Goal: Task Accomplishment & Management: Manage account settings

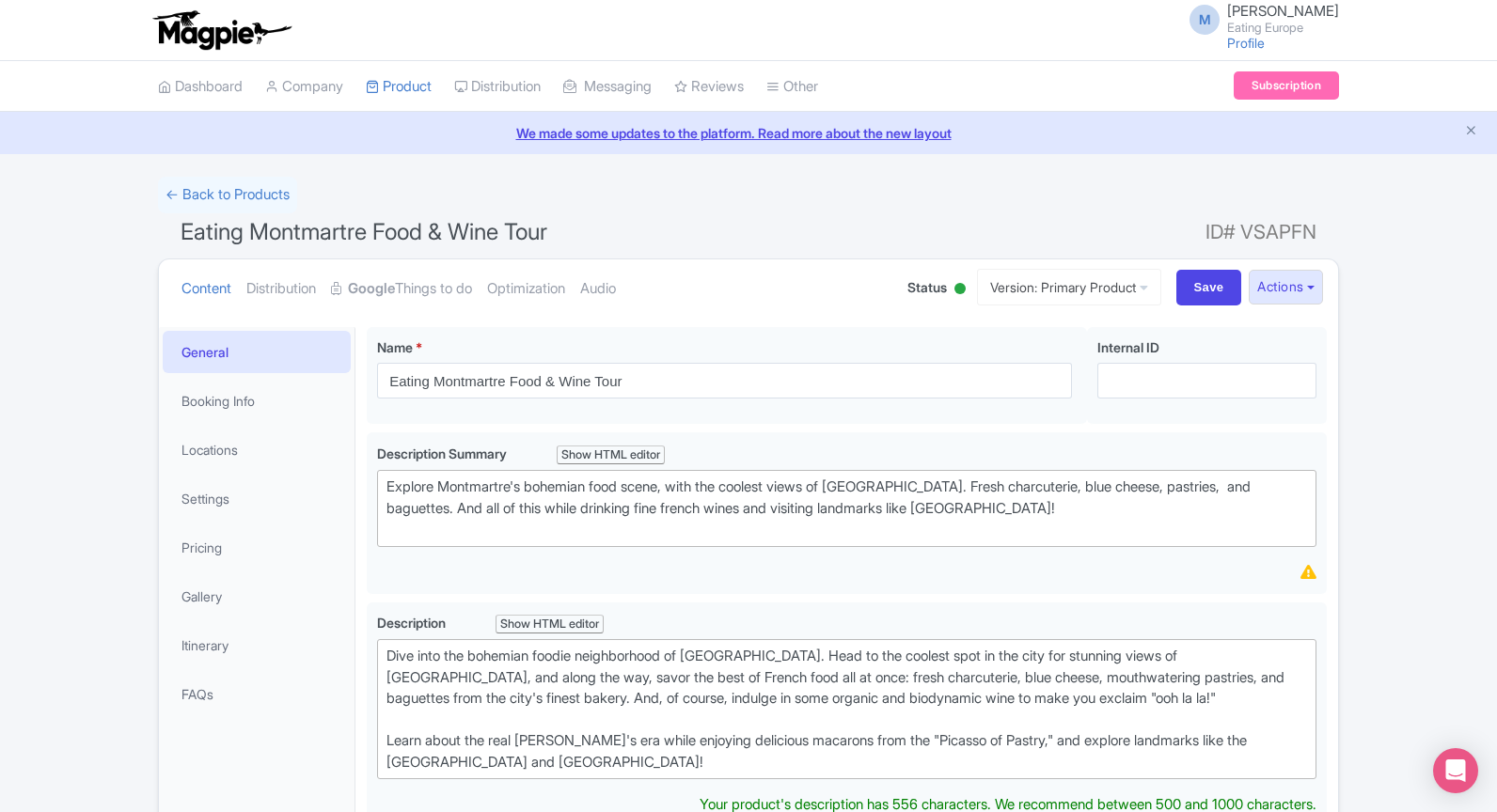
scroll to position [211, 0]
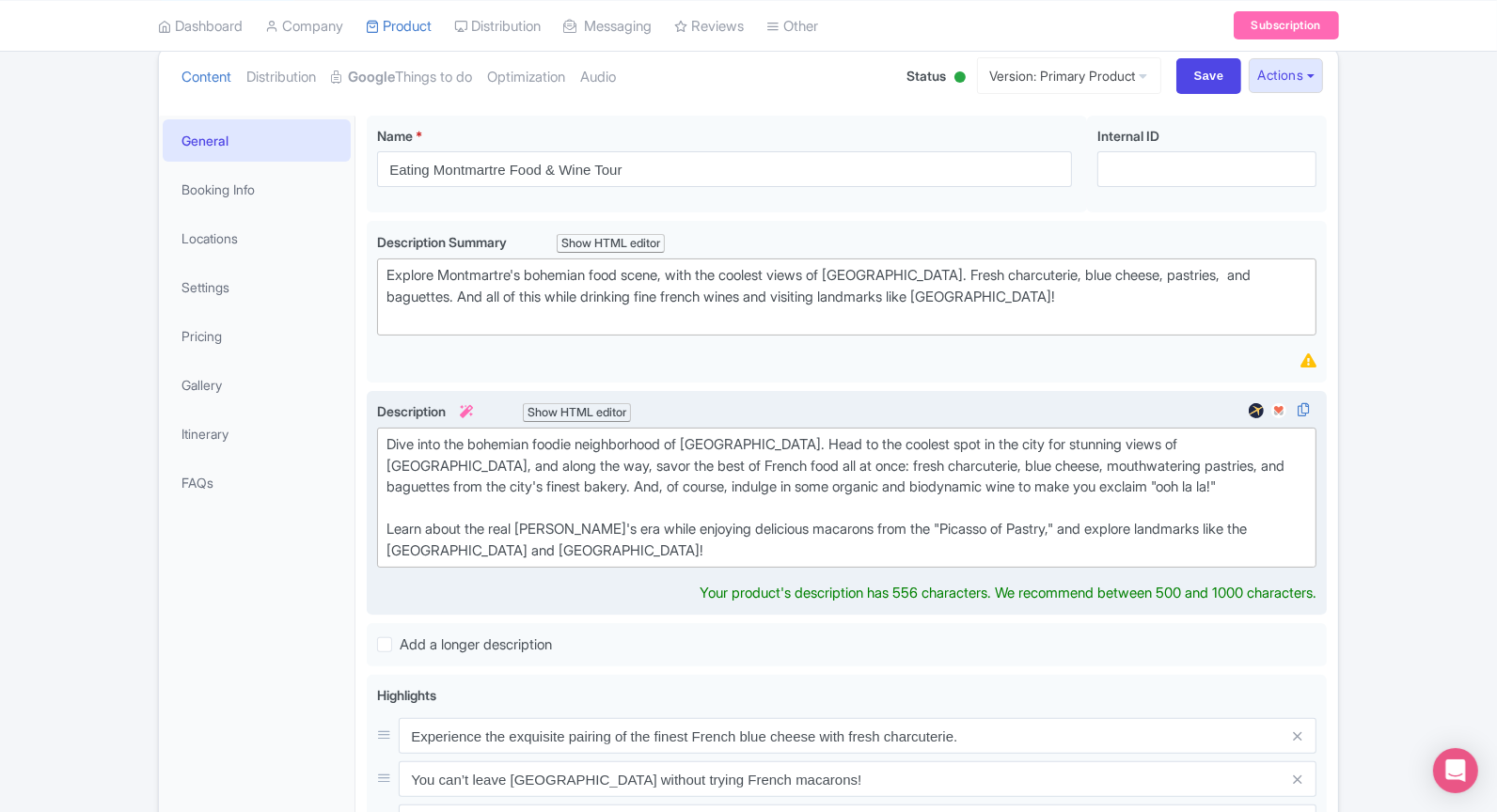
click at [674, 524] on div "Dive into the bohemian foodie neighborhood of [GEOGRAPHIC_DATA]. Head to the co…" at bounding box center [846, 497] width 920 height 127
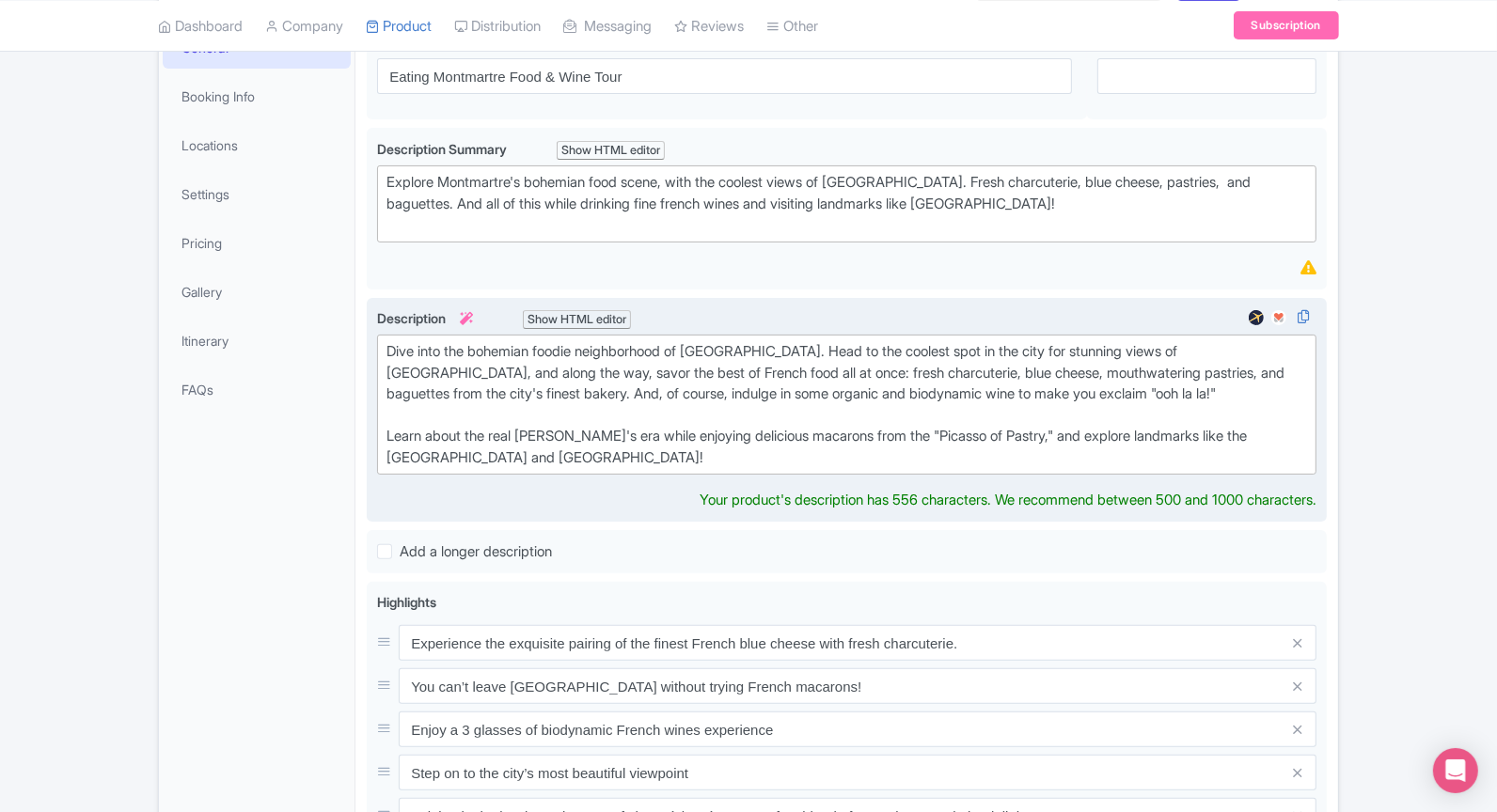
scroll to position [311, 0]
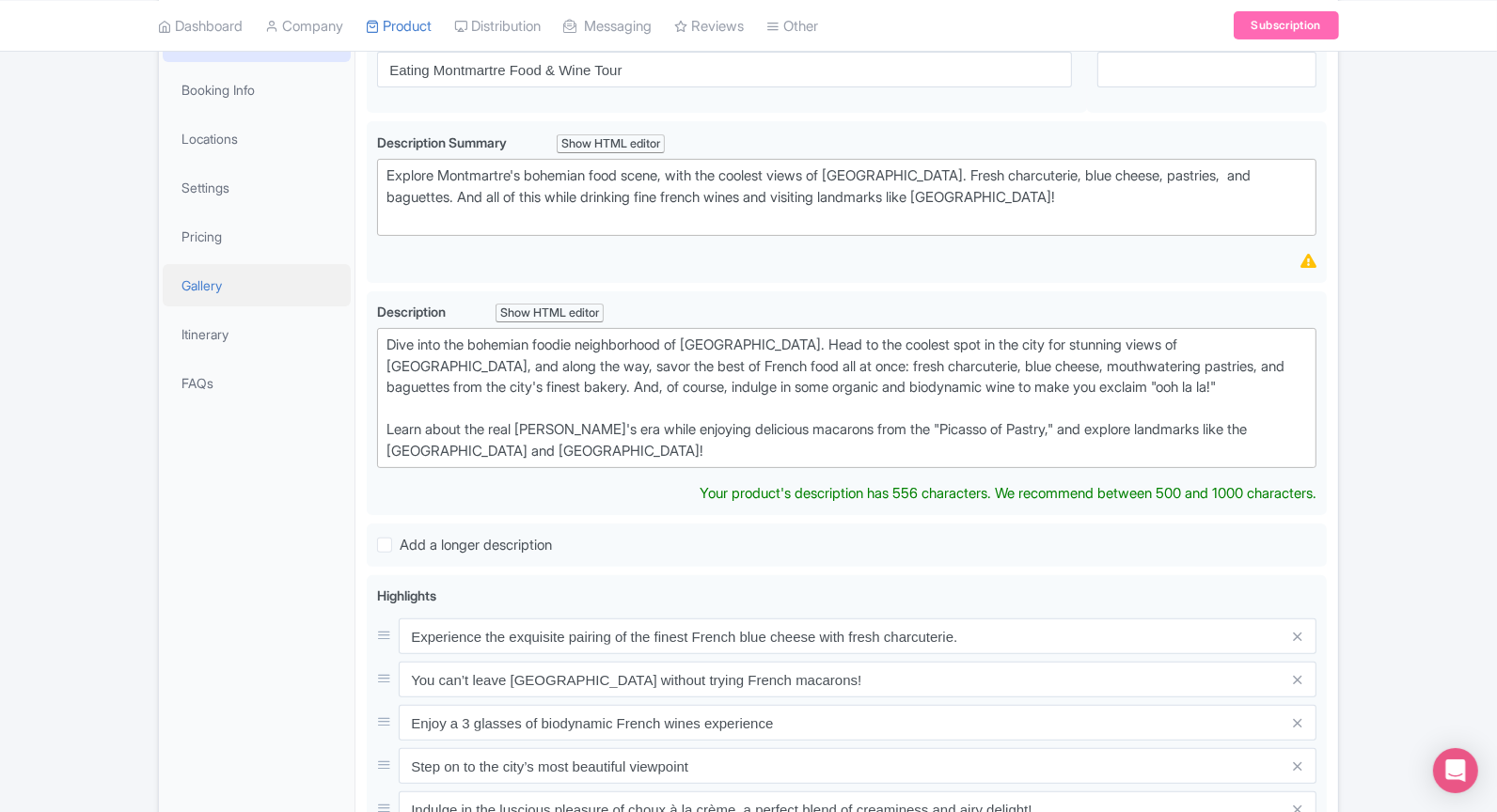
drag, startPoint x: 694, startPoint y: 445, endPoint x: 316, endPoint y: 304, distance: 403.4
click at [316, 302] on div "General Booking Info Locations Settings Pricing Gallery Itinerary FAQs Eating M…" at bounding box center [748, 654] width 1180 height 1299
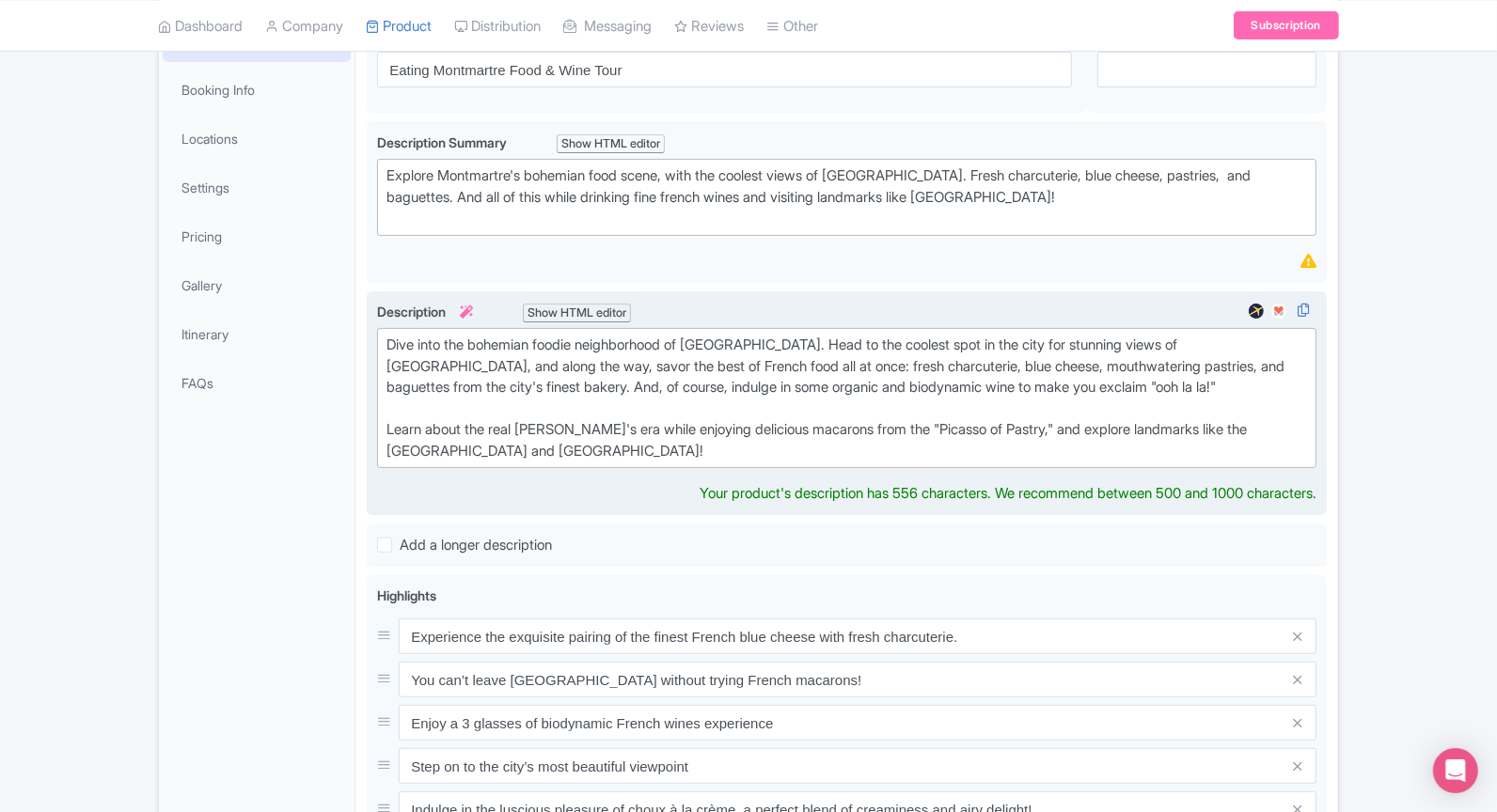
copy div "Dive into the bohemian foodie neighborhood of Montmartre. Head to the coolest s…"
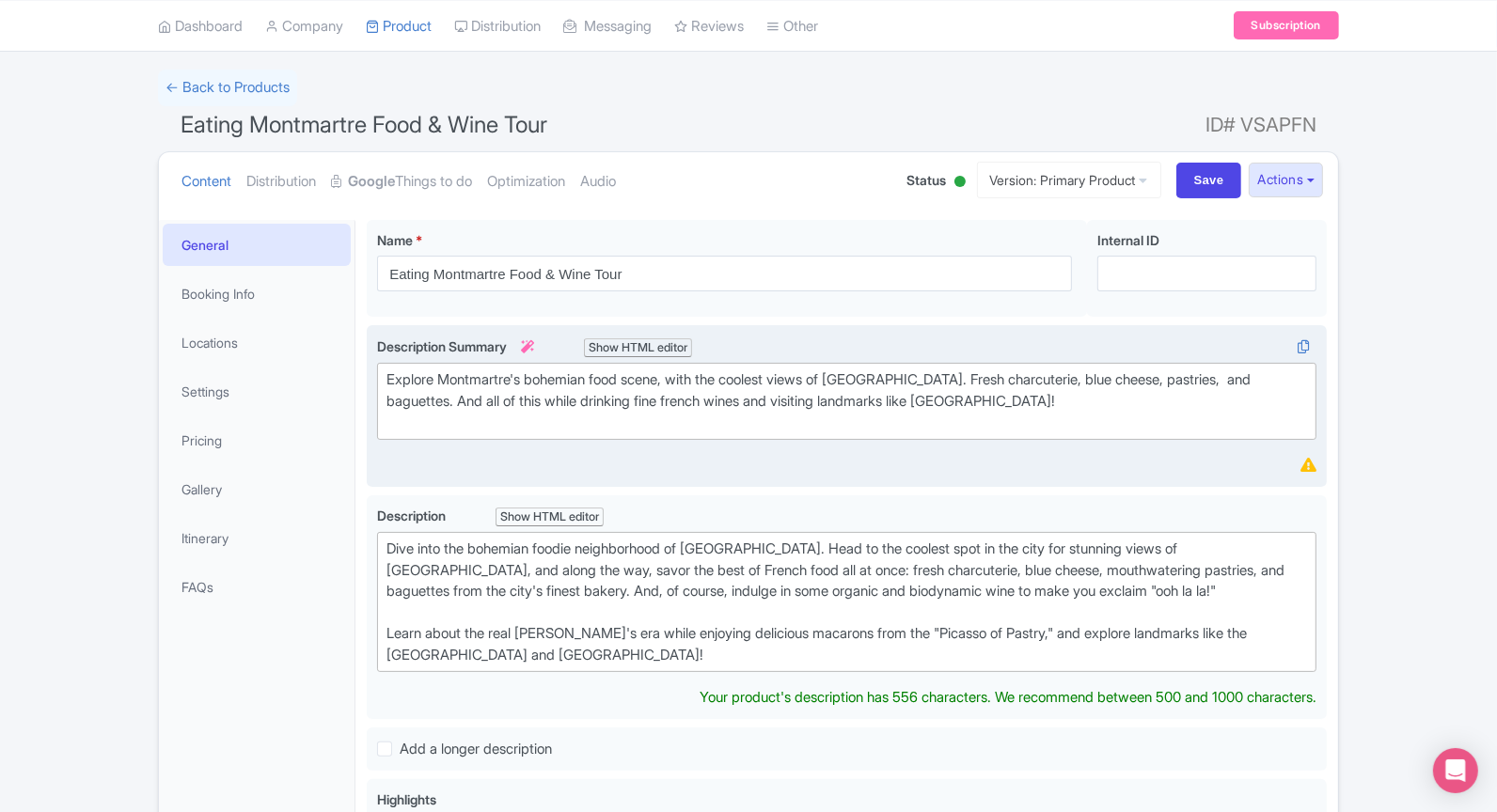
scroll to position [110, 0]
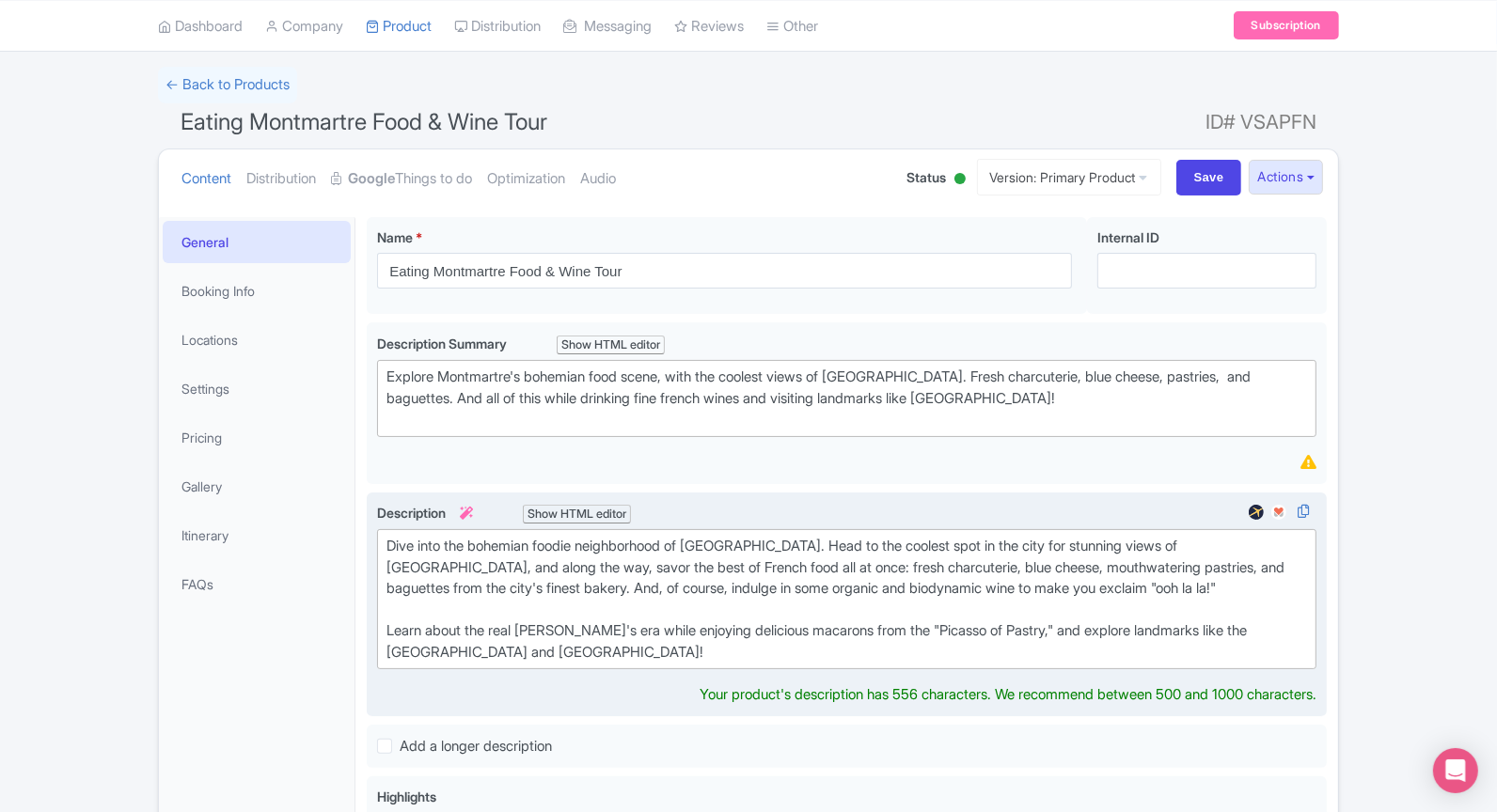
copy div "Dive into the bohemian foodie neighborhood of Montmartre. Head to the coolest s…"
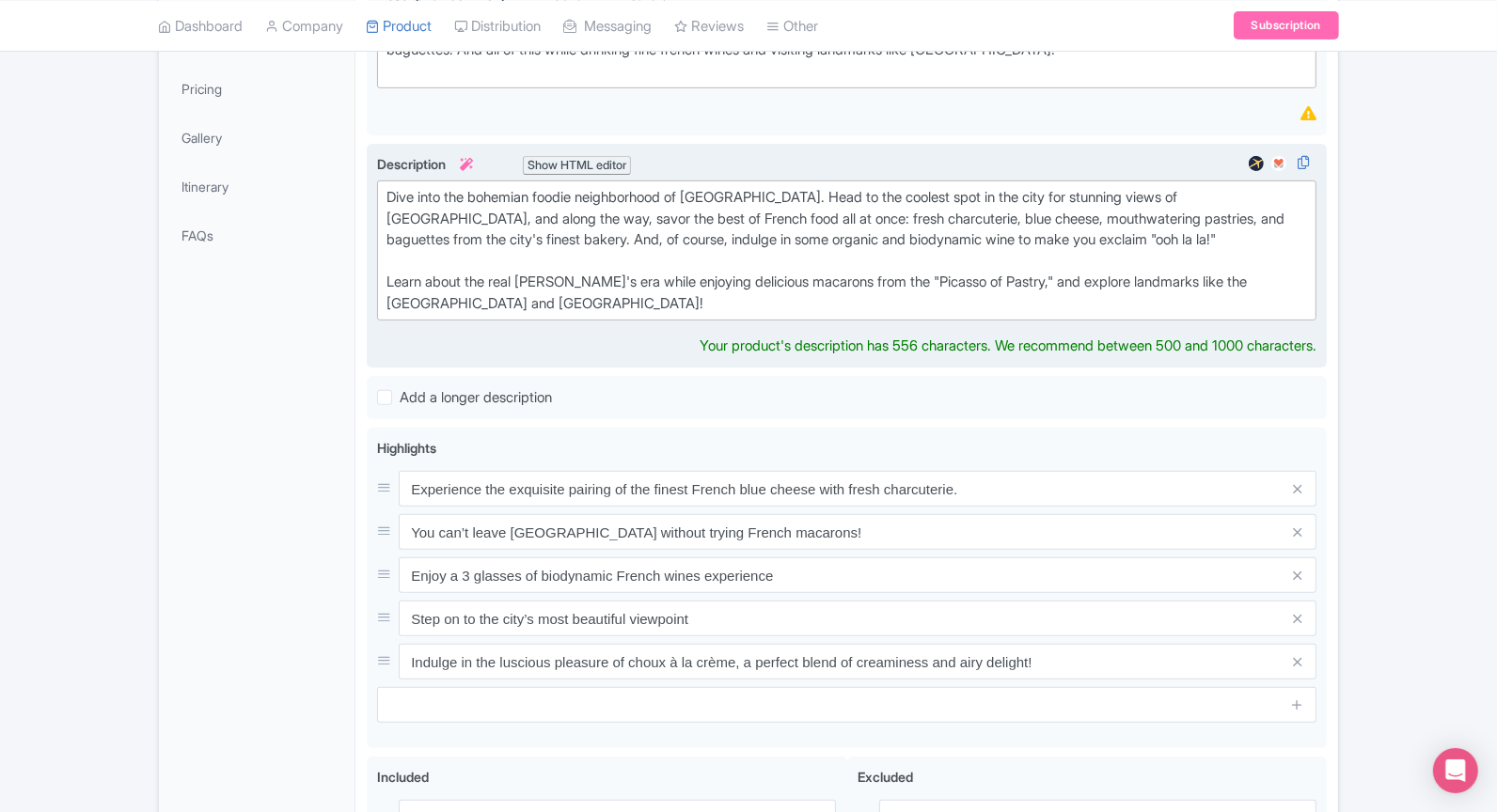
scroll to position [492, 0]
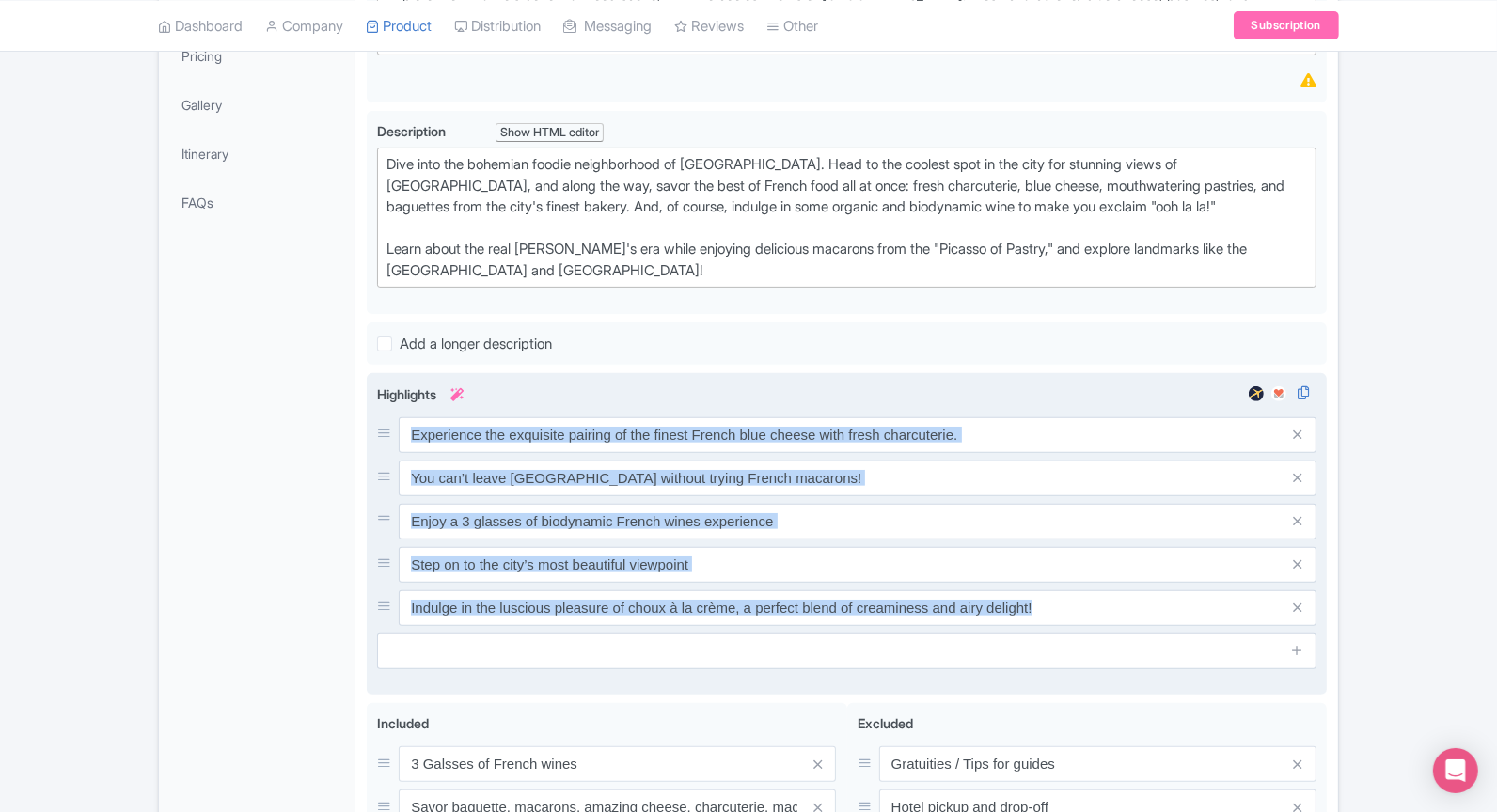
drag, startPoint x: 372, startPoint y: 435, endPoint x: 841, endPoint y: 666, distance: 522.8
click at [841, 666] on div "Experience the exquisite pairing of the finest French blue cheese with fresh ch…" at bounding box center [846, 534] width 960 height 321
copy div
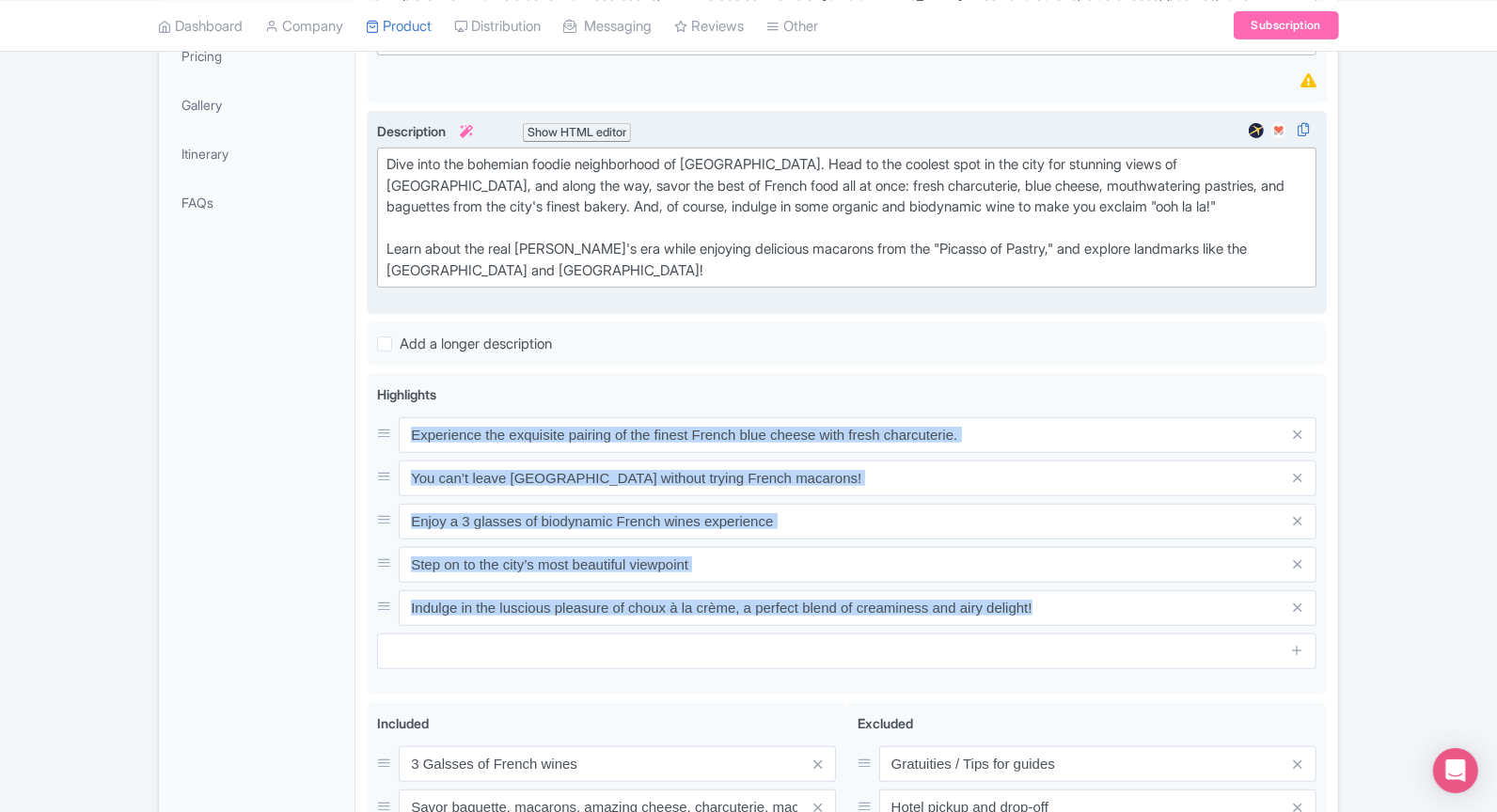
copy div
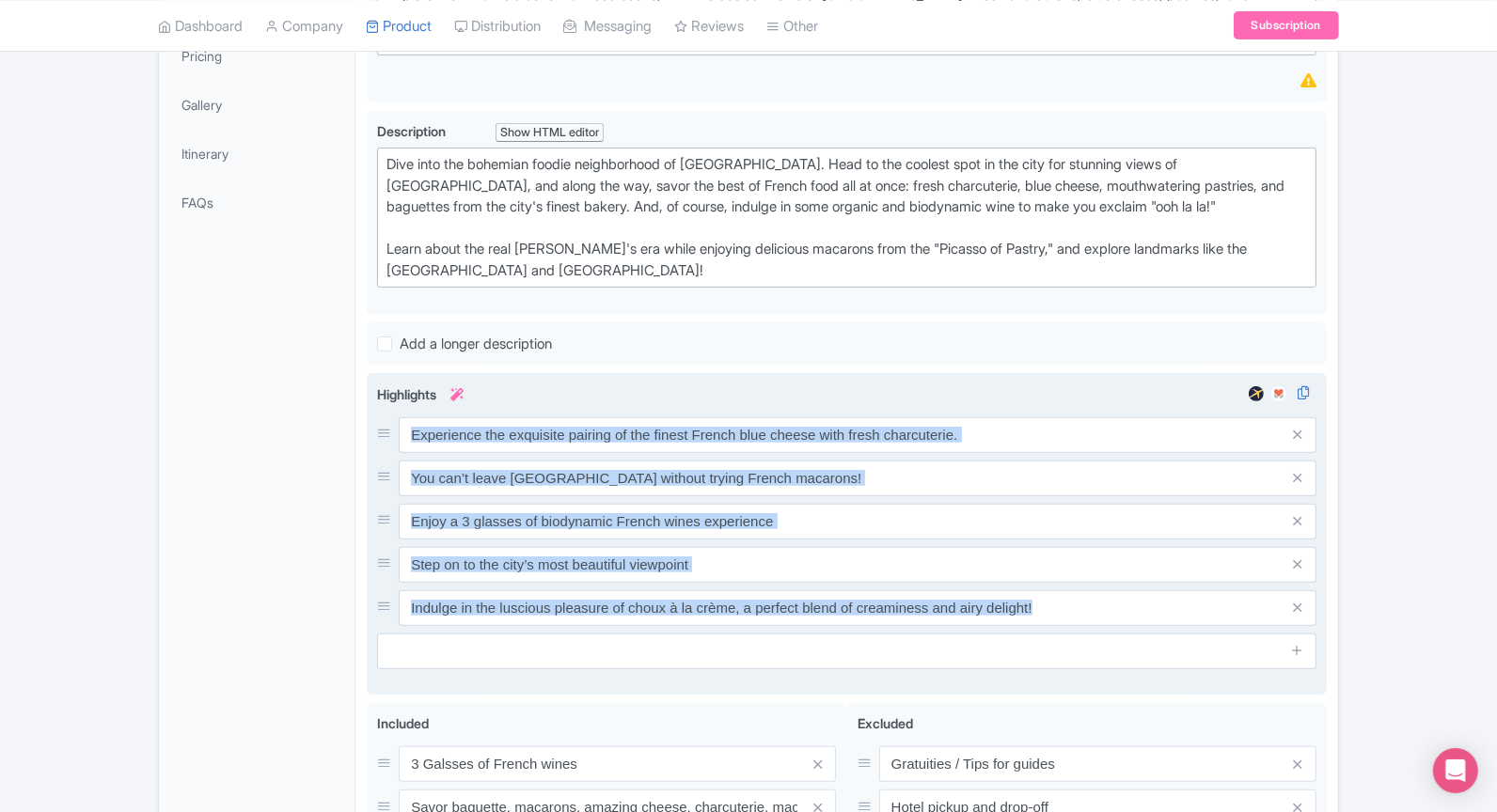
copy div
click at [558, 489] on div "Experience the exquisite pairing of the finest French blue cheese with fresh ch…" at bounding box center [846, 521] width 939 height 208
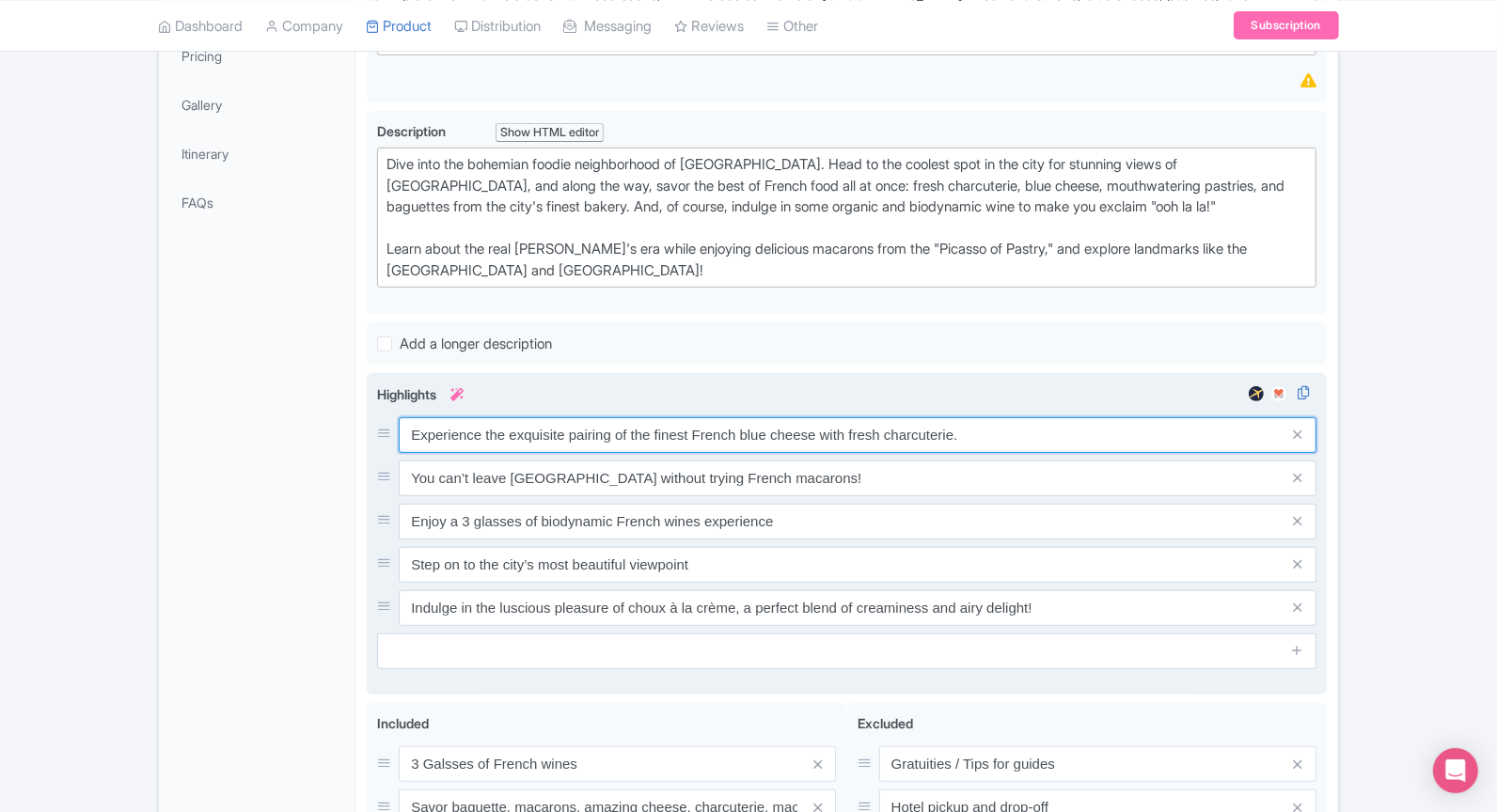
drag, startPoint x: 409, startPoint y: 432, endPoint x: 850, endPoint y: 593, distance: 469.5
click at [850, 593] on div "Experience the exquisite pairing of the finest French blue cheese with fresh ch…" at bounding box center [846, 521] width 939 height 208
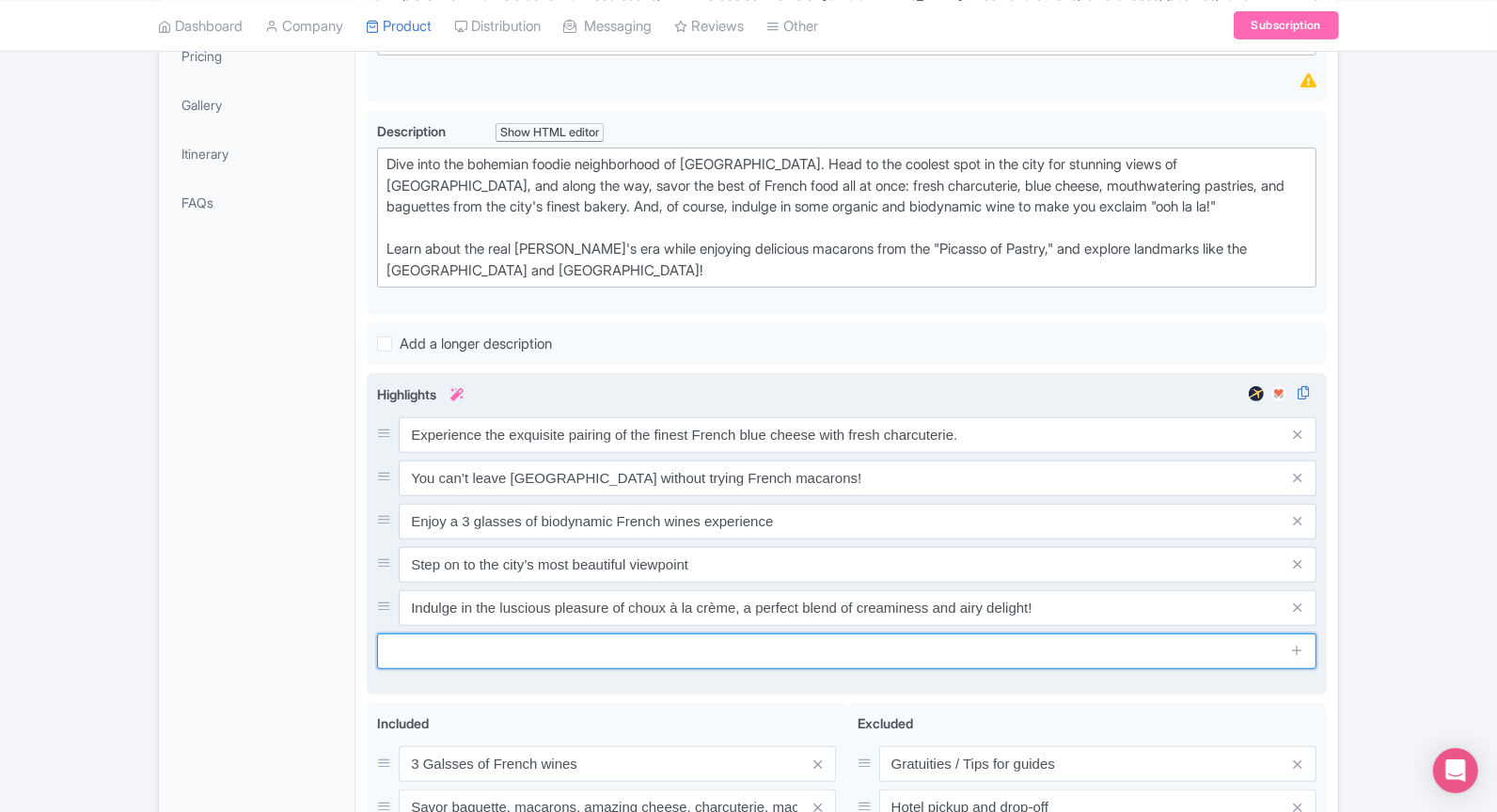
drag, startPoint x: 1134, startPoint y: 655, endPoint x: 802, endPoint y: 500, distance: 366.4
click at [802, 500] on div "Highlights i Experience the exquisite pairing of the finest French blue cheese …" at bounding box center [846, 527] width 939 height 285
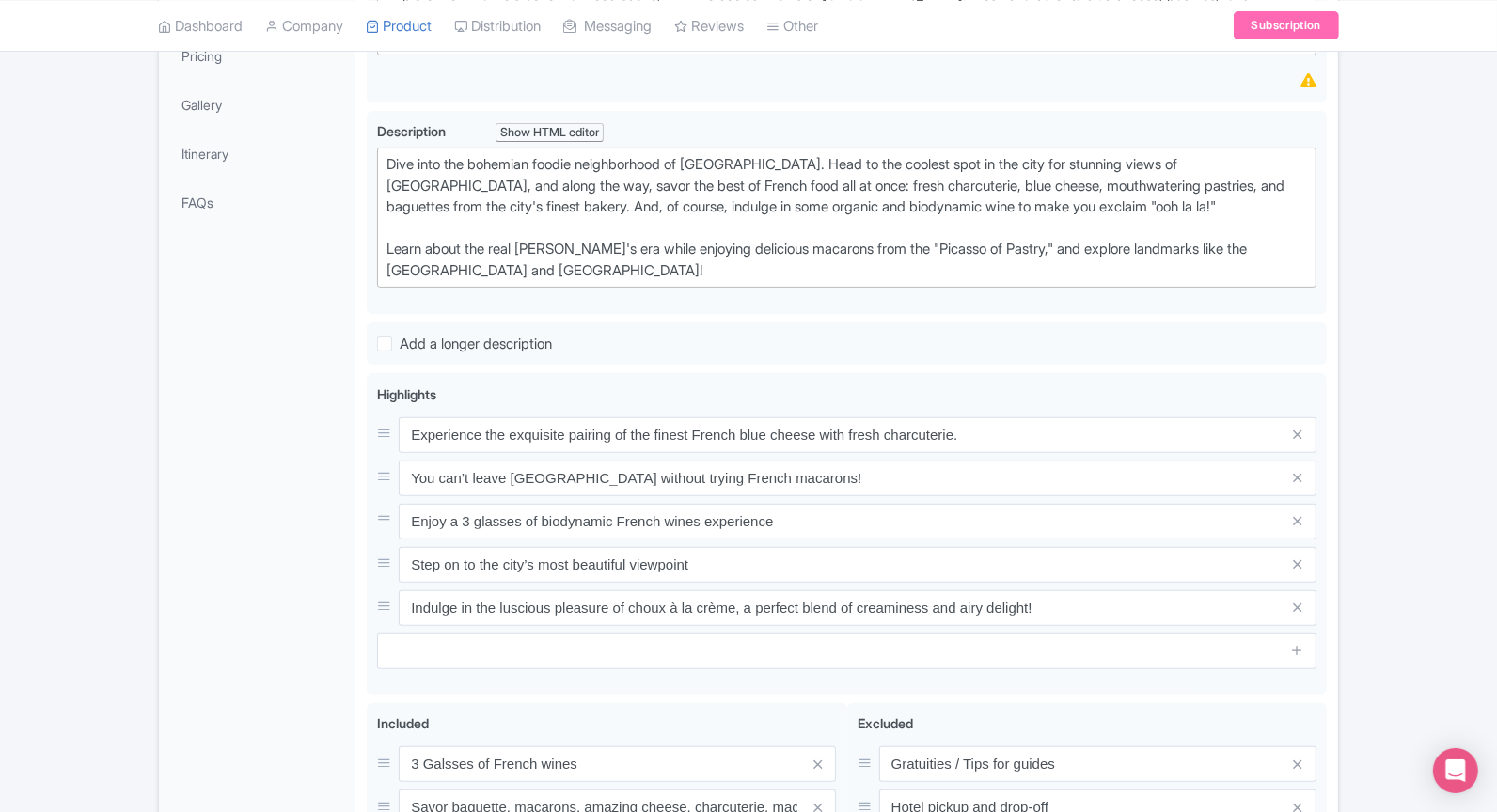
click at [362, 440] on div "Eating Montmartre Food & Wine Tour Name * i Eating Montmartre Food & Wine Tour …" at bounding box center [846, 463] width 983 height 1278
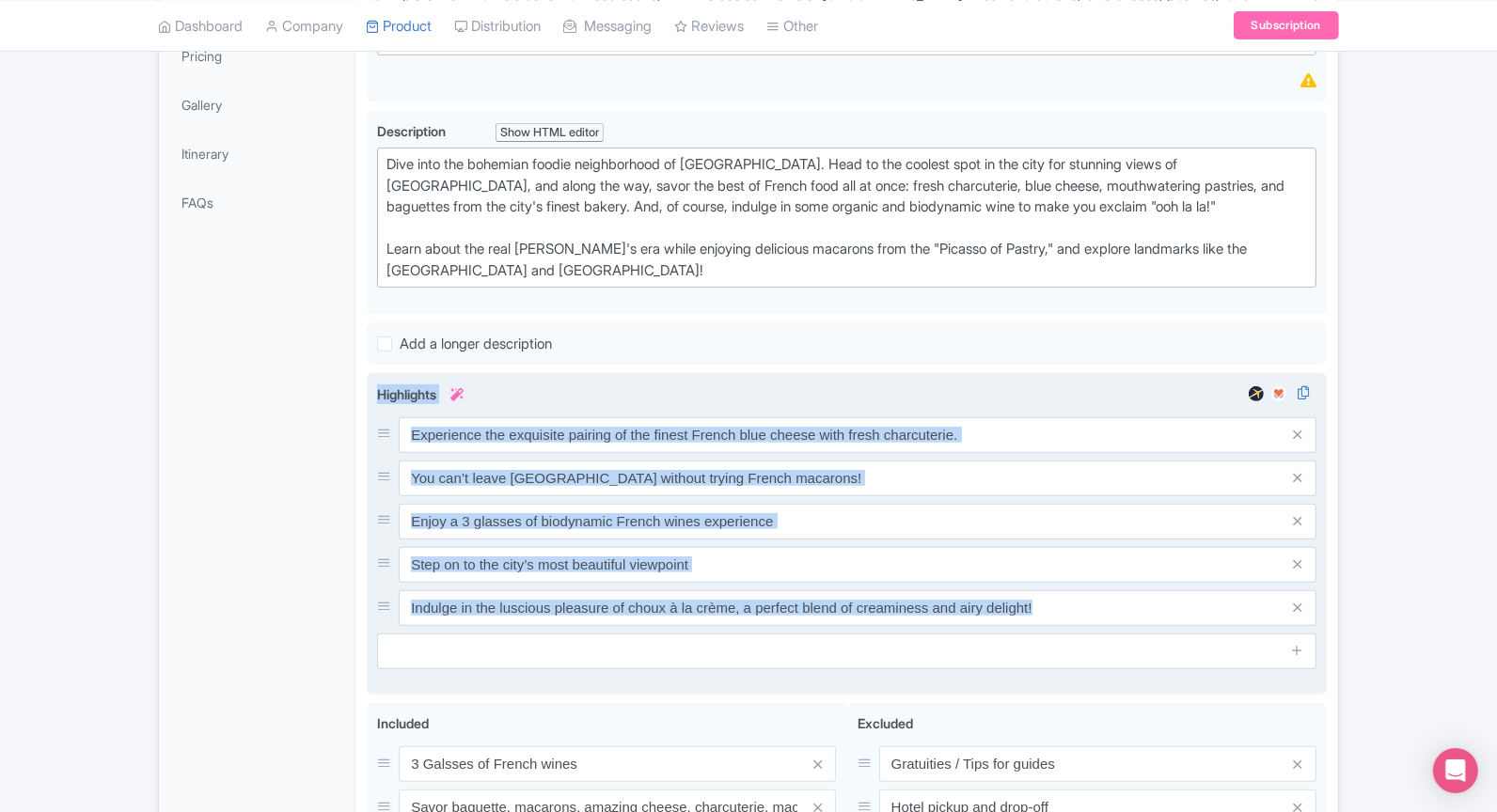
drag, startPoint x: 372, startPoint y: 385, endPoint x: 921, endPoint y: 626, distance: 599.6
click at [921, 626] on div "Experience the exquisite pairing of the finest French blue cheese with fresh ch…" at bounding box center [846, 534] width 960 height 321
copy div "Highlights i"
click at [643, 389] on div "Highlights i Experience the exquisite pairing of the finest French blue cheese …" at bounding box center [846, 527] width 939 height 285
drag, startPoint x: 364, startPoint y: 383, endPoint x: 1062, endPoint y: 632, distance: 741.1
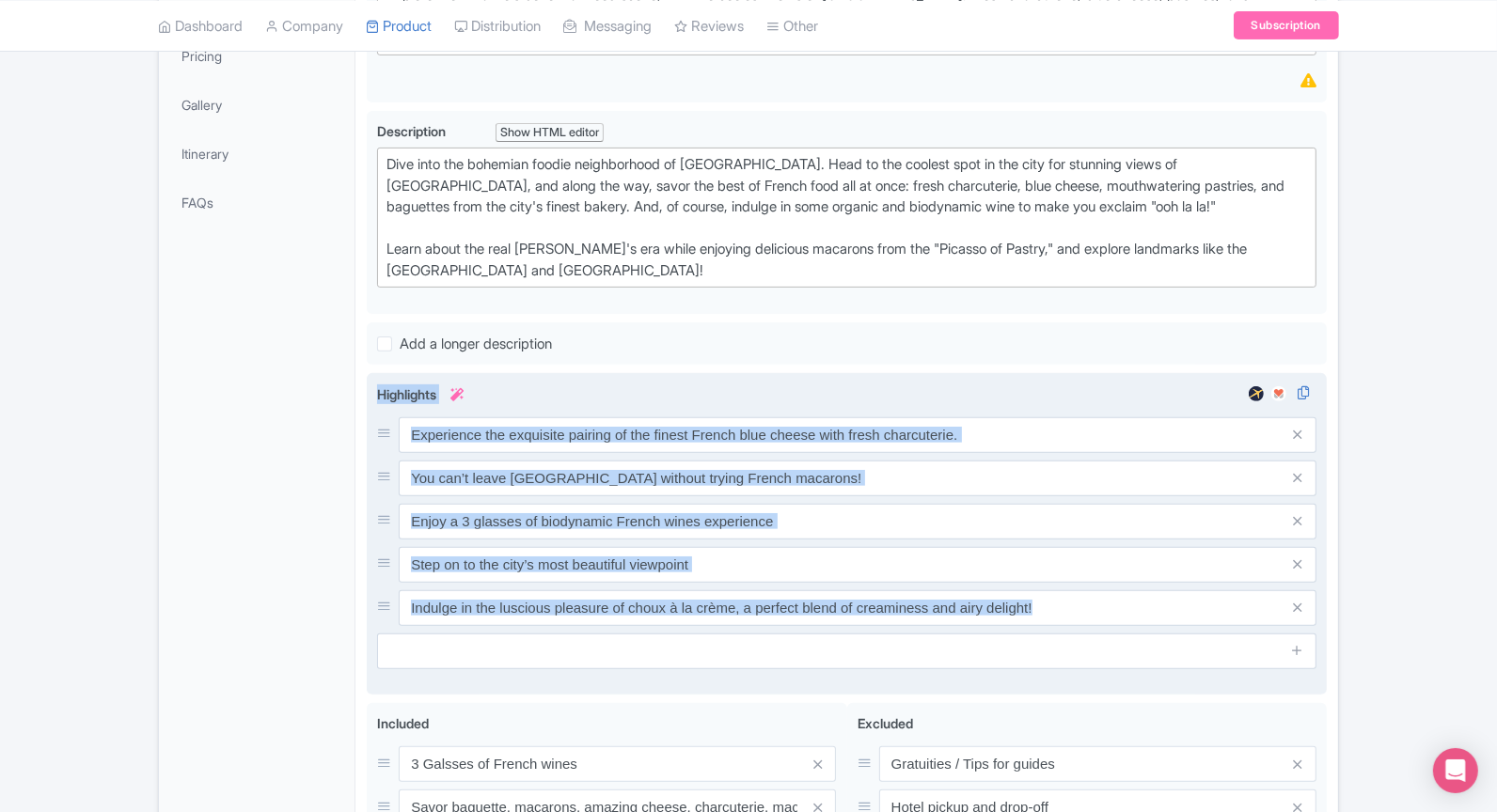
click at [1062, 632] on div "Eating Montmartre Food & Wine Tour Name * i Eating Montmartre Food & Wine Tour …" at bounding box center [846, 463] width 983 height 1278
copy div "Highlights i"
click at [689, 401] on div "Highlights i Experience the exquisite pairing of the finest French blue cheese …" at bounding box center [846, 527] width 939 height 285
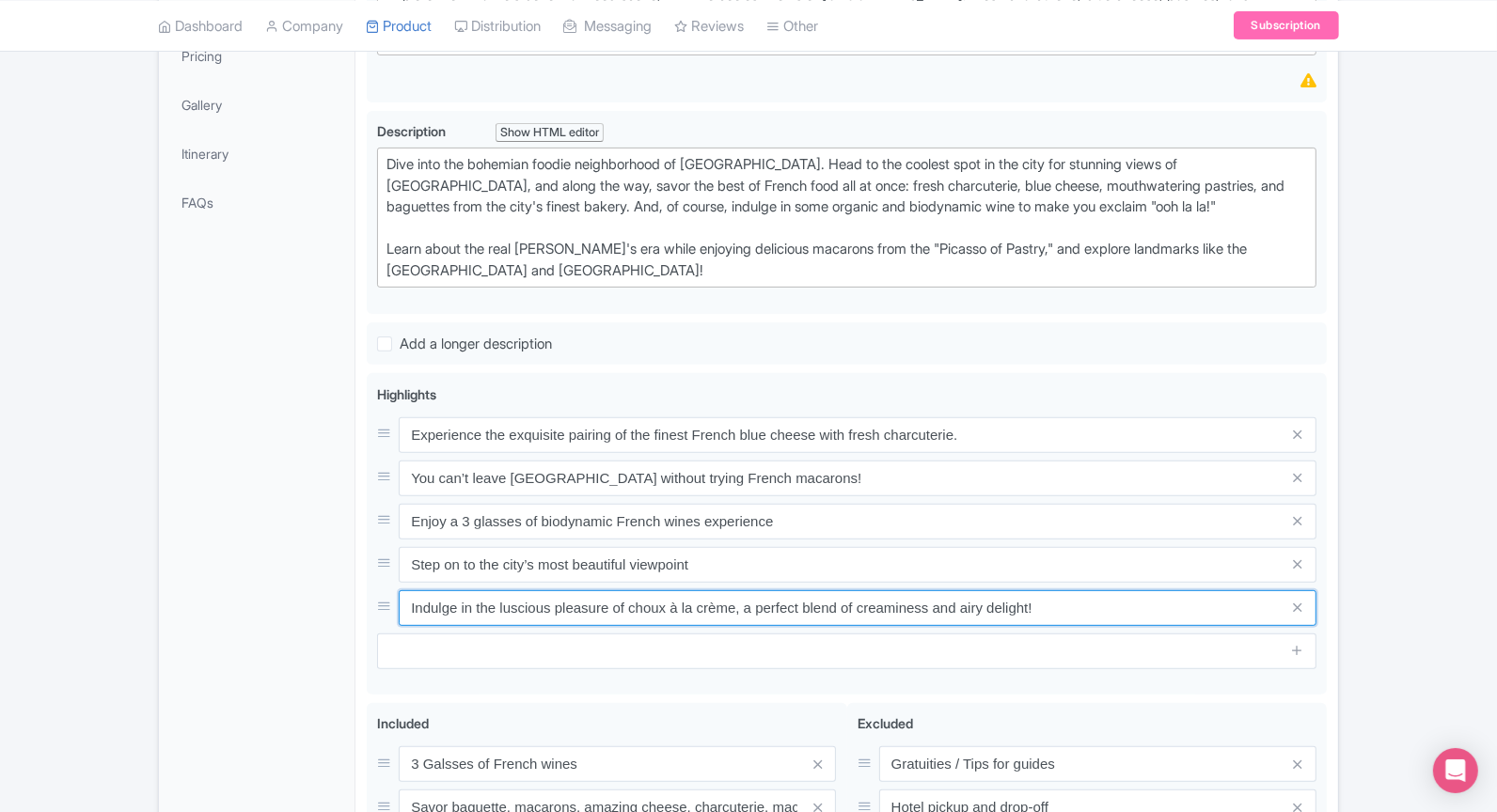
drag, startPoint x: 1079, startPoint y: 606, endPoint x: 260, endPoint y: 599, distance: 819.0
click at [259, 599] on div "General Booking Info Locations Settings Pricing Gallery Itinerary FAQs Eating M…" at bounding box center [748, 463] width 1180 height 1278
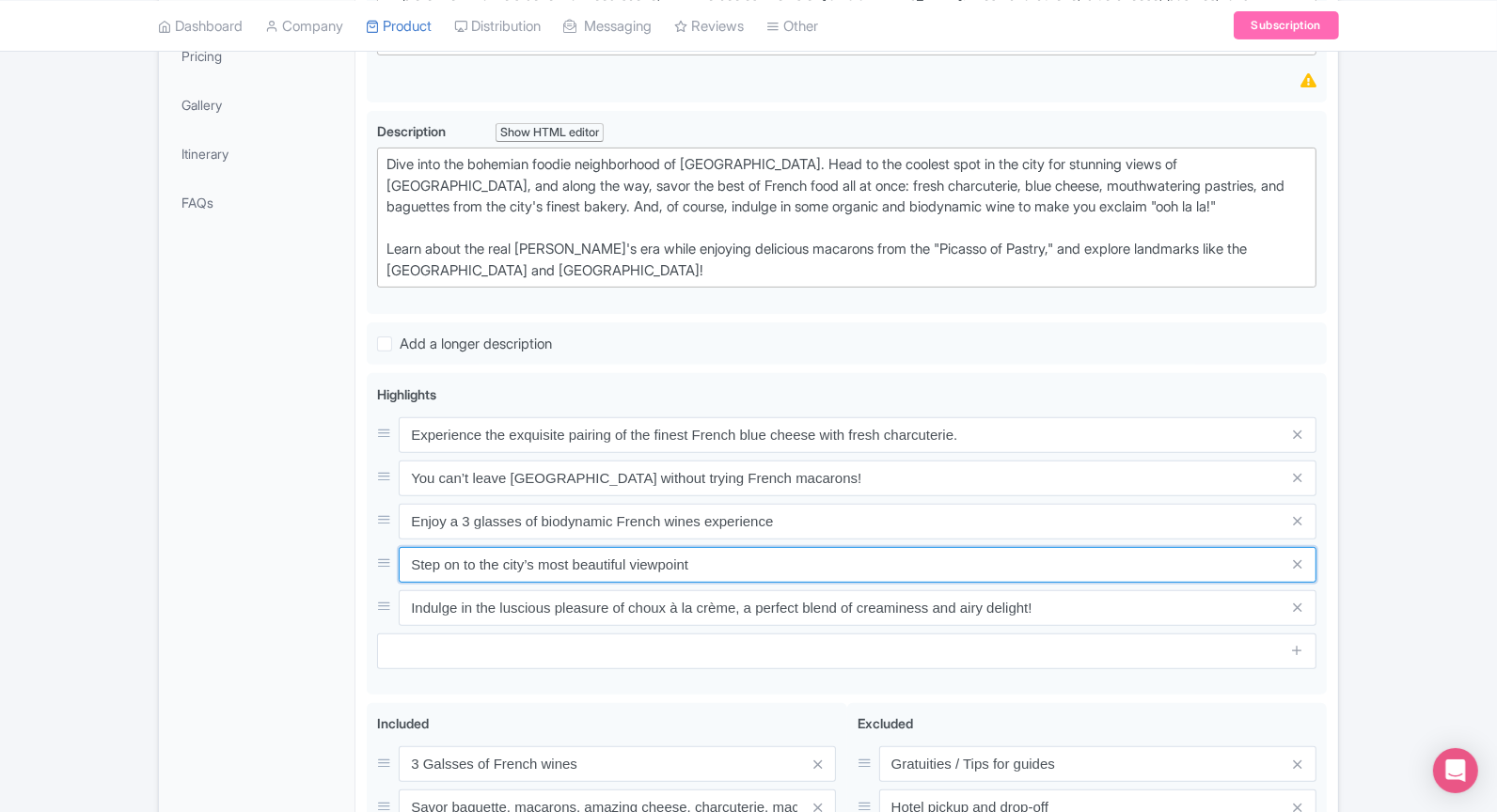
drag, startPoint x: 707, startPoint y: 553, endPoint x: 322, endPoint y: 553, distance: 385.0
click at [322, 553] on div "General Booking Info Locations Settings Pricing Gallery Itinerary FAQs Eating M…" at bounding box center [748, 463] width 1180 height 1278
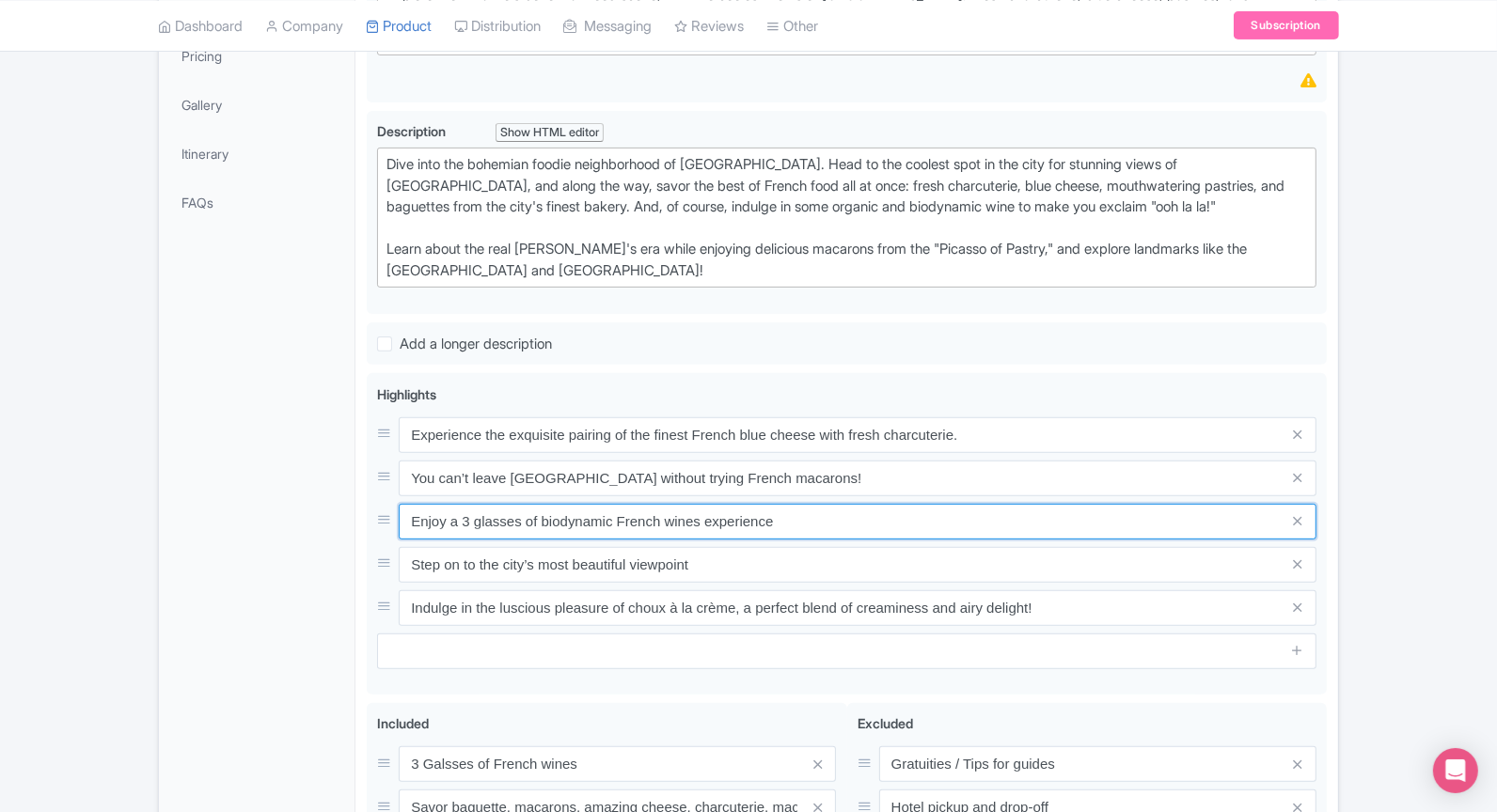
drag, startPoint x: 671, startPoint y: 506, endPoint x: 288, endPoint y: 506, distance: 383.0
click at [288, 506] on div "General Booking Info Locations Settings Pricing Gallery Itinerary FAQs Eating M…" at bounding box center [748, 463] width 1180 height 1278
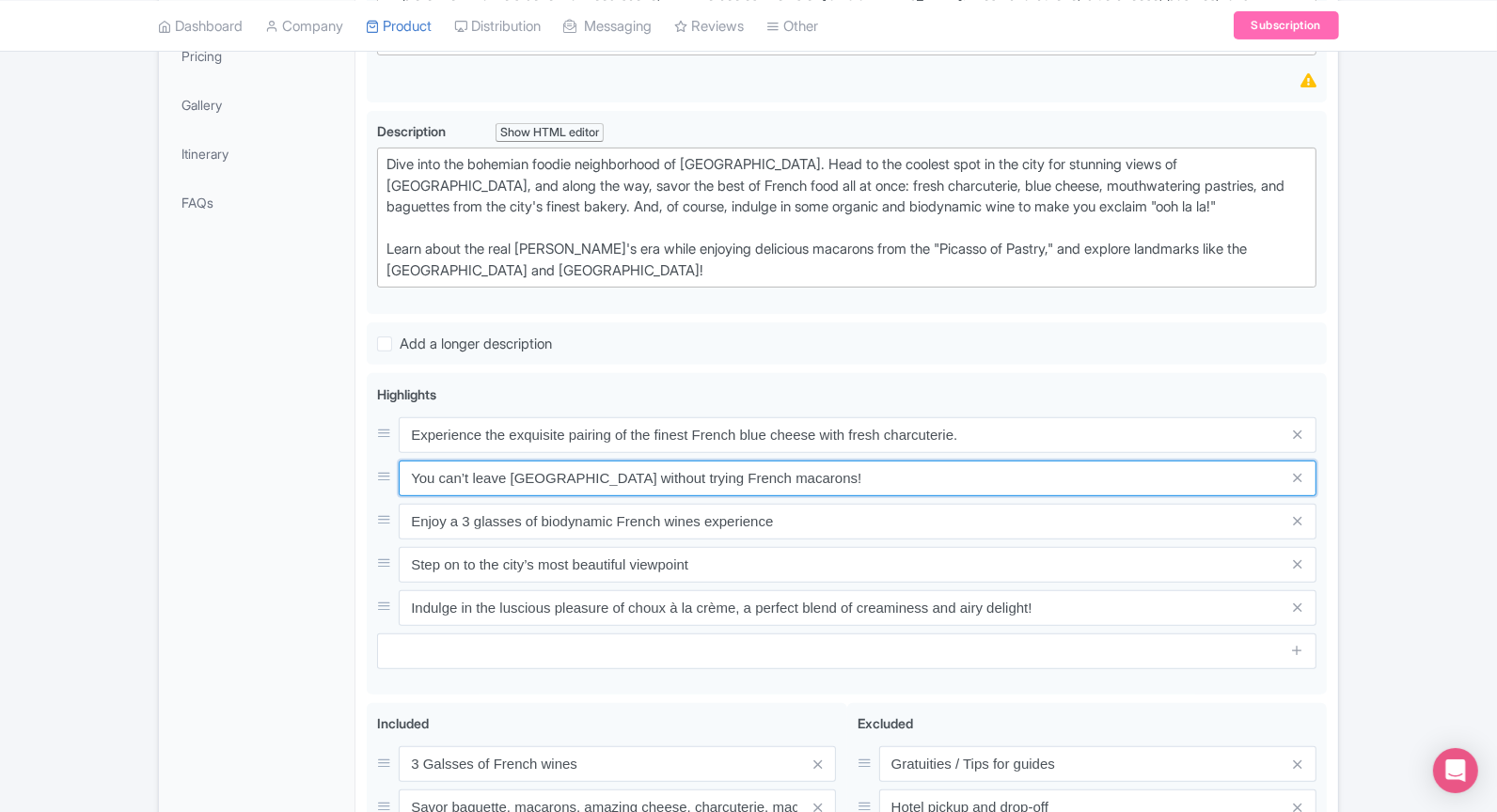
drag, startPoint x: 779, startPoint y: 466, endPoint x: 295, endPoint y: 468, distance: 484.0
click at [295, 468] on div "General Booking Info Locations Settings Pricing Gallery Itinerary FAQs Eating M…" at bounding box center [748, 463] width 1180 height 1278
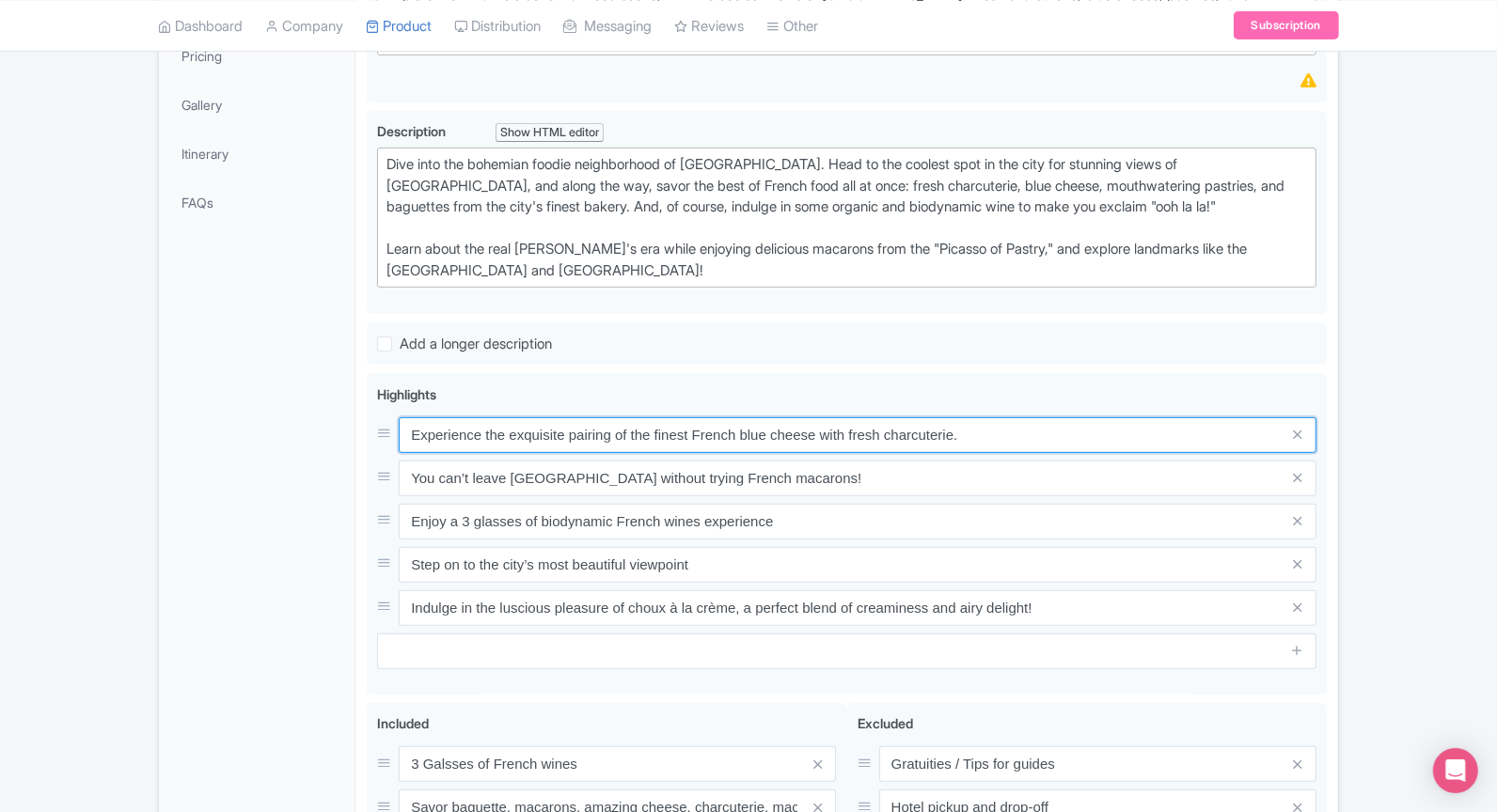
drag, startPoint x: 975, startPoint y: 428, endPoint x: 245, endPoint y: 457, distance: 730.6
click at [245, 457] on div "General Booking Info Locations Settings Pricing Gallery Itinerary FAQs Eating M…" at bounding box center [748, 463] width 1180 height 1278
drag, startPoint x: 991, startPoint y: 432, endPoint x: 252, endPoint y: 431, distance: 739.0
click at [252, 431] on div "General Booking Info Locations Settings Pricing Gallery Itinerary FAQs Eating M…" at bounding box center [748, 463] width 1180 height 1278
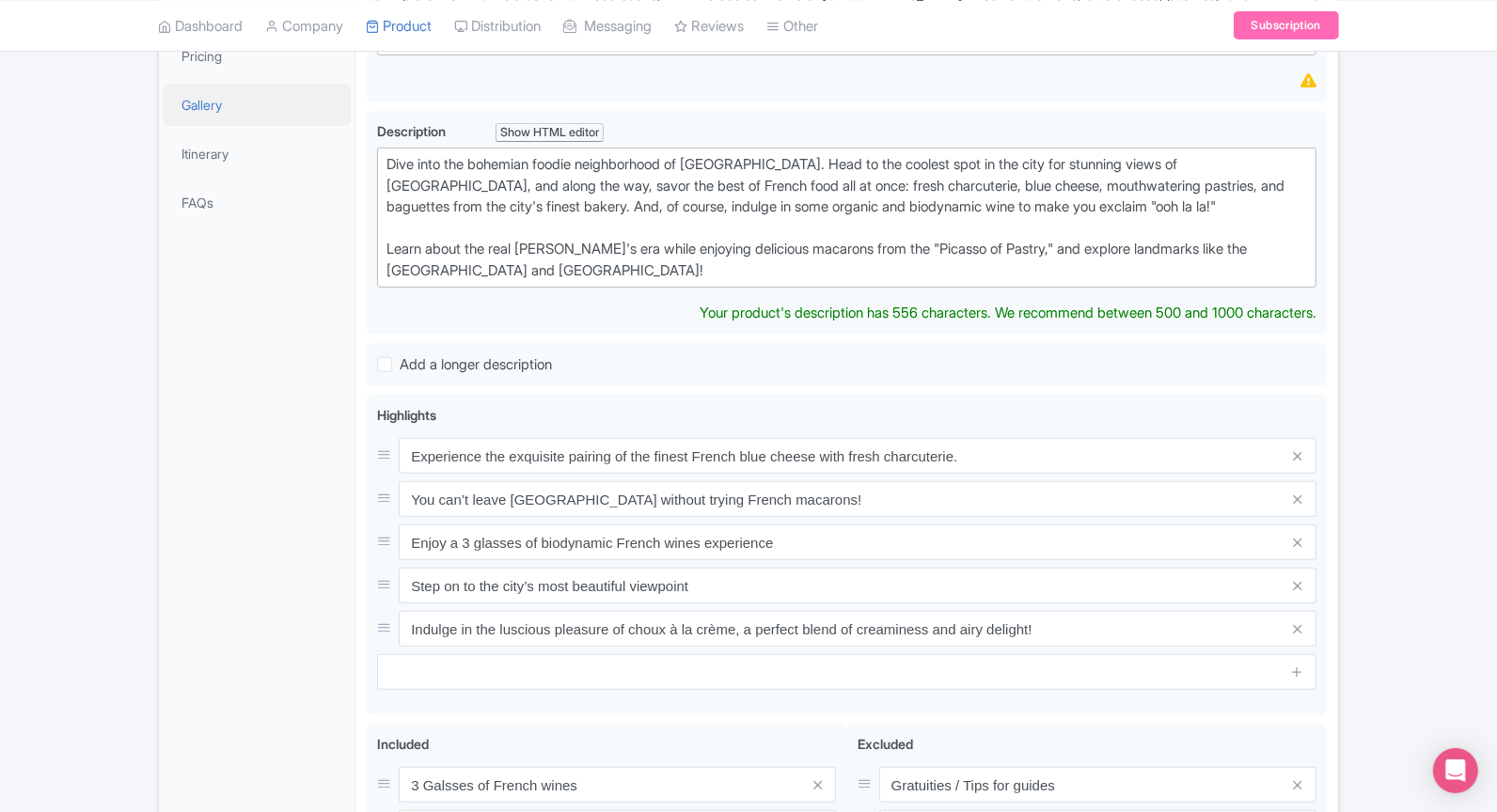
drag, startPoint x: 751, startPoint y: 258, endPoint x: 261, endPoint y: 119, distance: 509.3
click at [261, 119] on div "General Booking Info Locations Settings Pricing Gallery Itinerary FAQs Eating M…" at bounding box center [748, 474] width 1180 height 1299
paste trix-editor "<div>Discover the culinary heart of Montmartre, Paris's most iconic bohemian ne…"
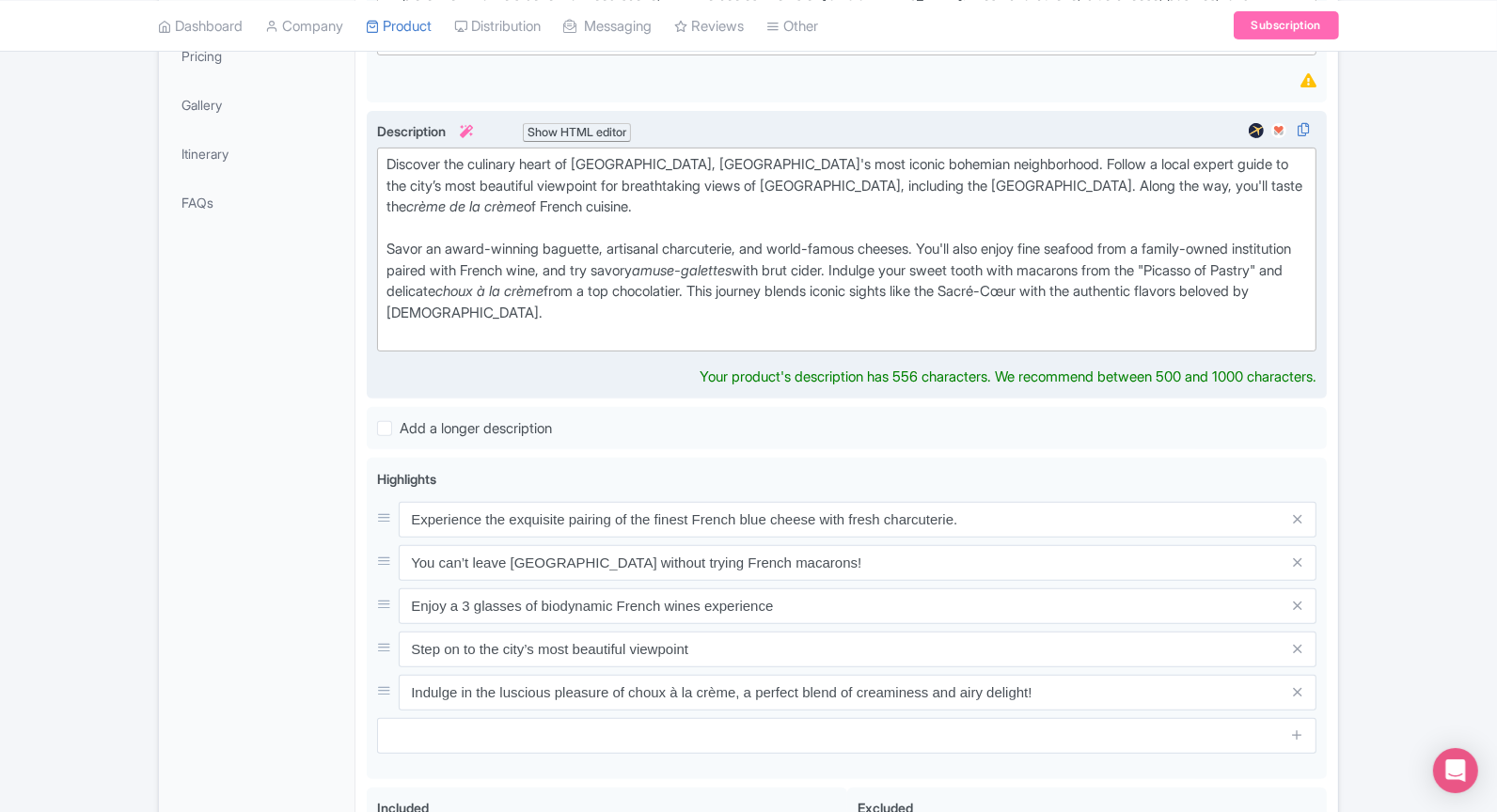
click at [478, 216] on div "Discover the culinary heart of Montmartre, Paris's most iconic bohemian neighbo…" at bounding box center [846, 197] width 920 height 85
type trix-editor "<div>Discover the culinary heart of Montmartre, Paris's most iconic bohemian ne…"
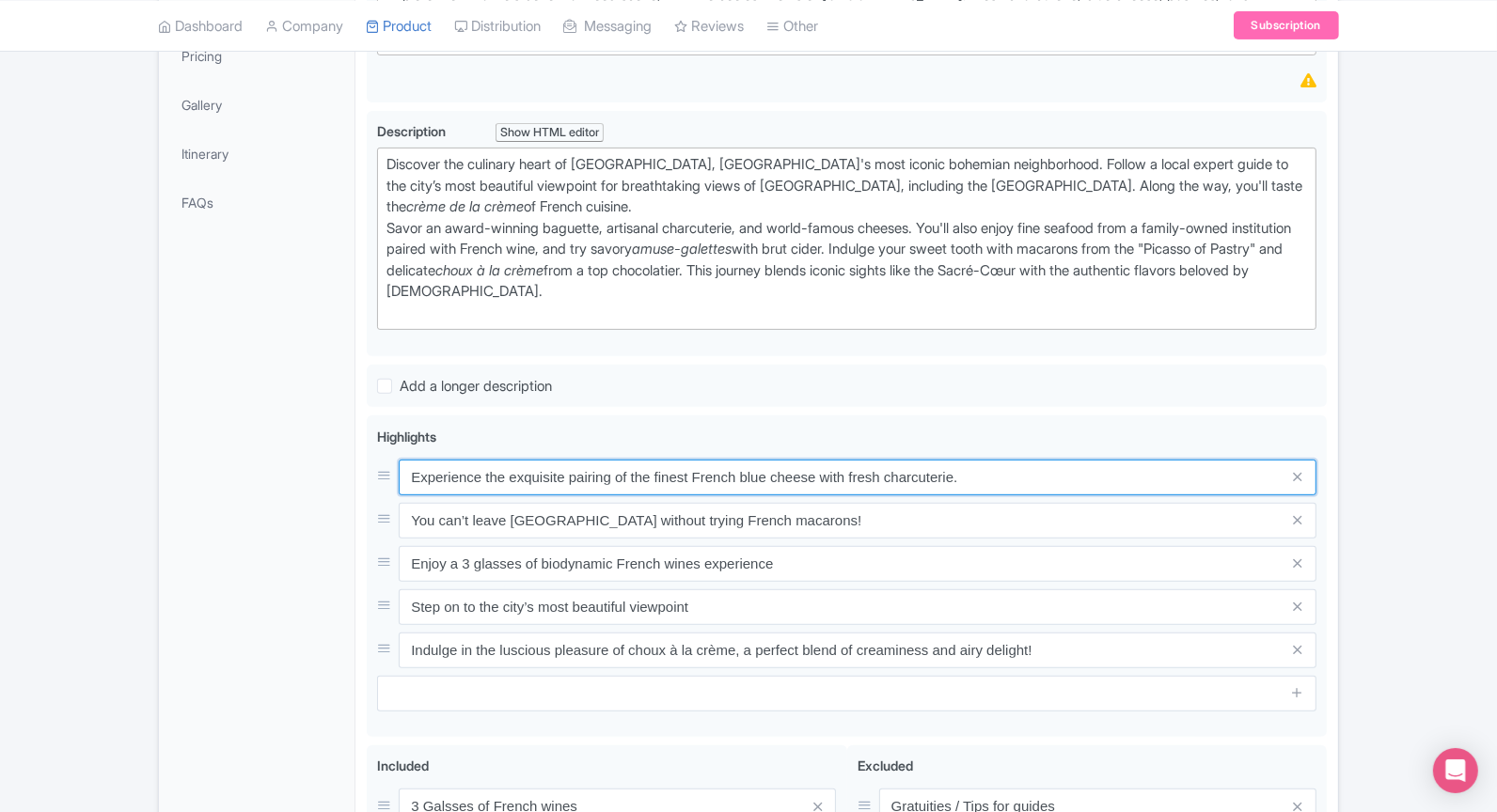
drag, startPoint x: 975, startPoint y: 492, endPoint x: 344, endPoint y: 440, distance: 633.1
click at [344, 440] on div "General Booking Info Locations Settings Pricing Gallery Itinerary FAQs Eating M…" at bounding box center [748, 484] width 1180 height 1320
paste input "Taste the best baguette in Paris from an award-winner"
type input "Taste the best baguette in Paris from an award-winner."
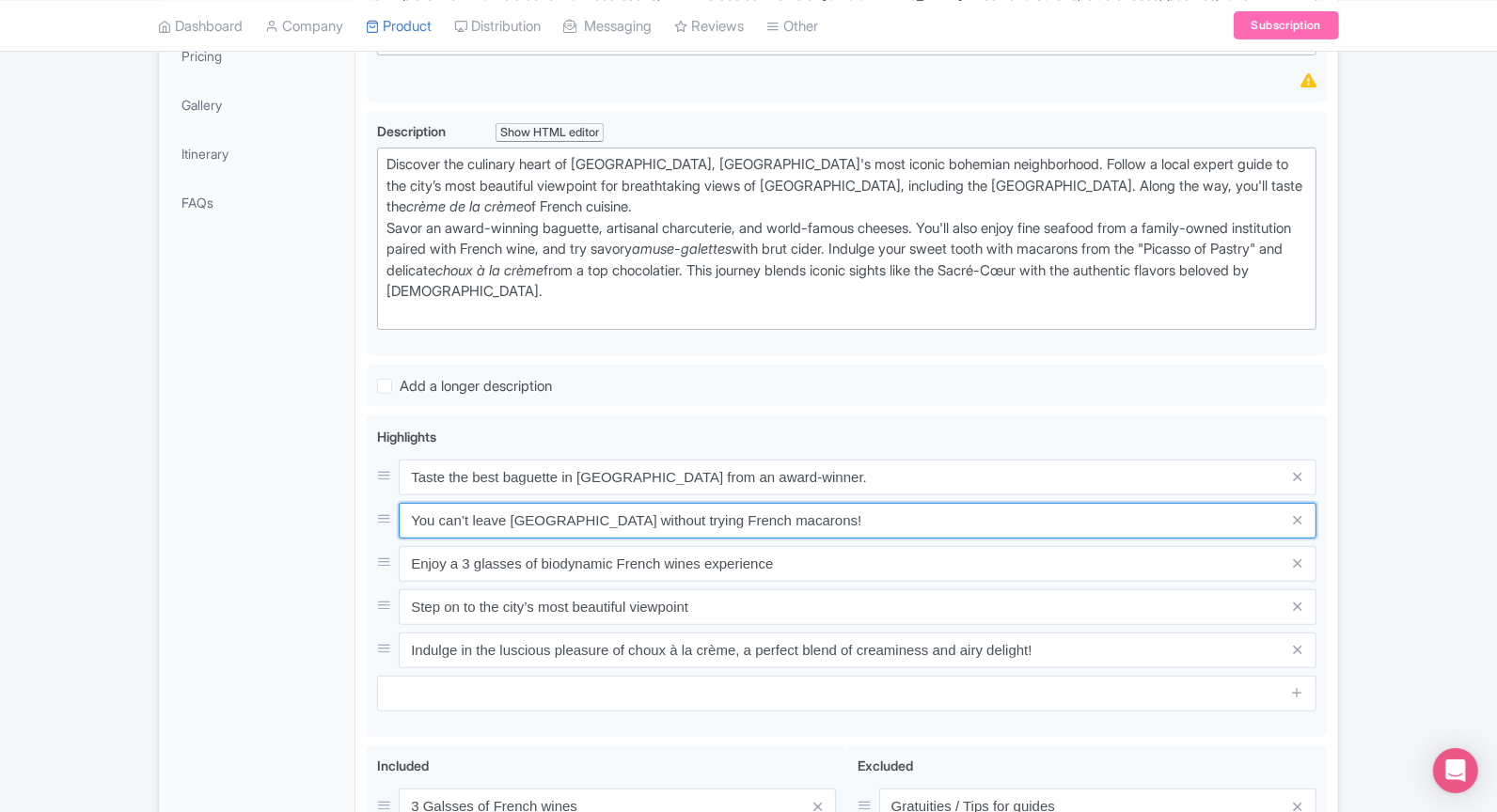
drag, startPoint x: 800, startPoint y: 517, endPoint x: 339, endPoint y: 518, distance: 461.0
click at [339, 518] on div "General Booking Info Locations Settings Pricing Gallery Itinerary FAQs Eating M…" at bounding box center [748, 484] width 1180 height 1320
paste input "Enjoy fine seafood and French wine at a local institution."
type input "Enjoy fine seafood and French wine at a local institution."
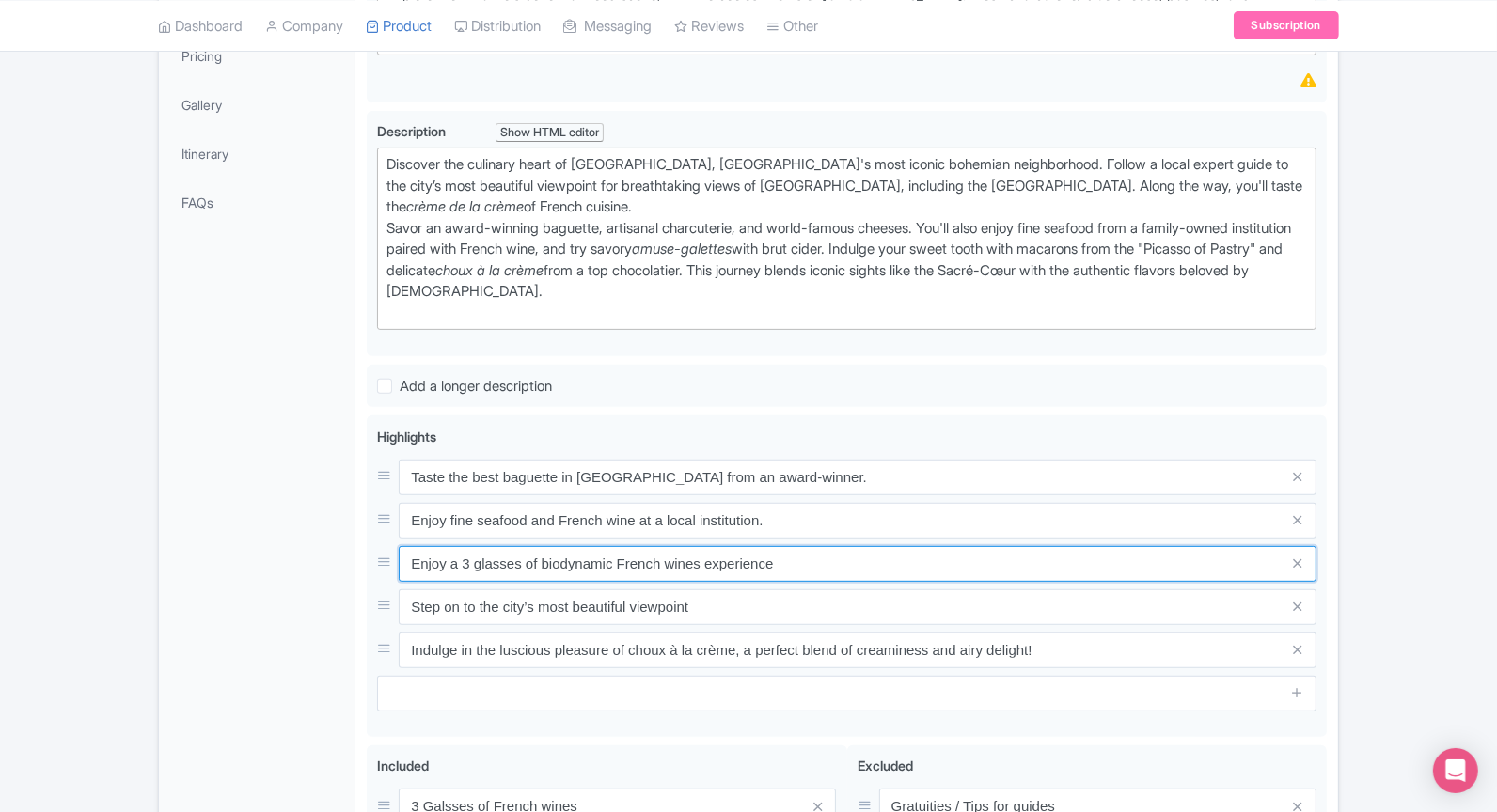
drag, startPoint x: 791, startPoint y: 559, endPoint x: 215, endPoint y: 559, distance: 576.0
click at [215, 559] on div "General Booking Info Locations Settings Pricing Gallery Itinerary FAQs Eating M…" at bounding box center [748, 484] width 1180 height 1320
paste input "Savor macarons from the "Picasso of Pastry" in Montmartre."
type input "Savor macarons from the "Picasso of Pastry" in Montmartre."
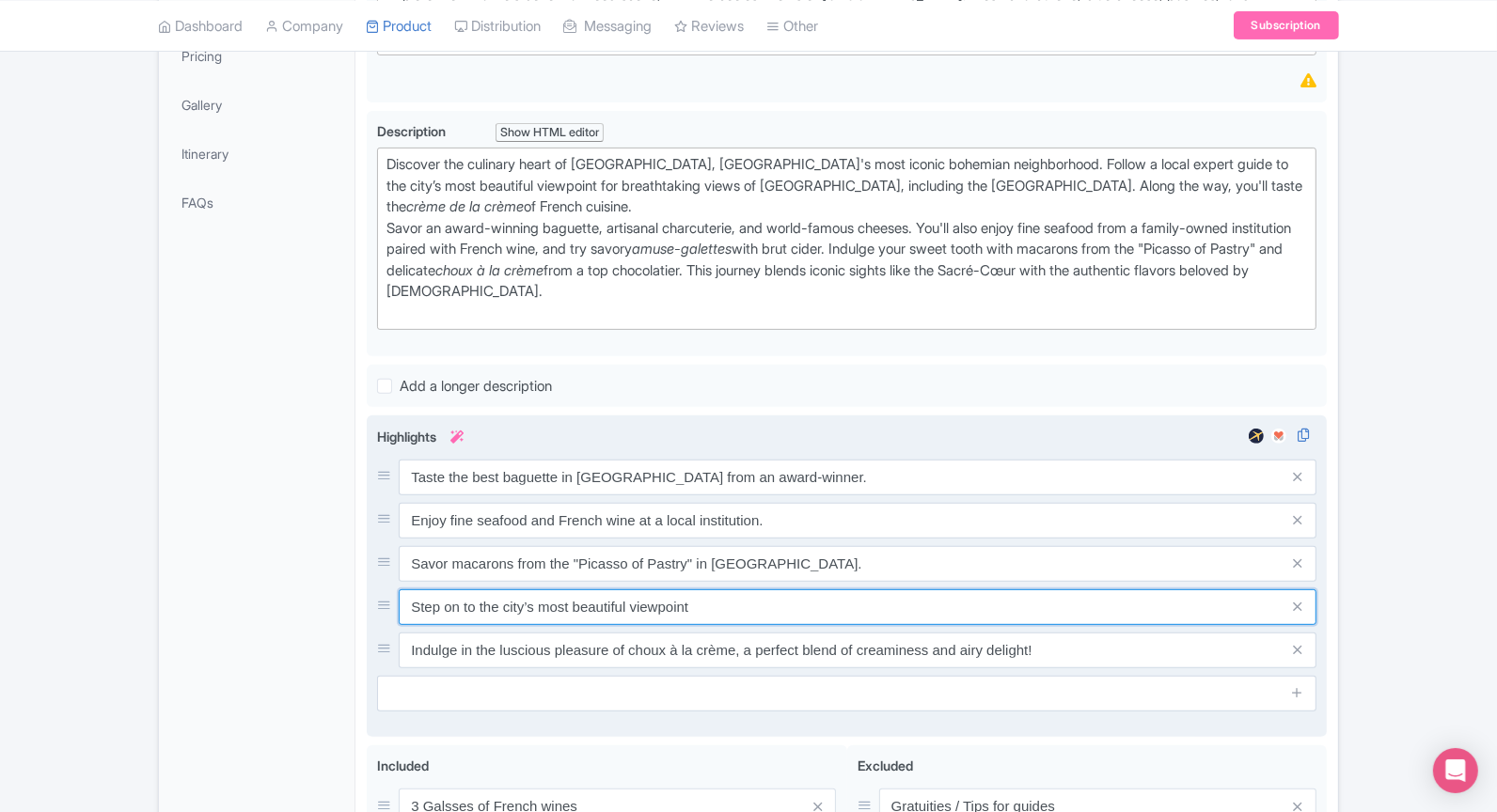
drag, startPoint x: 774, startPoint y: 606, endPoint x: 369, endPoint y: 596, distance: 405.1
click at [369, 596] on div "Experience the exquisite pairing of the finest French blue cheese with fresh ch…" at bounding box center [846, 576] width 960 height 321
paste input "Indulge in delicate choux à la crème and artisan chocolate."
type input "Indulge in delicate choux à la crème and artisan chocolate."
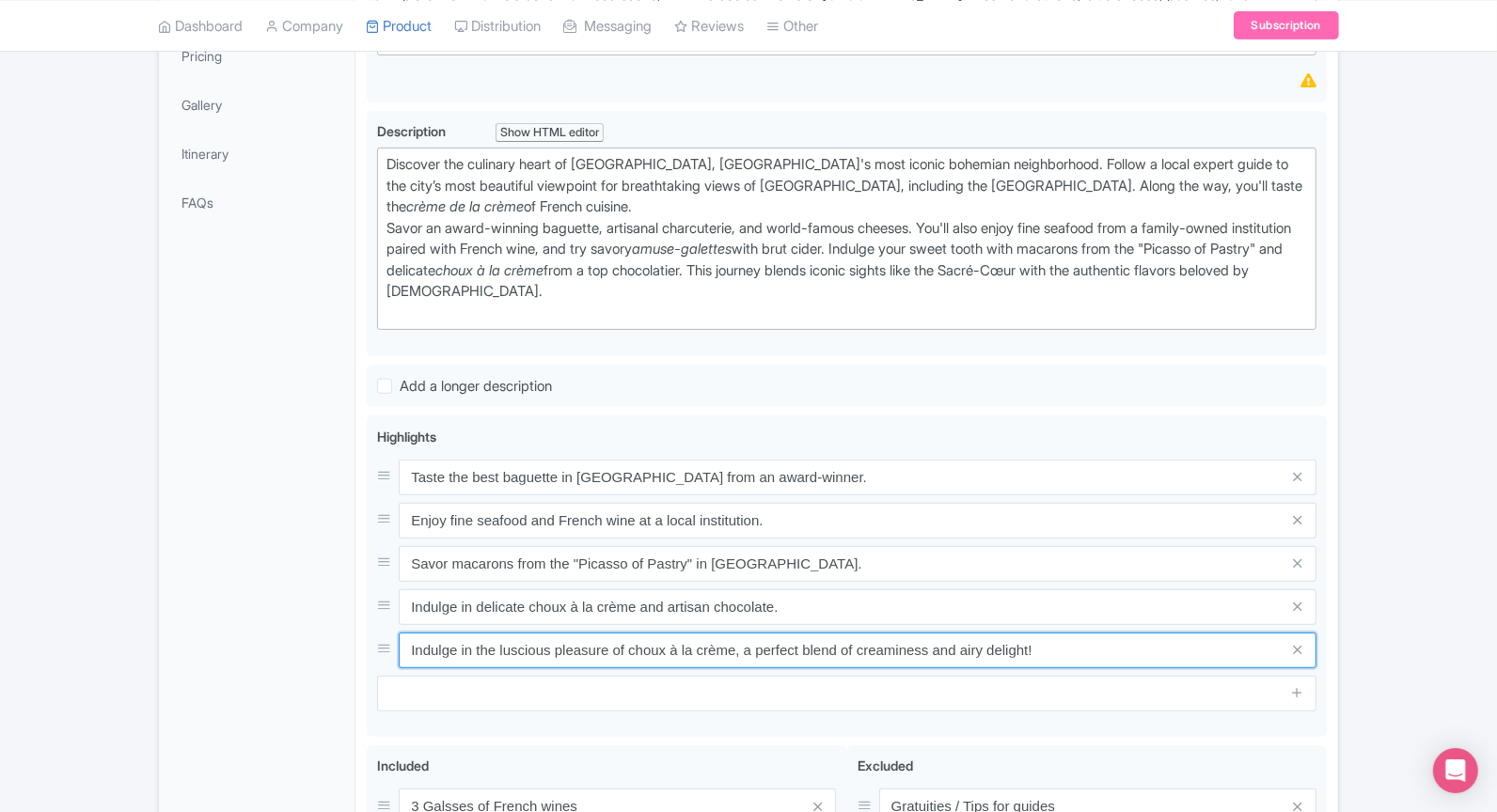
drag, startPoint x: 1053, startPoint y: 649, endPoint x: 333, endPoint y: 626, distance: 720.4
click at [333, 626] on div "General Booking Info Locations Settings Pricing Gallery Itinerary FAQs Eating M…" at bounding box center [748, 484] width 1180 height 1320
paste input "See breathtaking views of Paris from Montmartre's summit."
type input "See breathtaking views of Paris from Montmartre's summit."
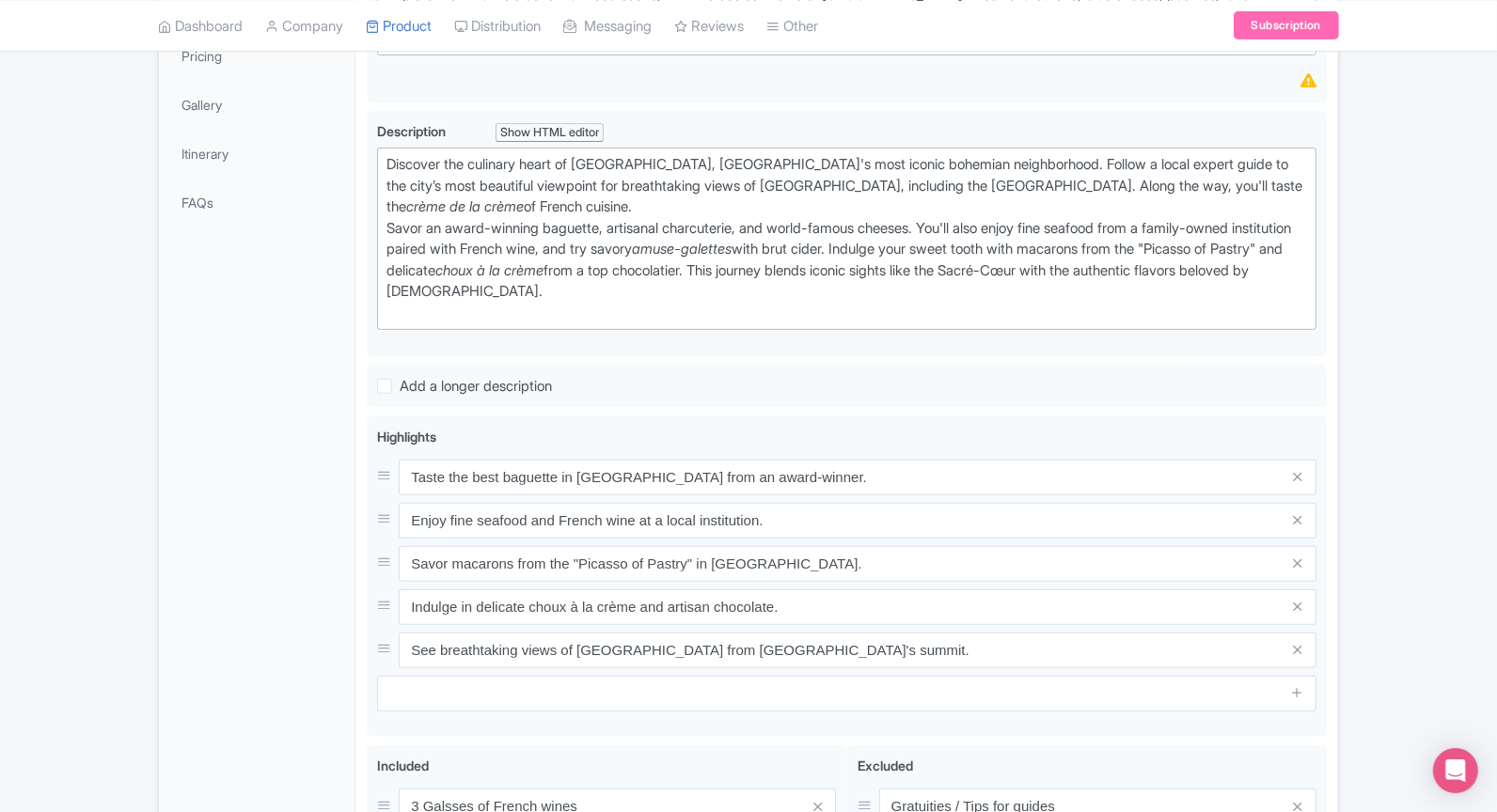
click at [290, 598] on div "General Booking Info Locations Settings Pricing Gallery Itinerary FAQs" at bounding box center [256, 490] width 197 height 1309
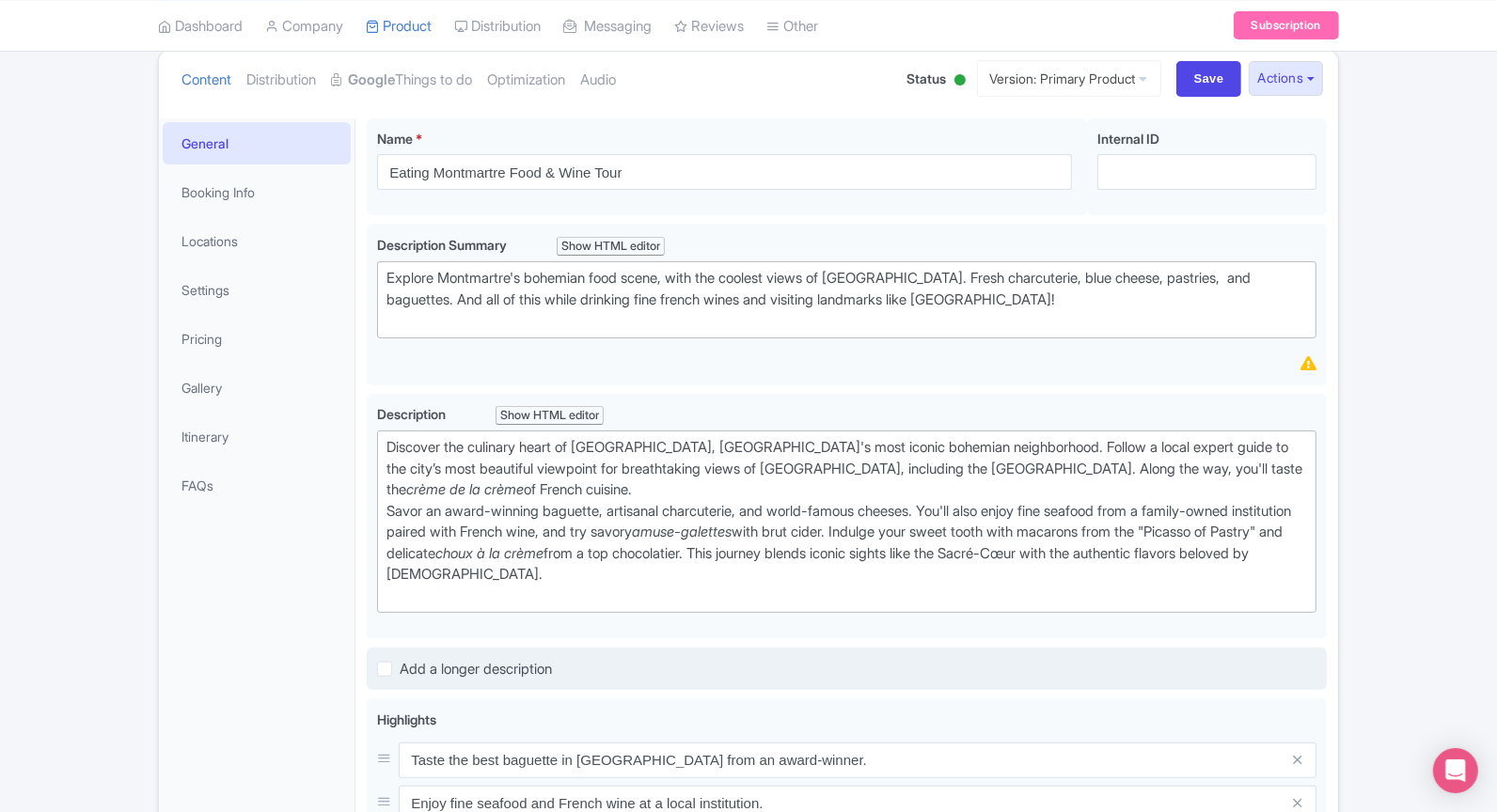
scroll to position [222, 0]
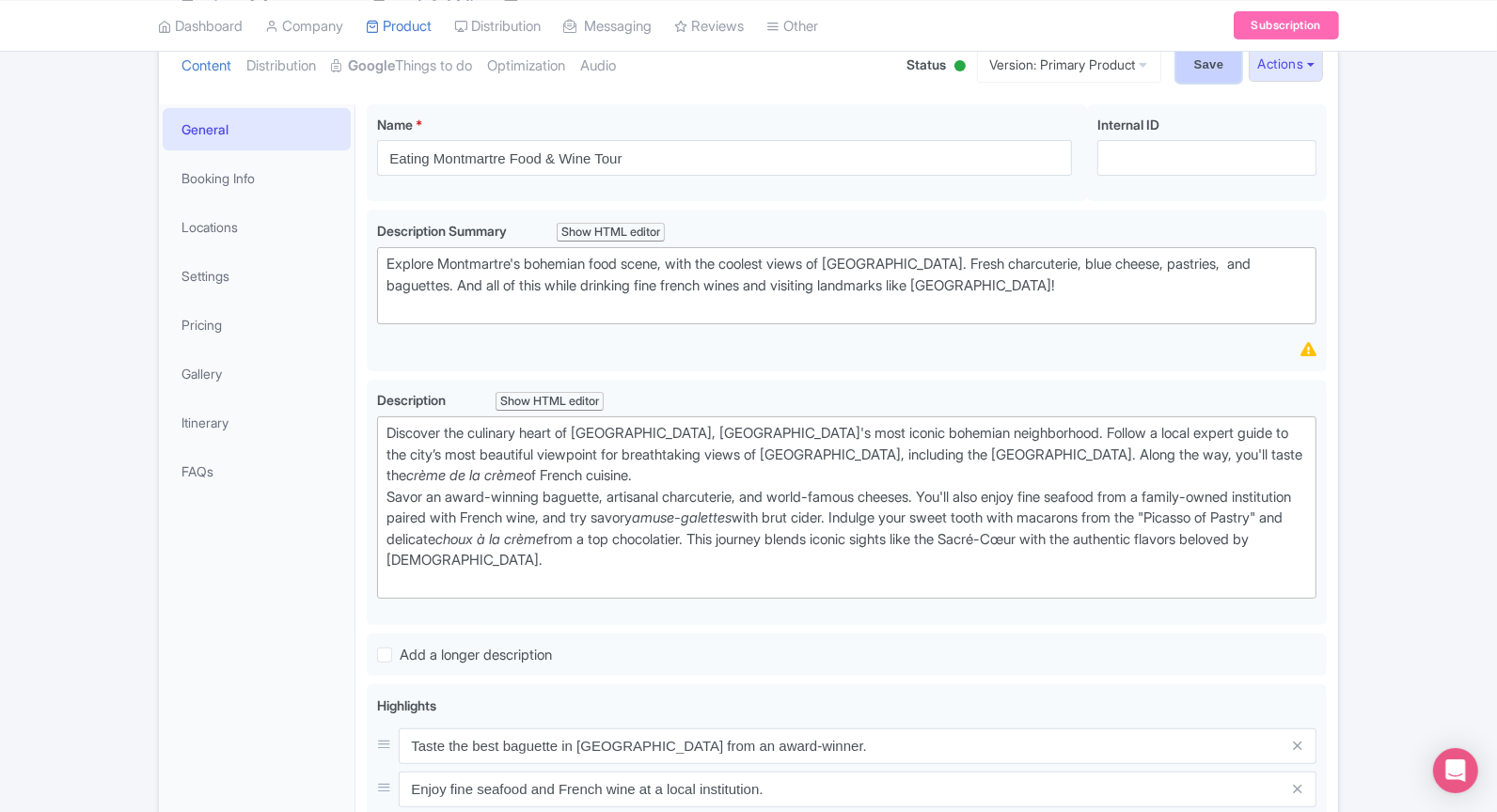
click at [1202, 66] on input "Save" at bounding box center [1210, 65] width 66 height 36
type input "Saving..."
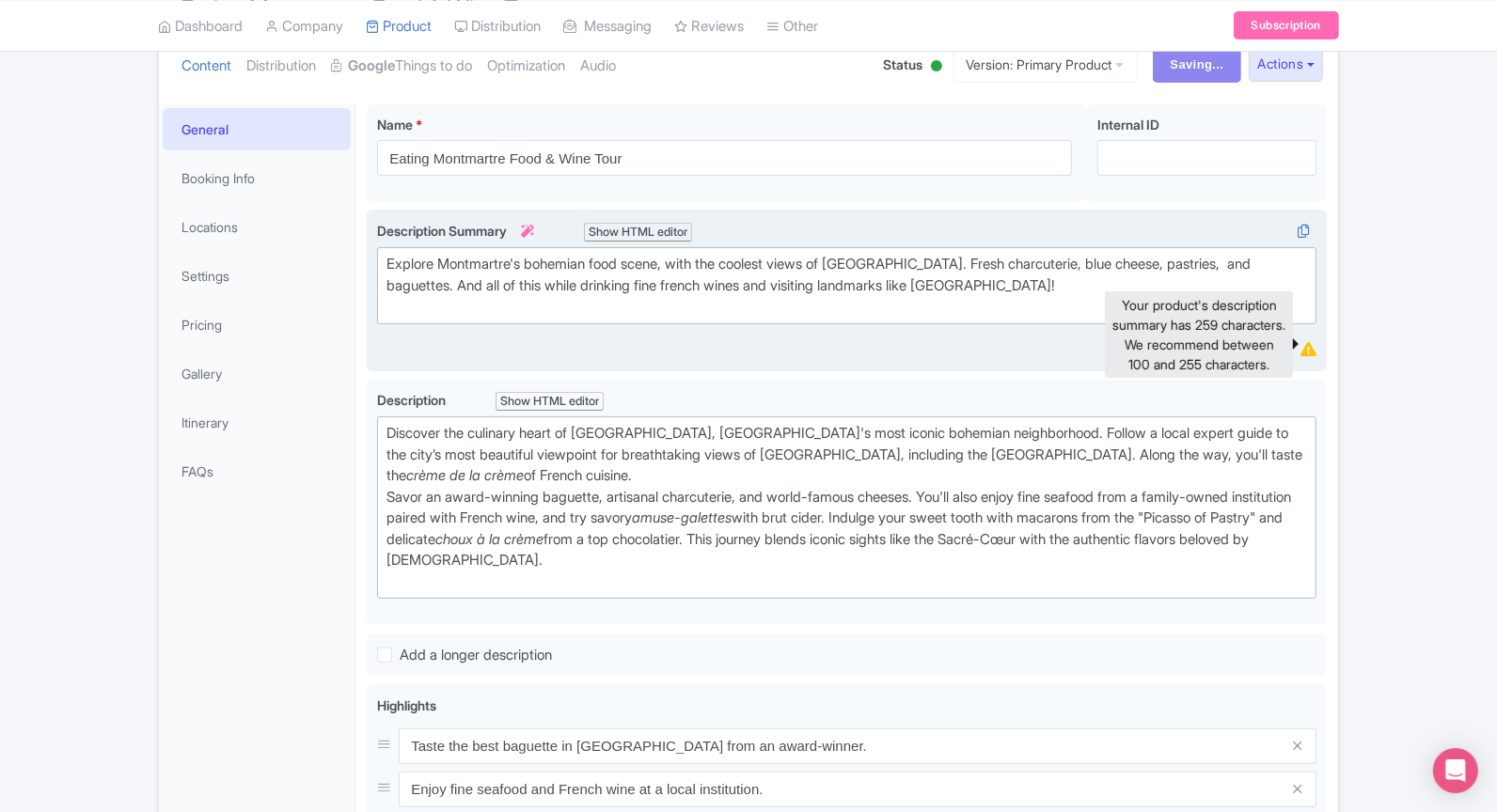
click at [1312, 345] on icon at bounding box center [1308, 349] width 16 height 14
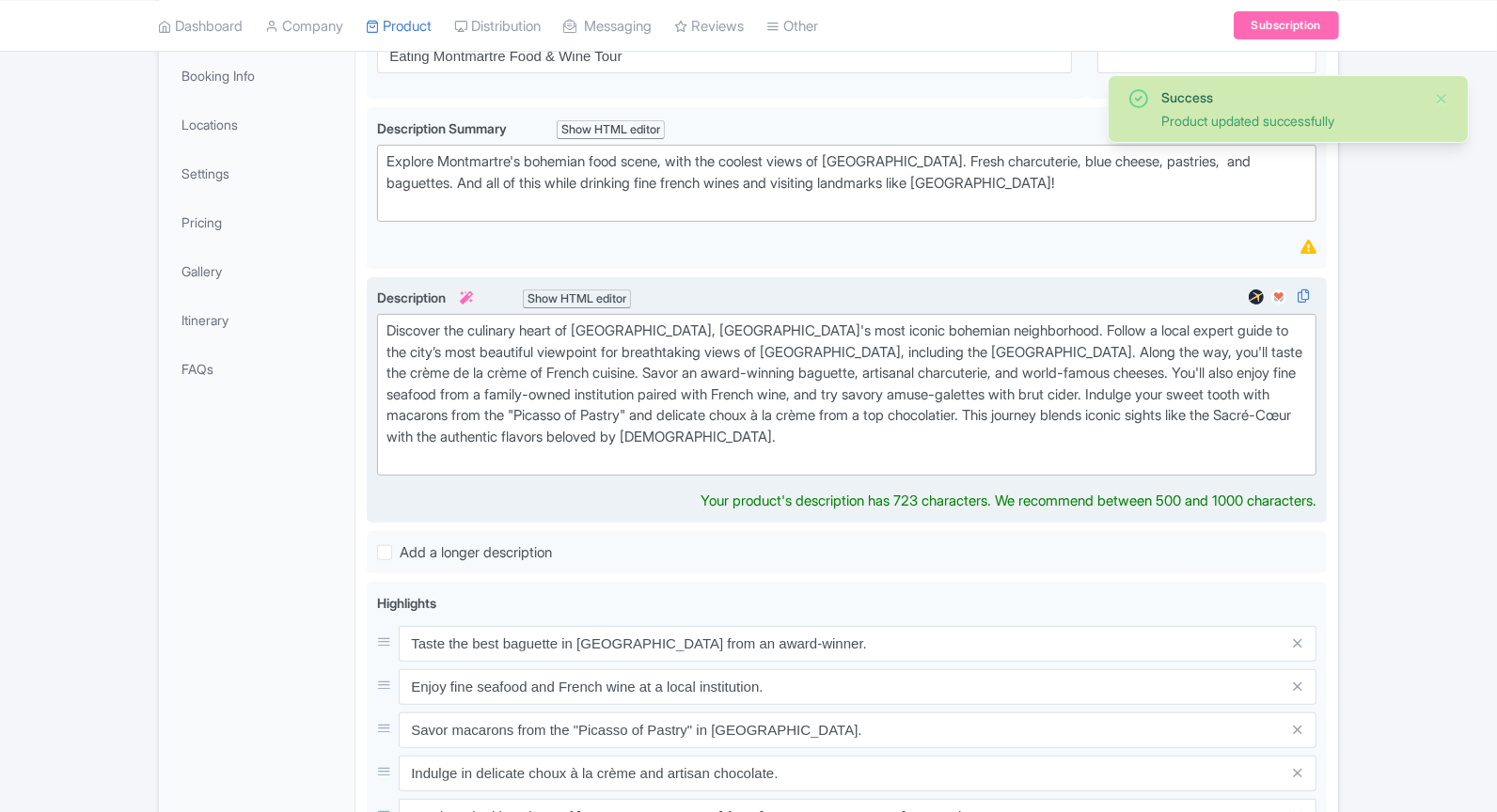
scroll to position [325, 0]
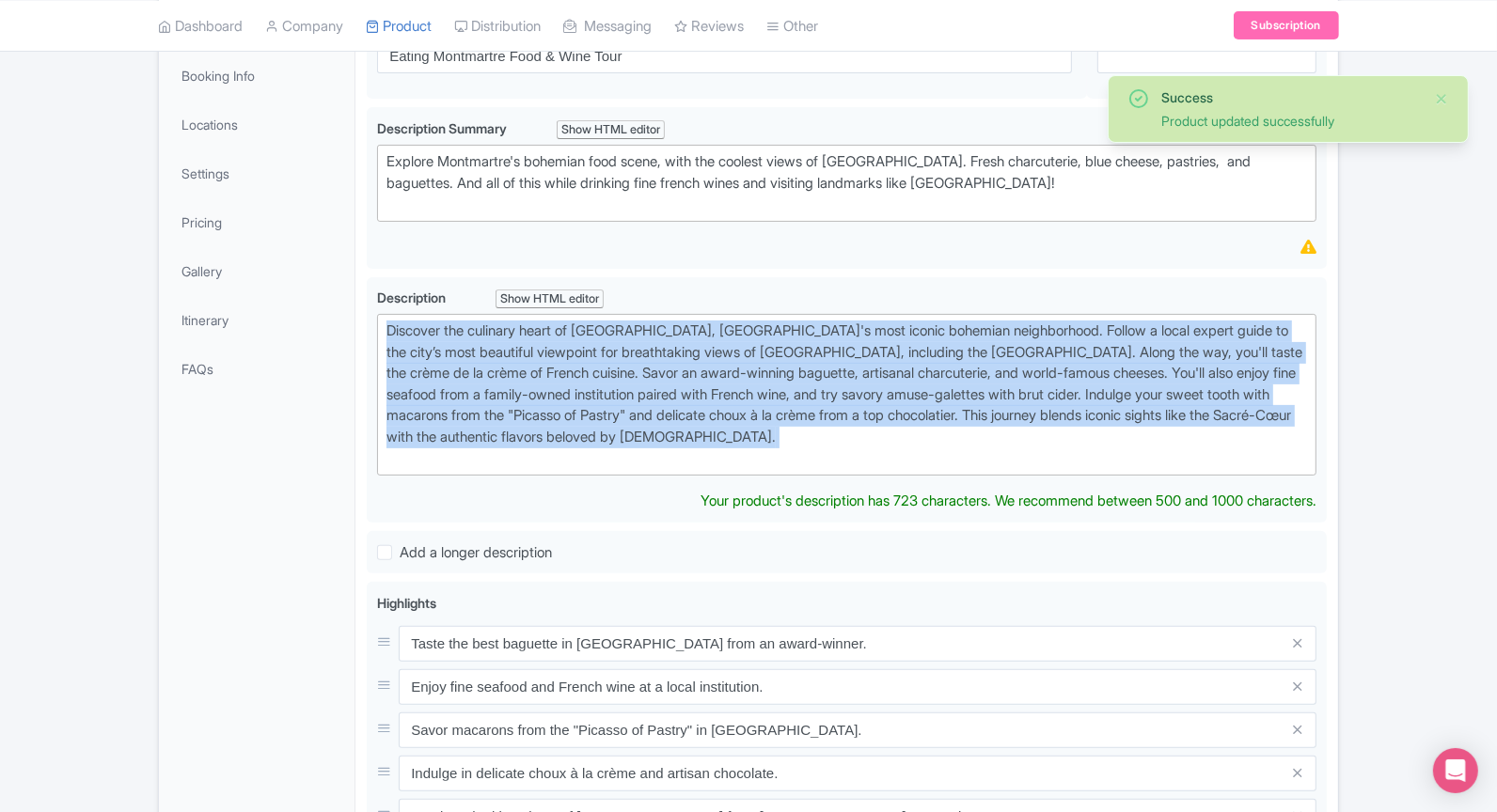
drag, startPoint x: 660, startPoint y: 446, endPoint x: 356, endPoint y: 308, distance: 333.9
click at [356, 308] on div "Eating Montmartre Food & Wine Tour Name * i Eating Montmartre Food & Wine Tour …" at bounding box center [846, 643] width 983 height 1305
type trix-editor "<div>Discover the culinary heart of Montmartre, Paris's most iconic bohemian ne…"
copy div "Discover the culinary heart of Montmartre, Paris's most iconic bohemian neighbo…"
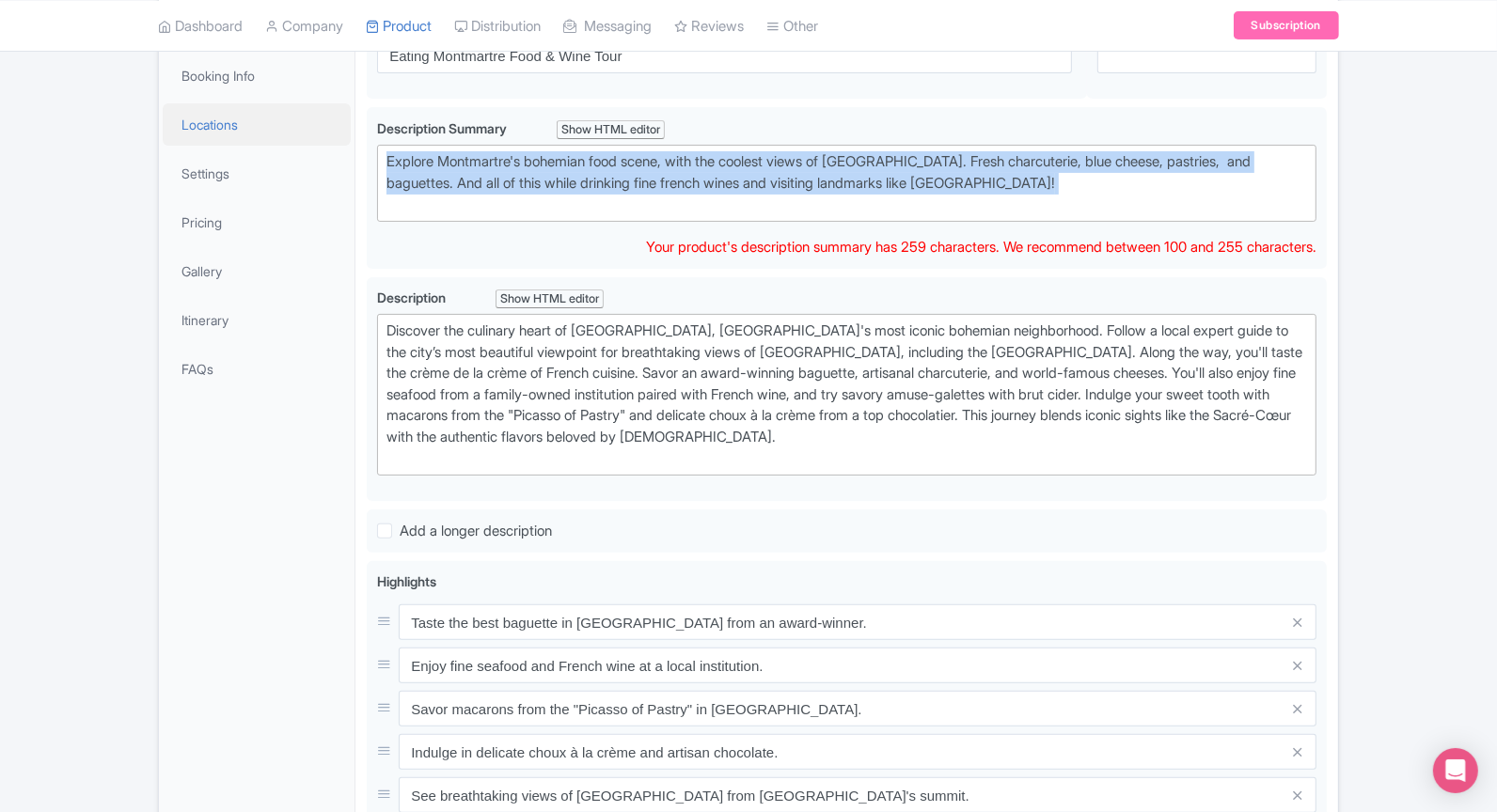
drag, startPoint x: 1182, startPoint y: 190, endPoint x: 214, endPoint y: 116, distance: 970.8
click at [214, 116] on div "General Booking Info Locations Settings Pricing Gallery Itinerary FAQs Eating M…" at bounding box center [748, 632] width 1180 height 1284
paste trix-editor "Taste the best of Montmartre's bohemian flavors on a guided food tour. Savor aw…"
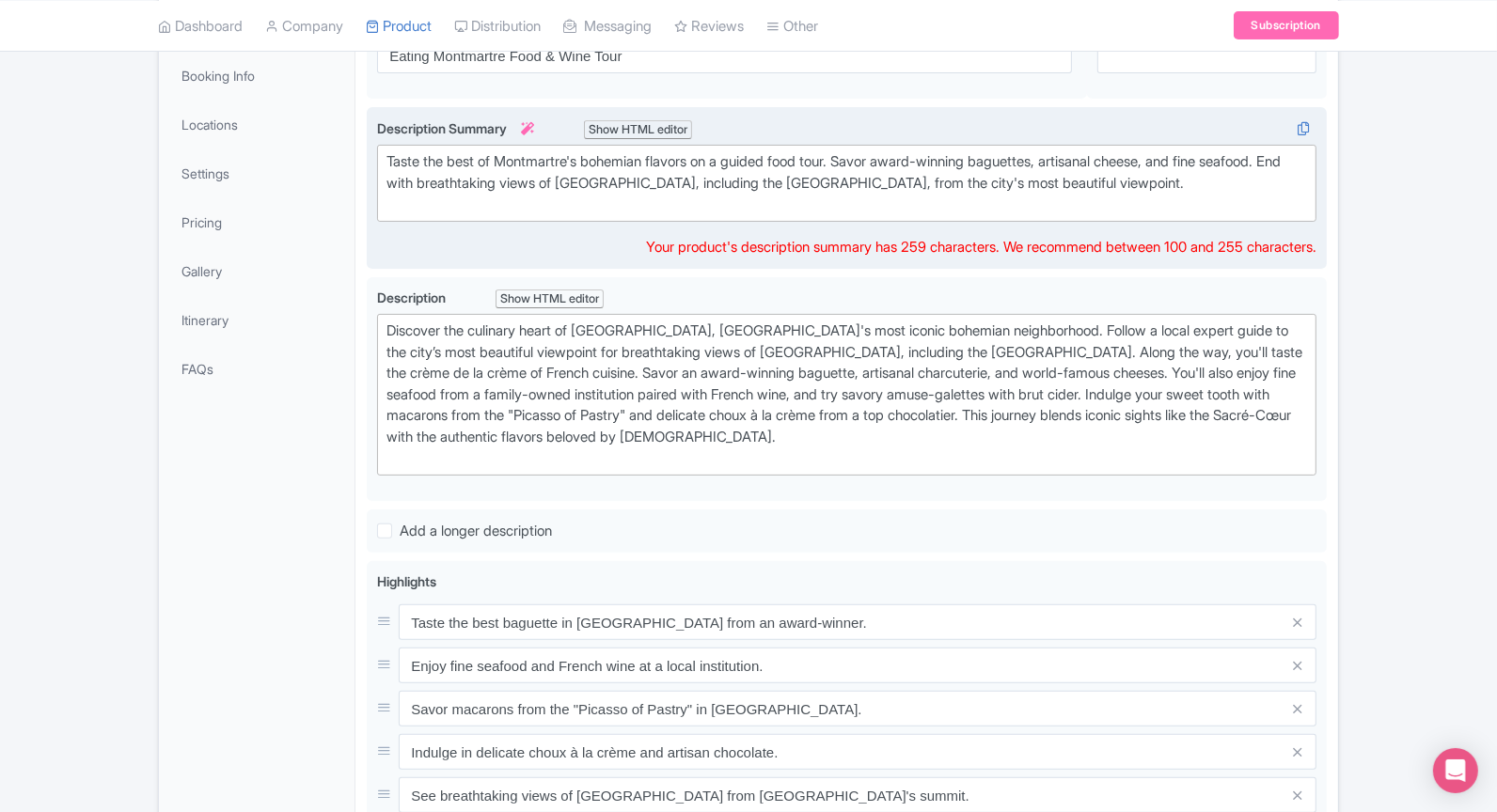
click at [592, 244] on div "Description Summary i Show HTML editor Bold Italic Strikethrough Link Heading Q…" at bounding box center [846, 189] width 939 height 140
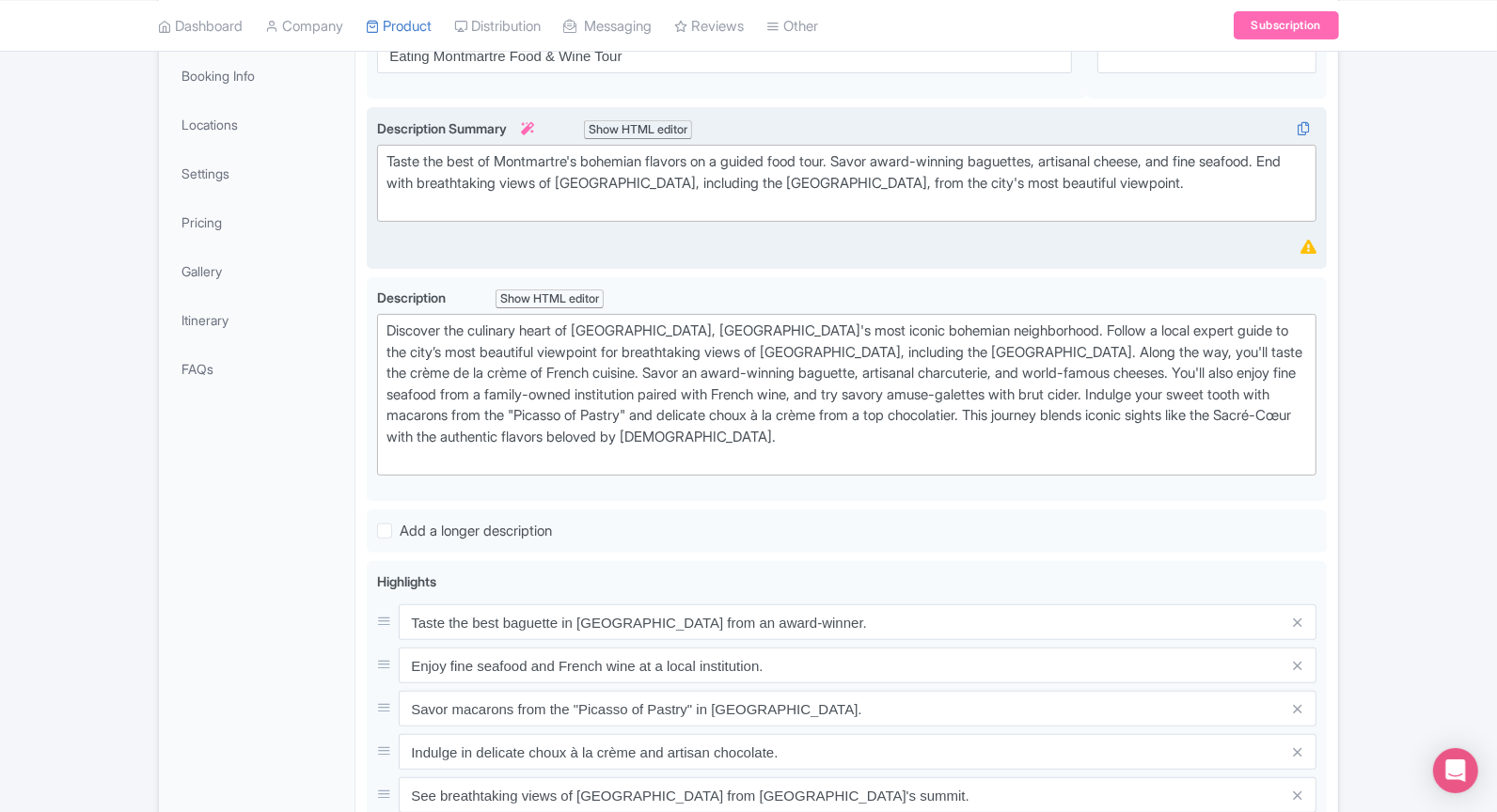
click at [621, 205] on div "Taste the best of Montmartre's bohemian flavors on a guided food tour. Savor aw…" at bounding box center [846, 184] width 920 height 64
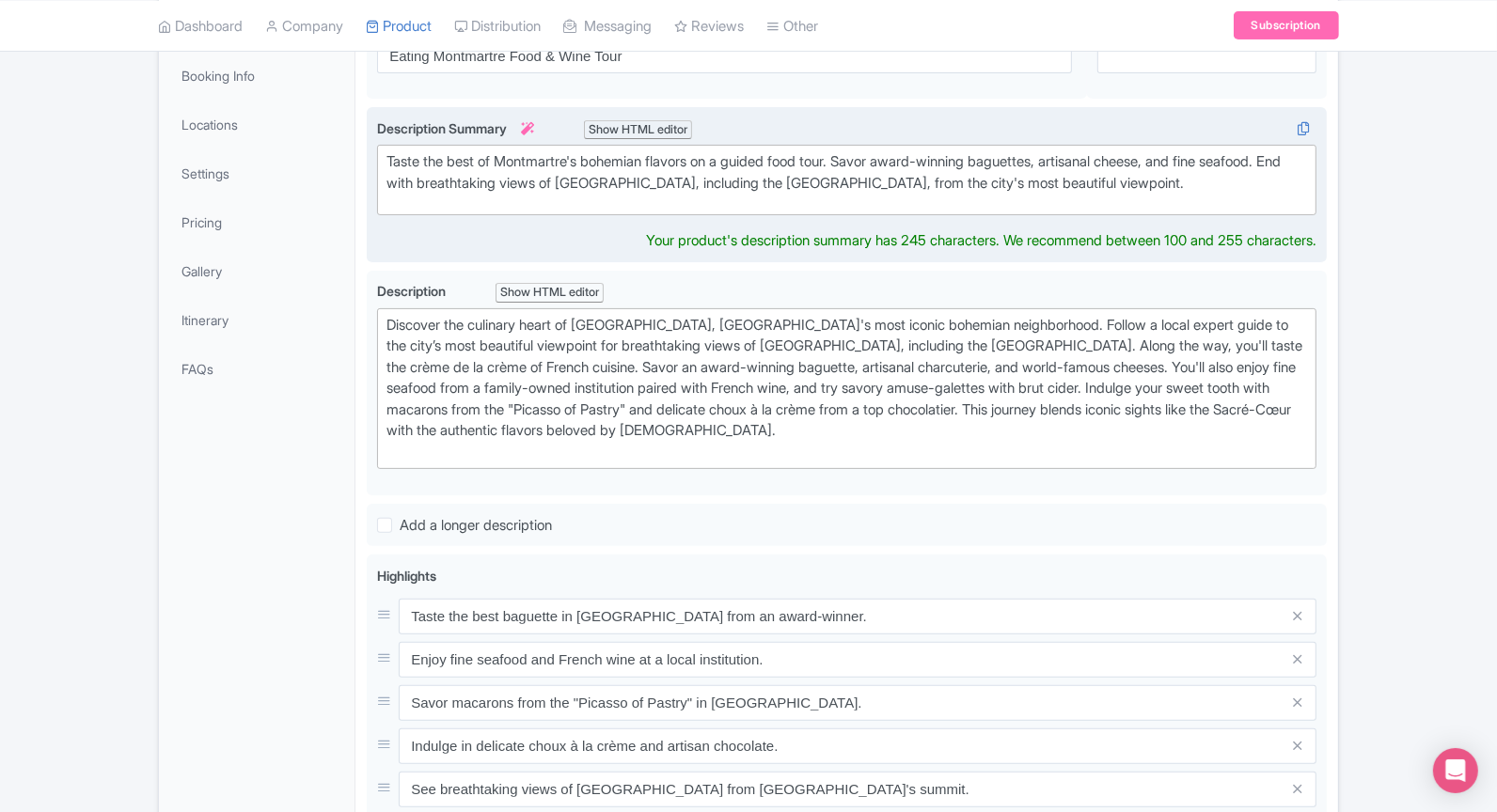
type trix-editor "<div>Taste the best of Montmartre's bohemian flavors on a guided food tour. Sav…"
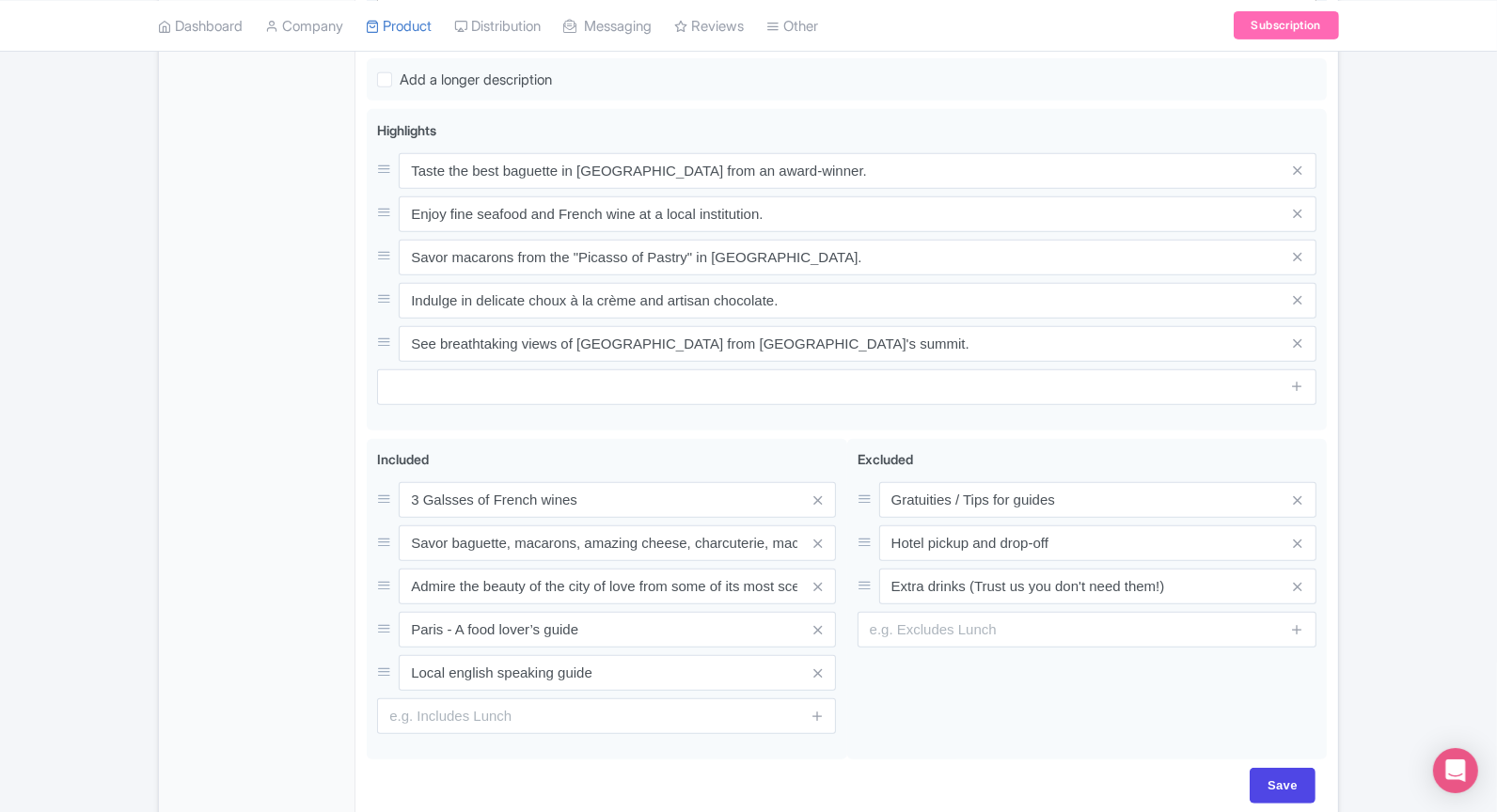
scroll to position [821, 0]
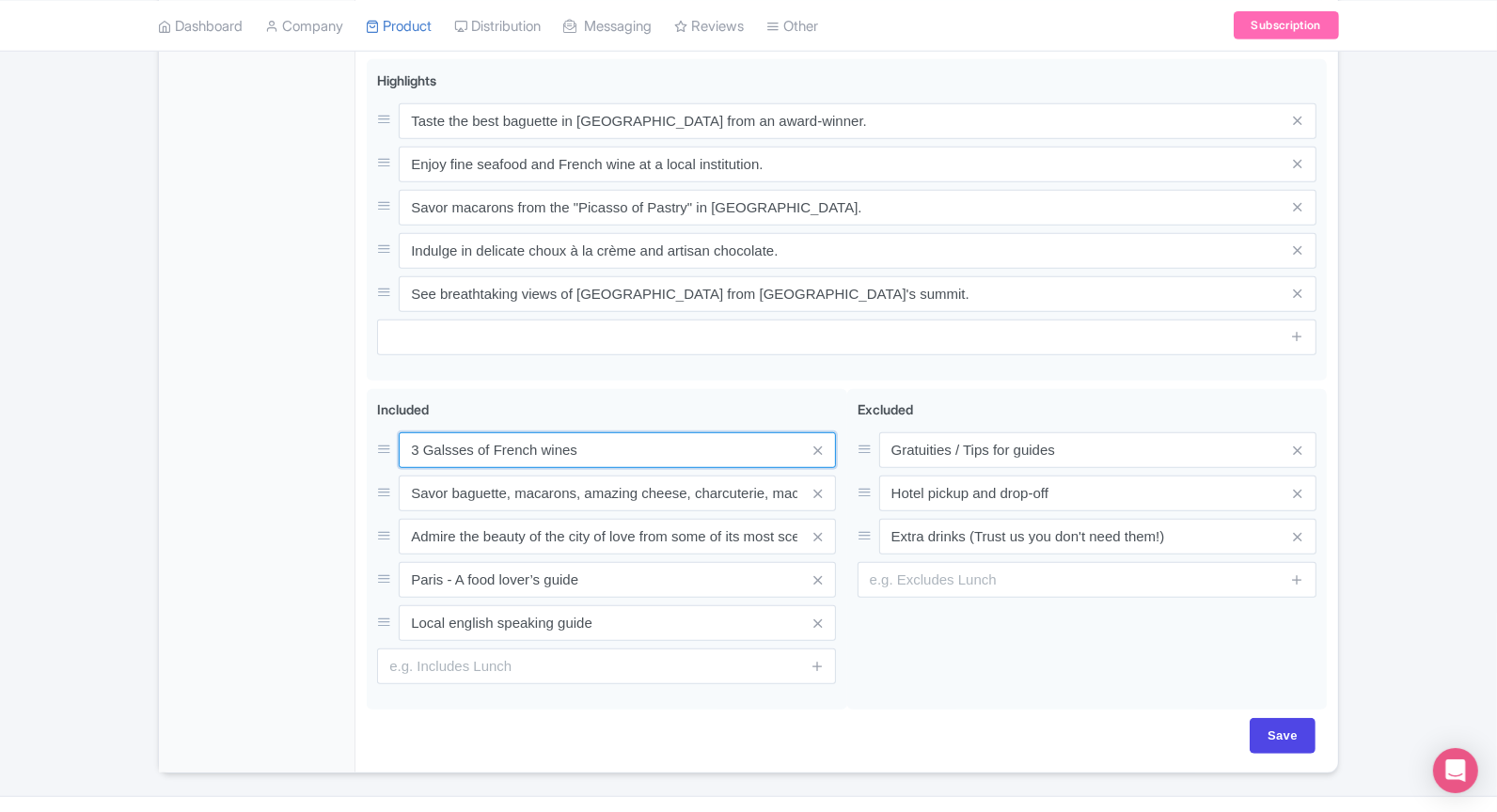
drag, startPoint x: 626, startPoint y: 440, endPoint x: 330, endPoint y: 440, distance: 296.0
click at [330, 440] on div "General Booking Info Locations Settings Pricing Gallery Itinerary FAQs Eating M…" at bounding box center [748, 134] width 1180 height 1278
paste input "Taste a traditional baguette from a bakery that has won awards for making the b…"
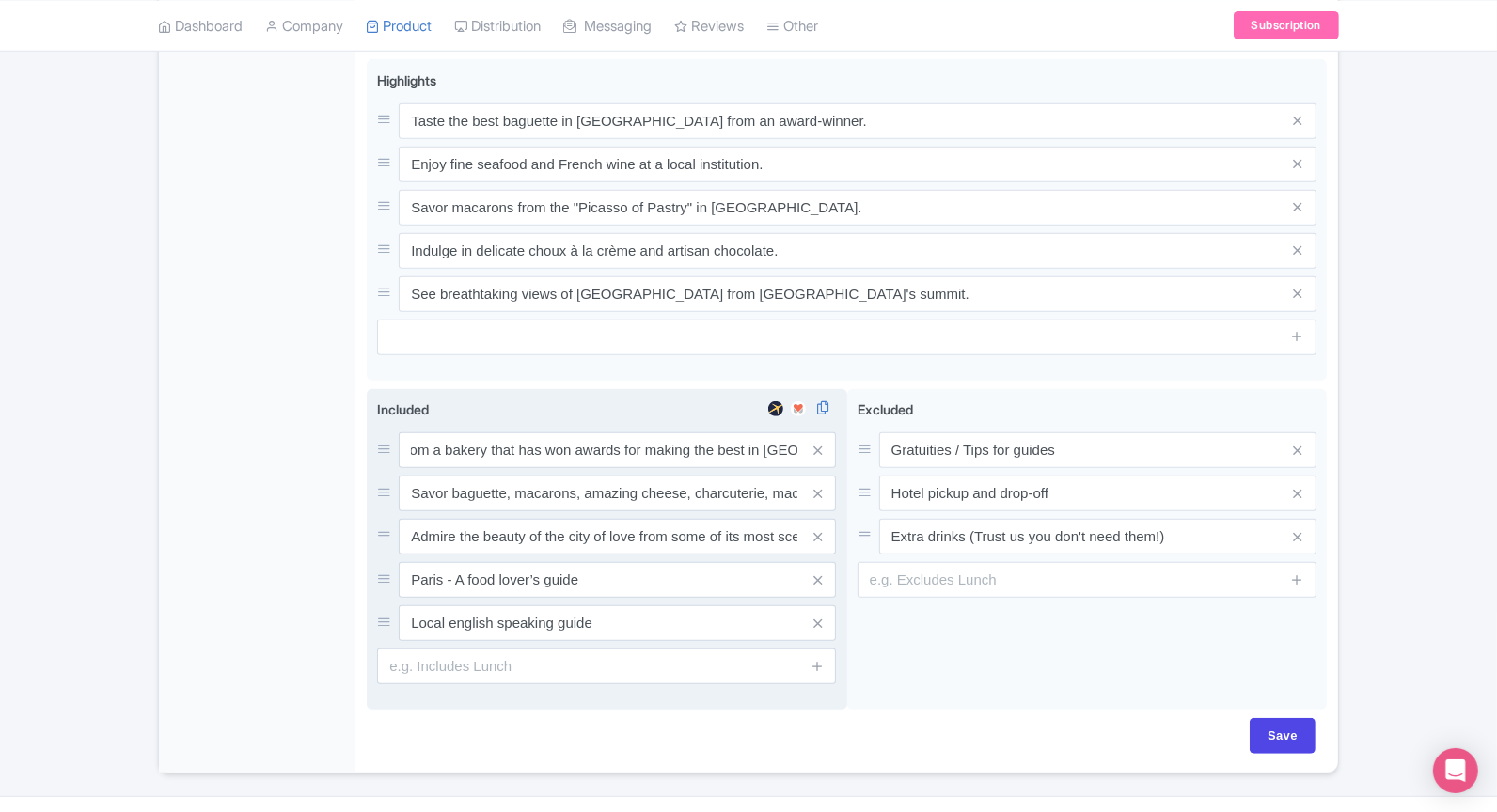
scroll to position [0, 0]
drag, startPoint x: 411, startPoint y: 446, endPoint x: 677, endPoint y: 561, distance: 289.8
click at [677, 561] on div "Taste a traditional baguette from a bakery that has won awards for making the b…" at bounding box center [607, 536] width 459 height 208
paste input "Sip on French wine while enjoying fine seafood from a family-owned neighborhood…"
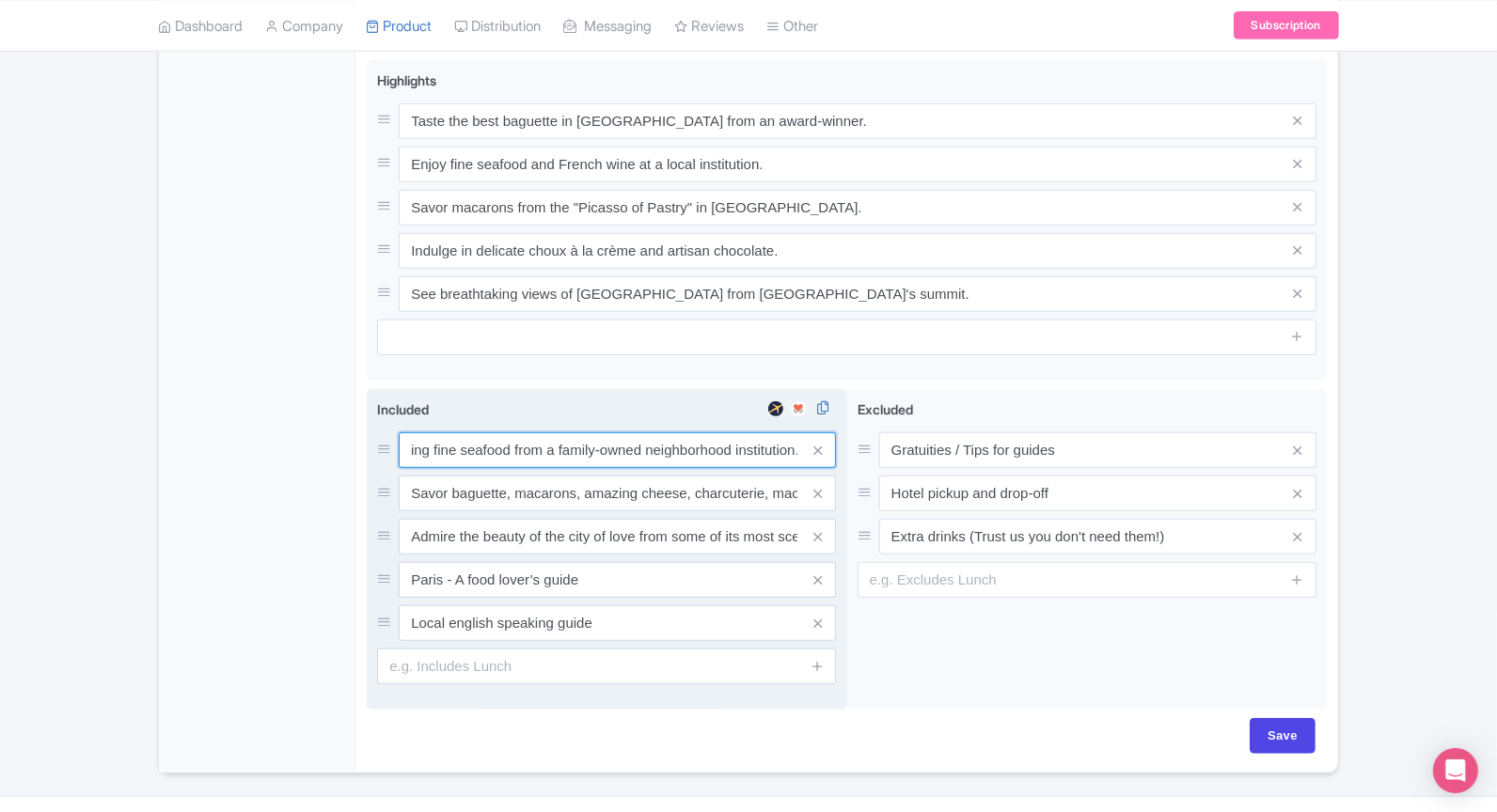
type input "Sip on French wine while enjoying fine seafood from a family-owned neighborhood…"
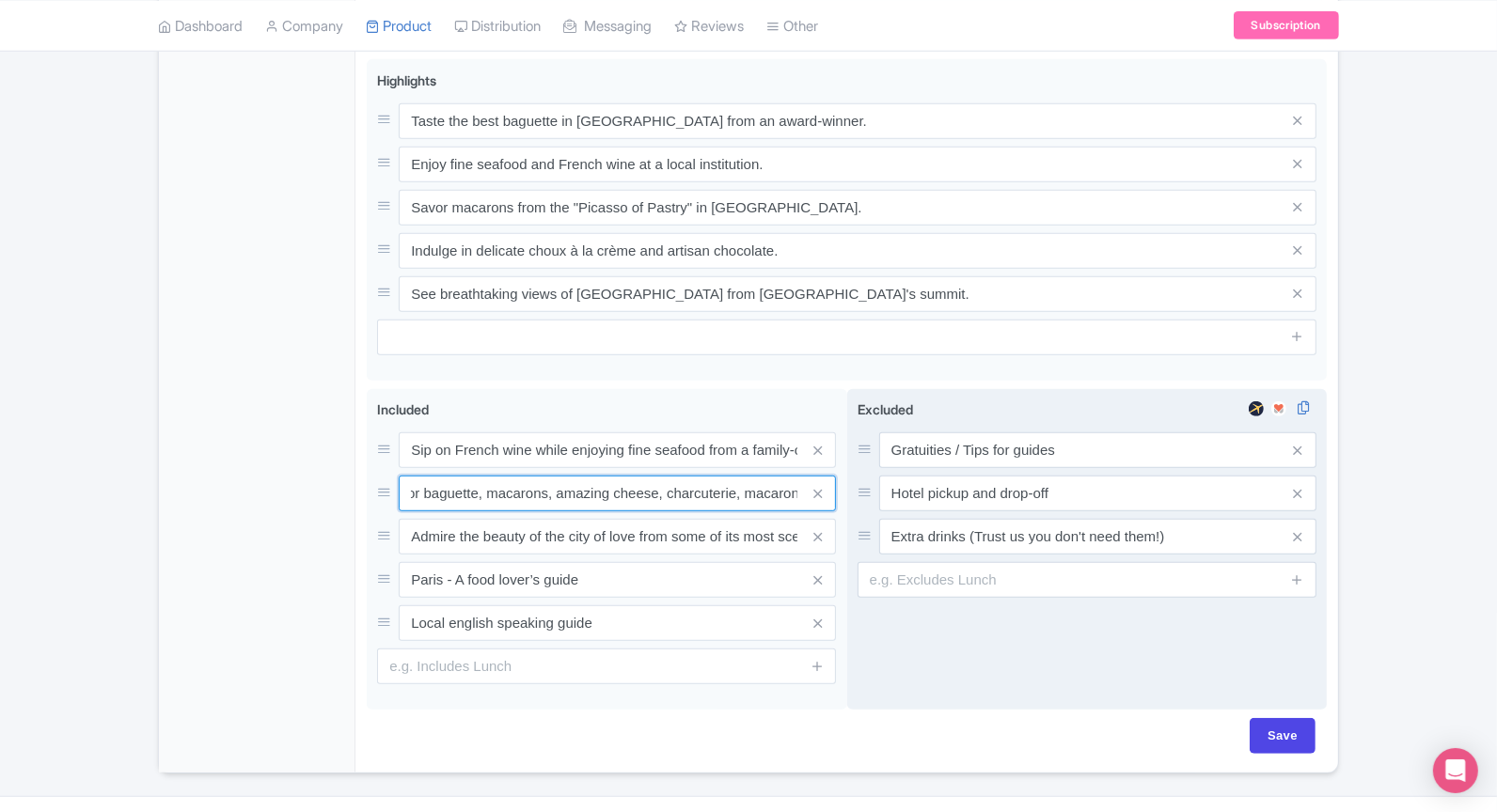
drag, startPoint x: 410, startPoint y: 488, endPoint x: 940, endPoint y: 547, distance: 533.3
click at [940, 547] on div "3 Galsses of French wines Savor baguette, macarons, amazing cheese, charcuterie…" at bounding box center [846, 554] width 960 height 329
paste input "Taste a traditional baguette from a bakery that has won awards for making the b…"
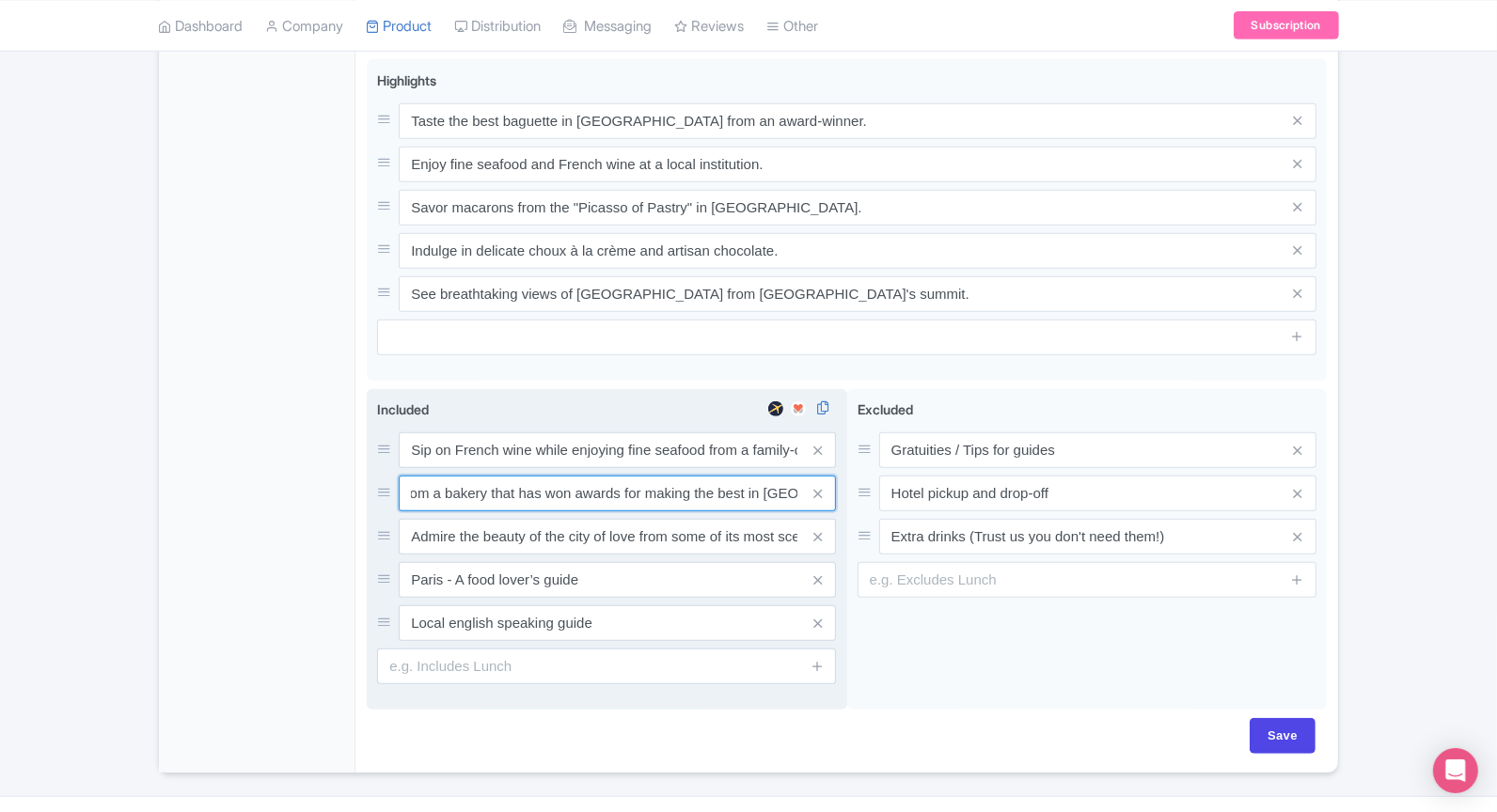
type input "Taste a traditional baguette from a bakery that has won awards for making the b…"
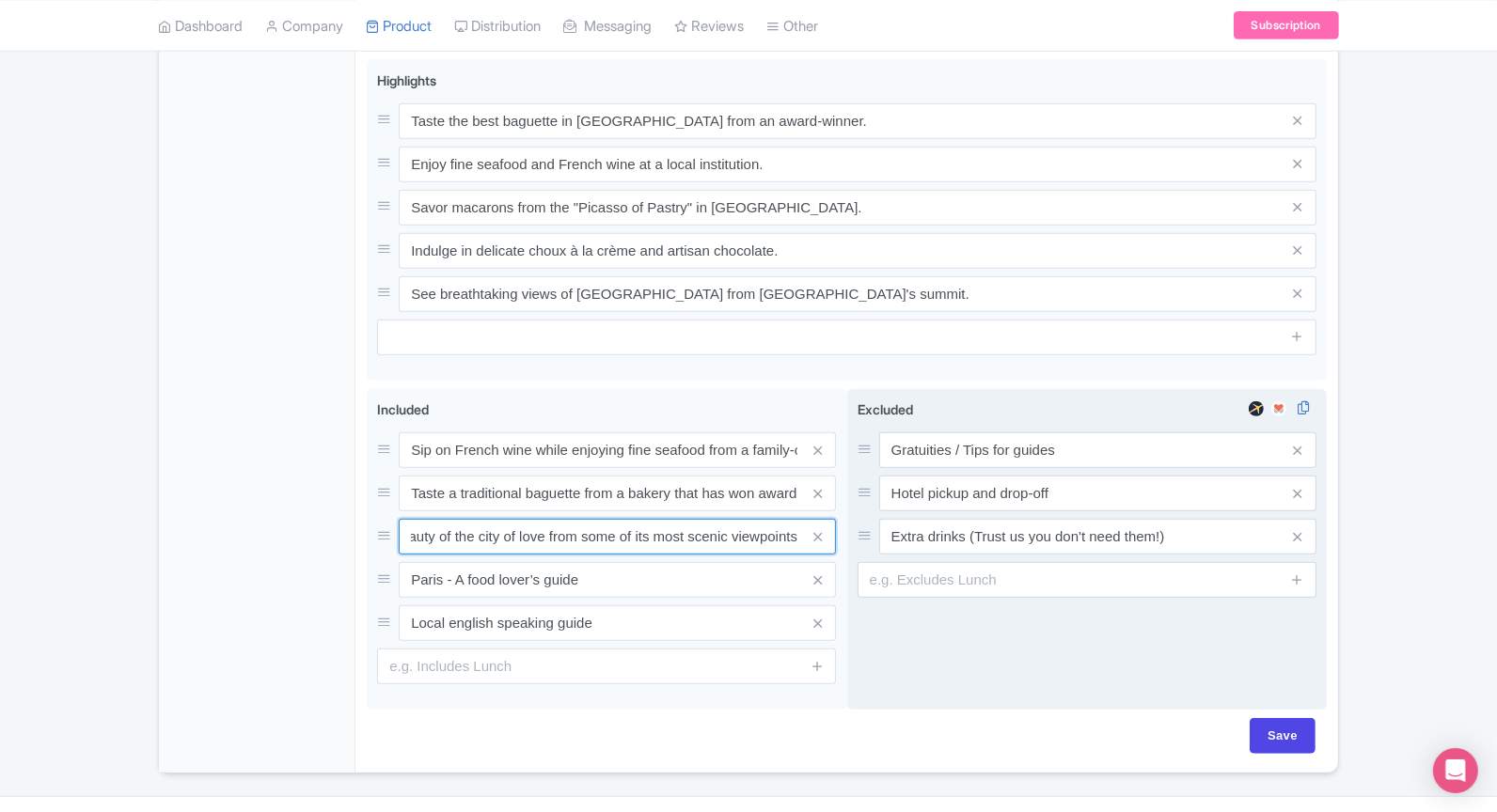
drag, startPoint x: 407, startPoint y: 531, endPoint x: 946, endPoint y: 593, distance: 542.6
click at [946, 593] on div "3 Galsses of French wines Savor baguette, macarons, amazing cheese, charcuterie…" at bounding box center [846, 554] width 960 height 329
paste input "breathtaking views of Paris, including the Eiffel Tower, from Montmartre's most…"
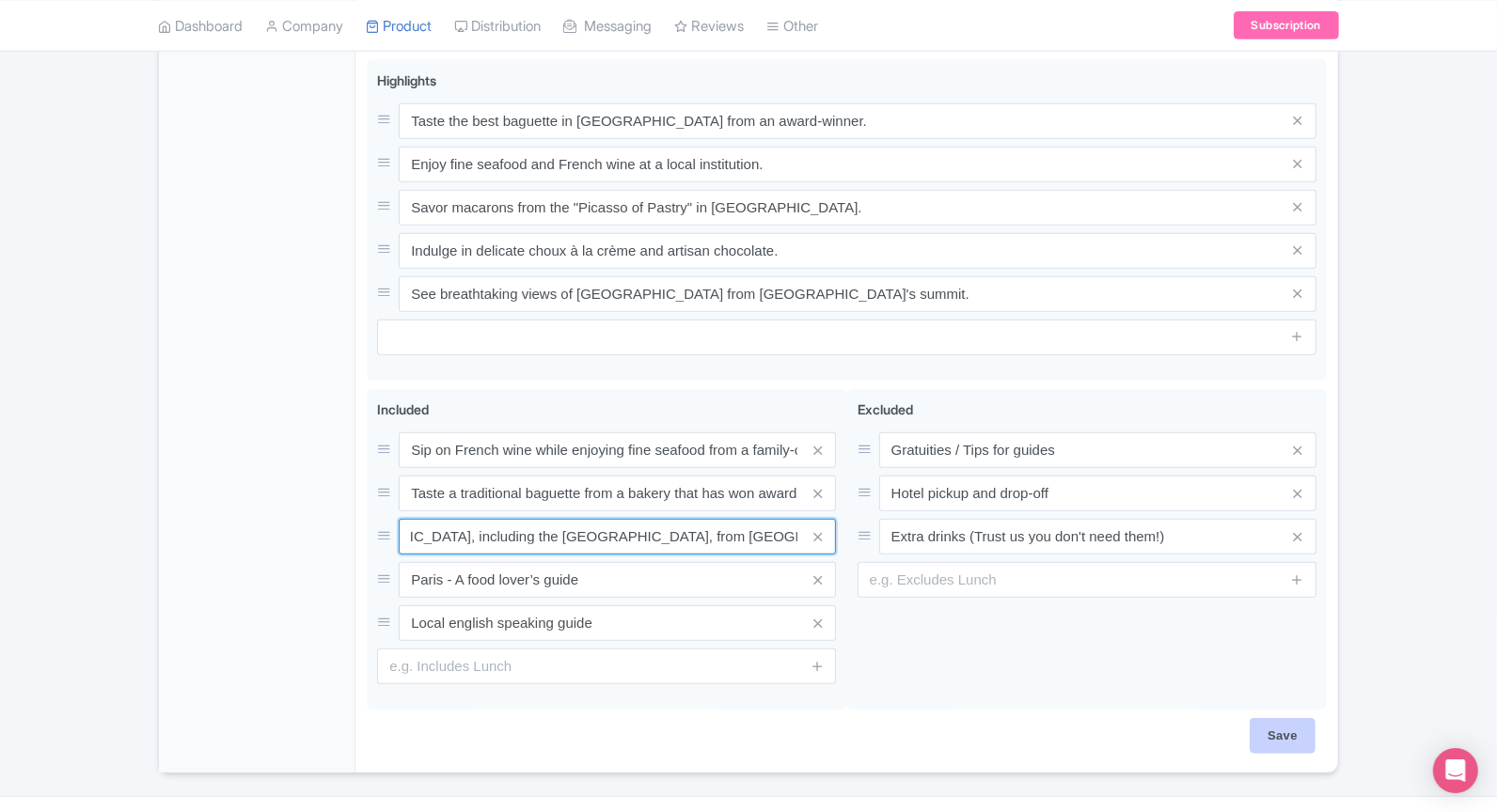
type input "Admire breathtaking views of Paris, including the Eiffel Tower, from Montmartre…"
click at [1290, 725] on input "Save" at bounding box center [1282, 736] width 66 height 36
type input "Saving..."
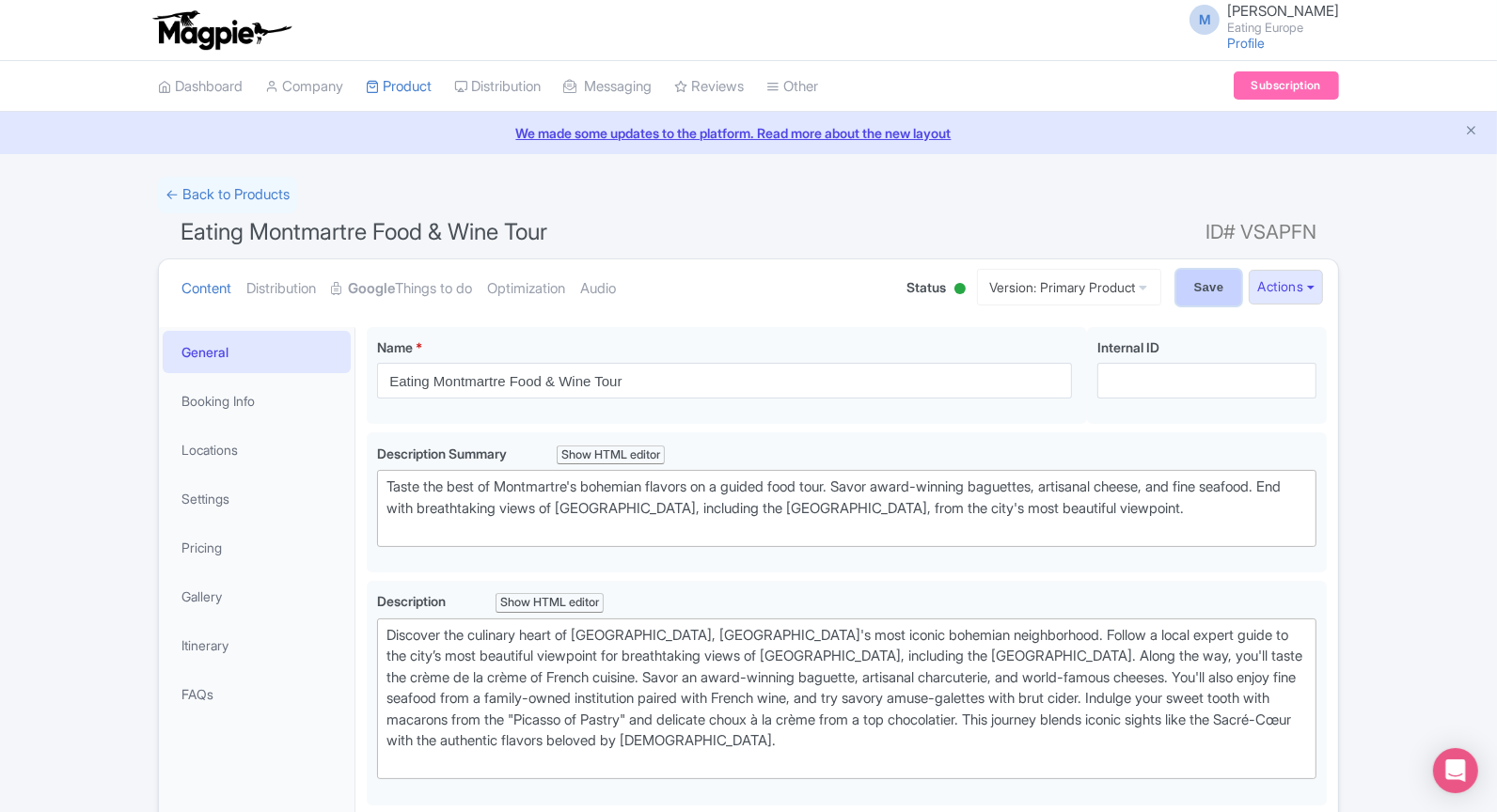
click at [1200, 293] on input "Save" at bounding box center [1210, 287] width 66 height 36
type input "Saving..."
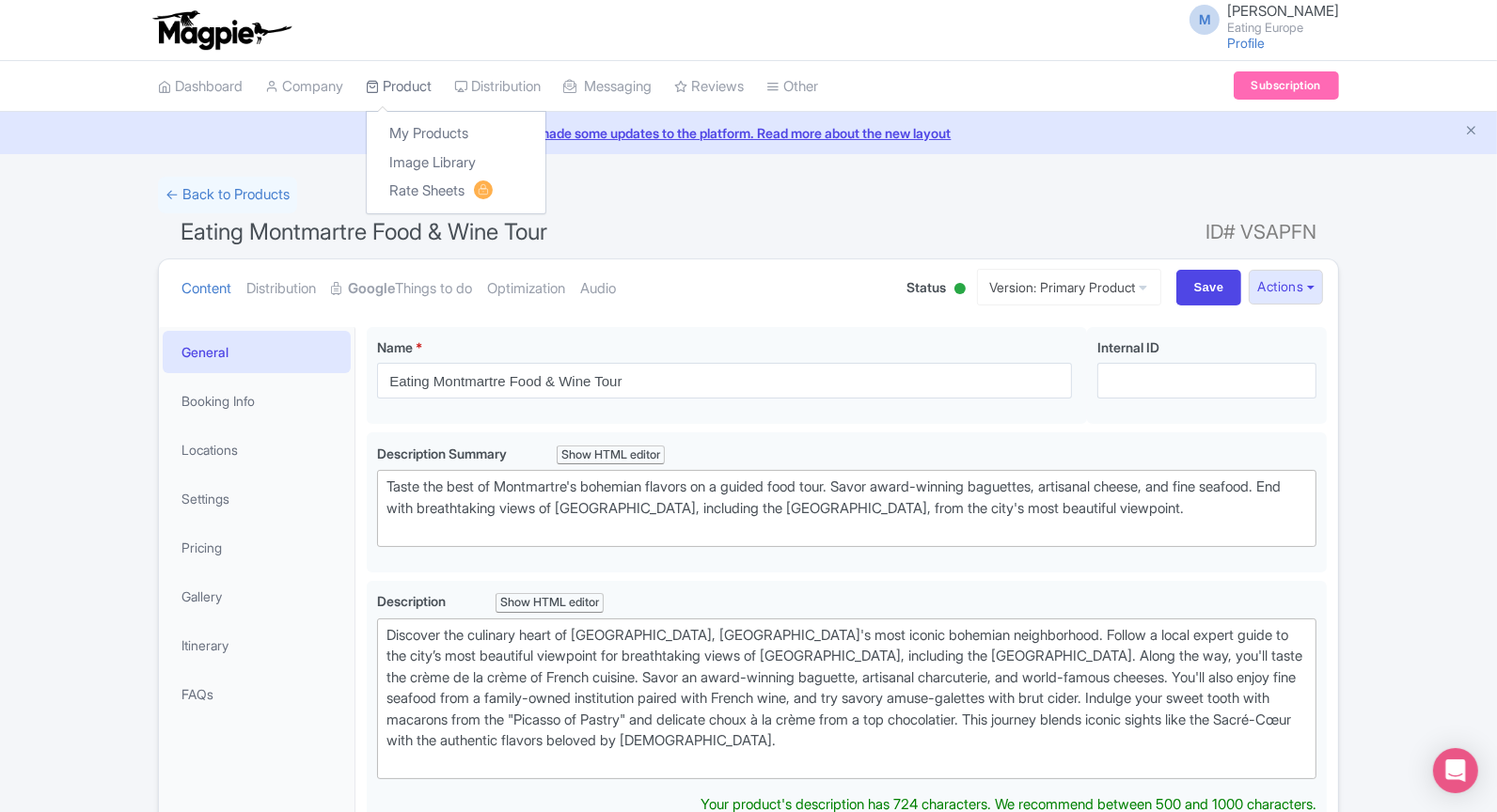
click at [386, 81] on link "Product" at bounding box center [399, 87] width 66 height 52
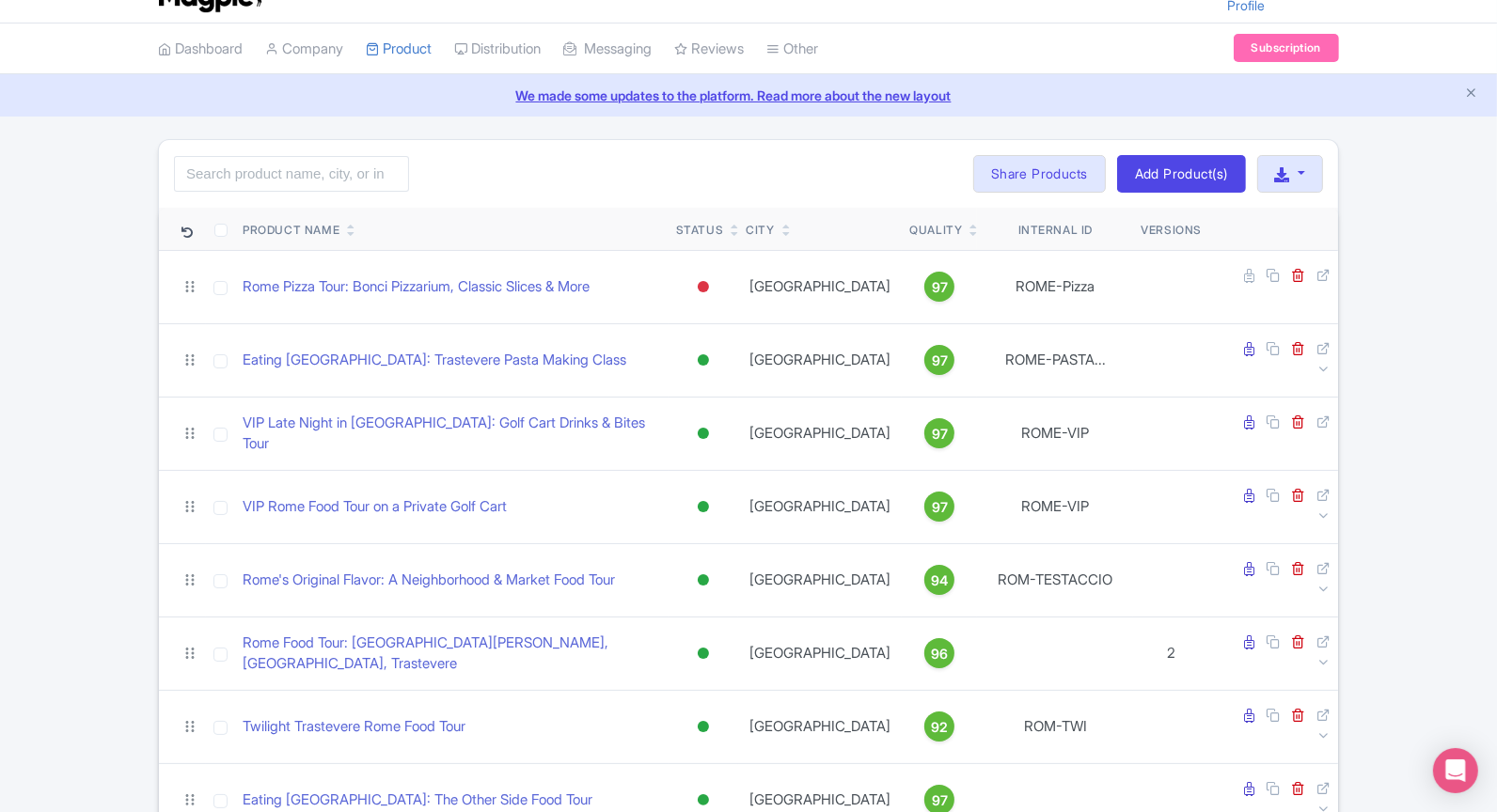
scroll to position [49, 0]
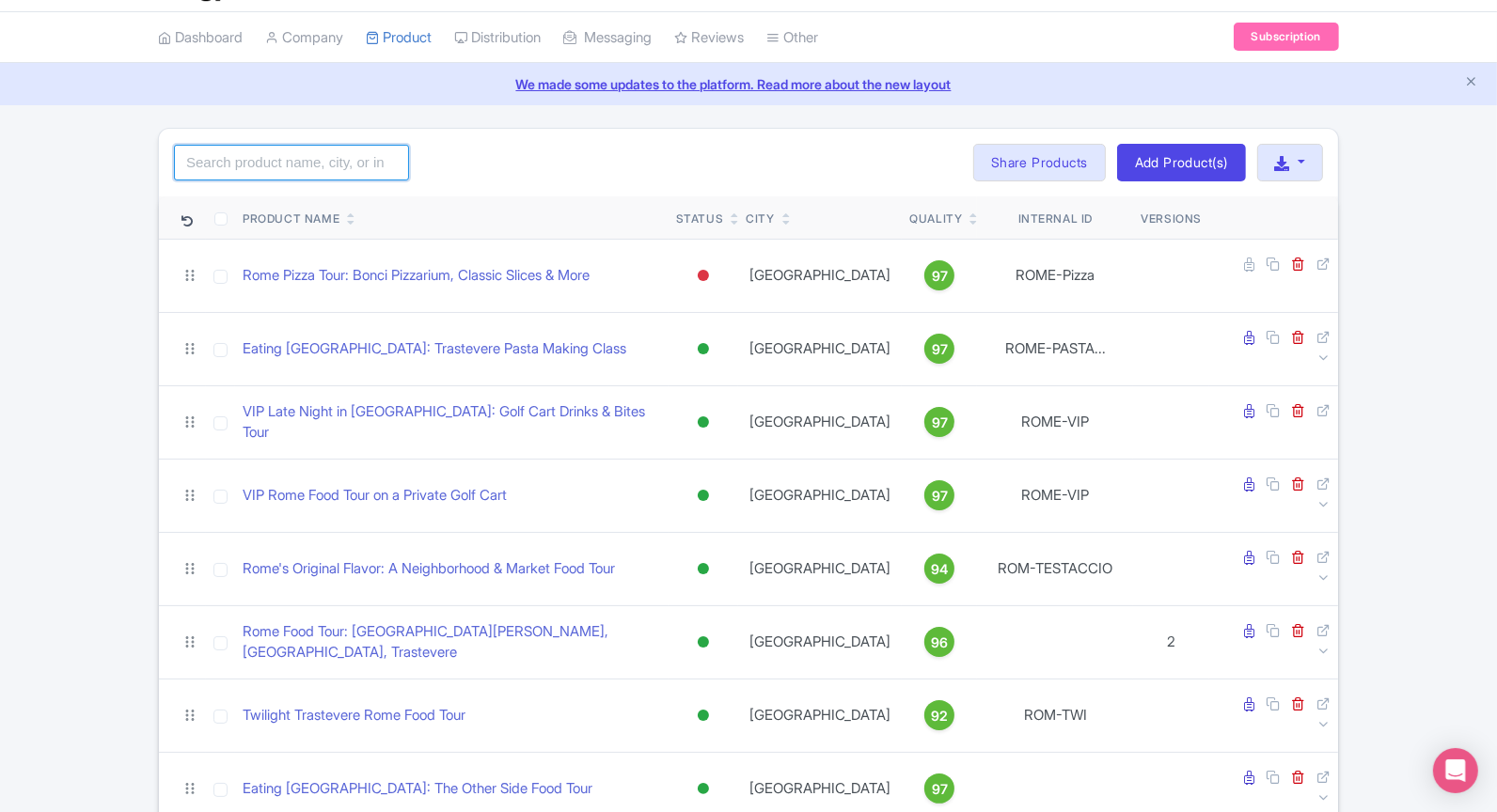
click at [346, 159] on input "search" at bounding box center [291, 163] width 236 height 36
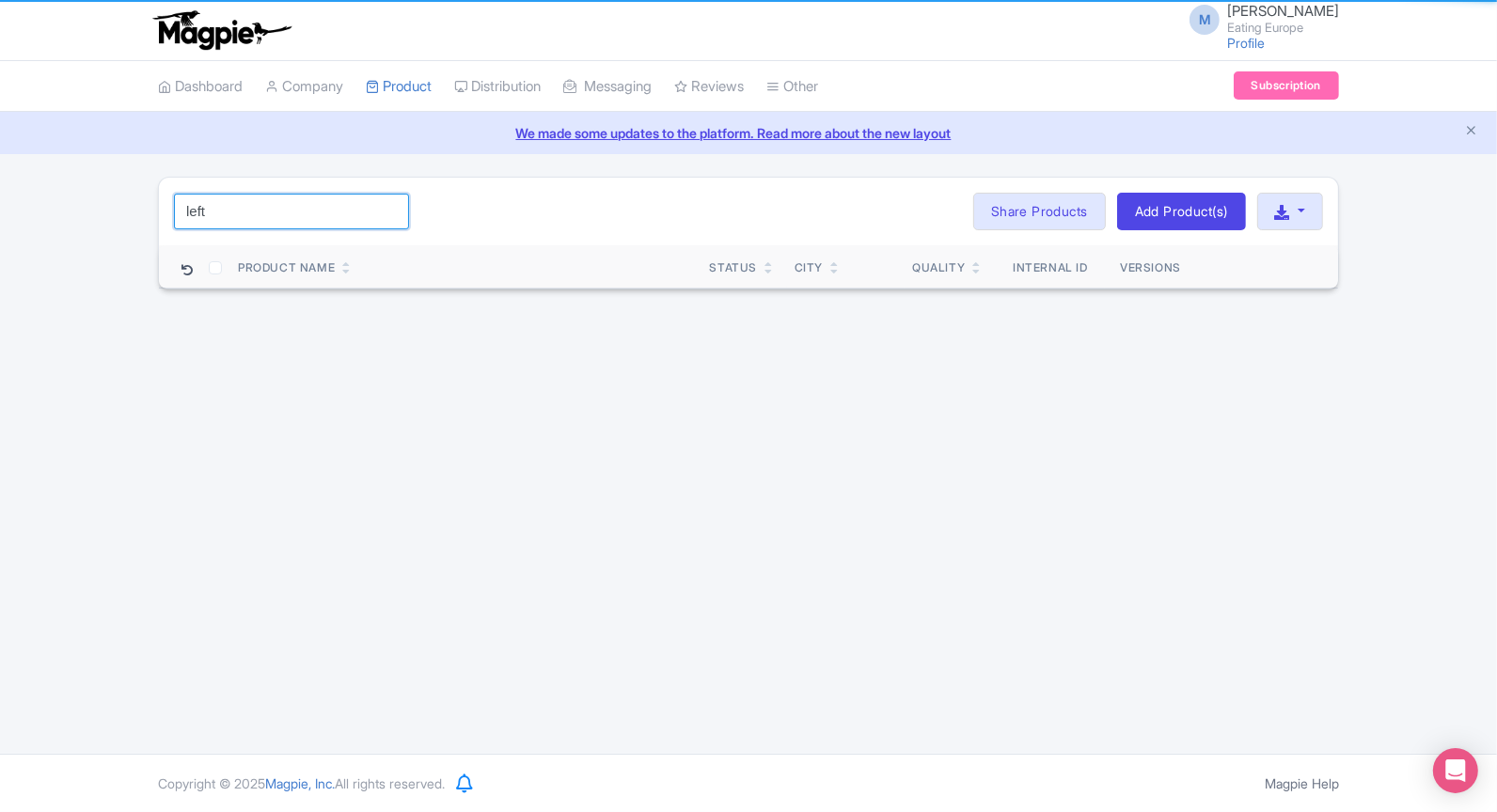
scroll to position [0, 0]
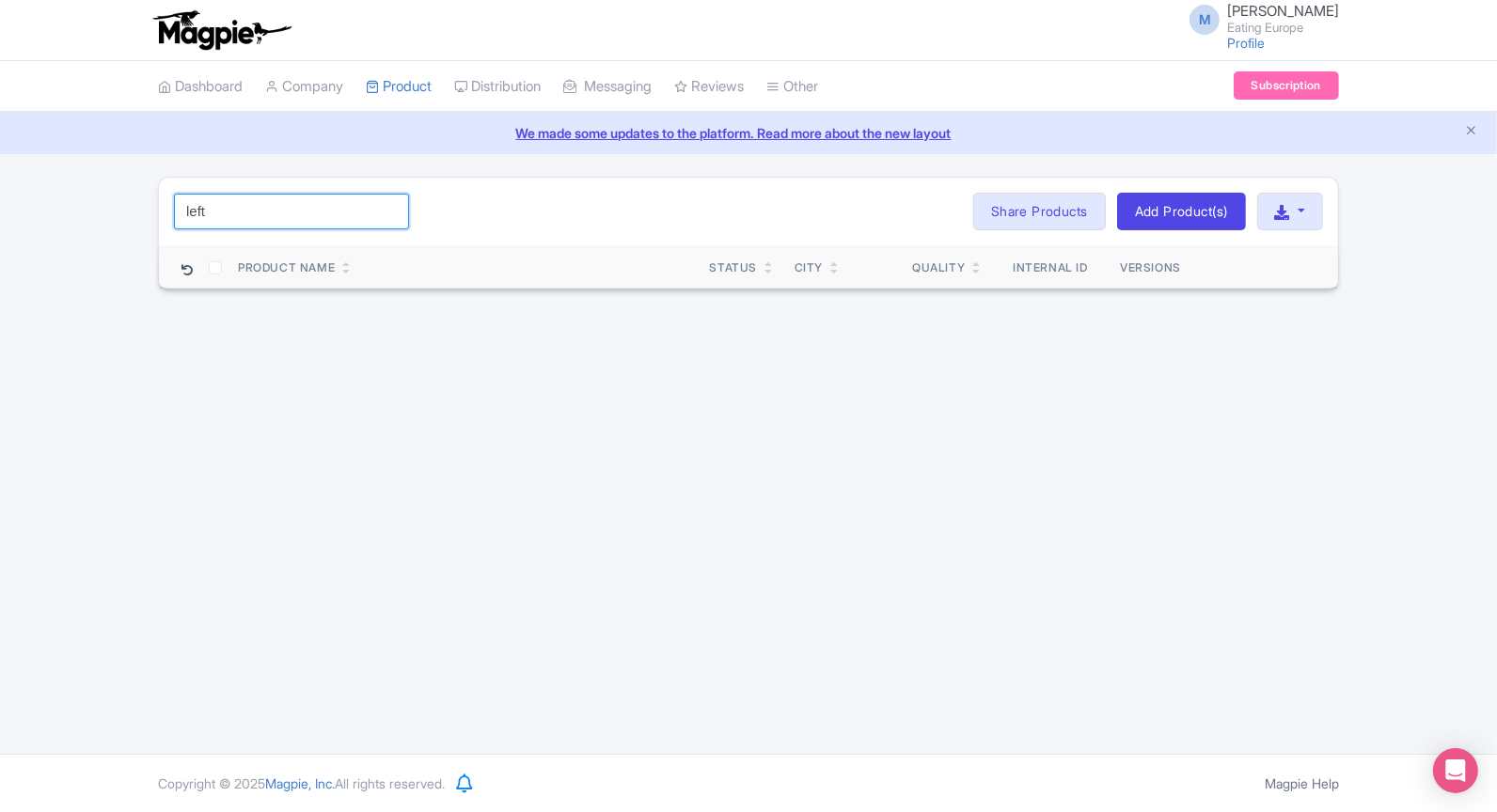
drag, startPoint x: 254, startPoint y: 215, endPoint x: 114, endPoint y: 215, distance: 140.0
click at [114, 215] on div "left Search Bulk Actions Delete Add to Collection Share Products Add to Collect…" at bounding box center [748, 232] width 1497 height 113
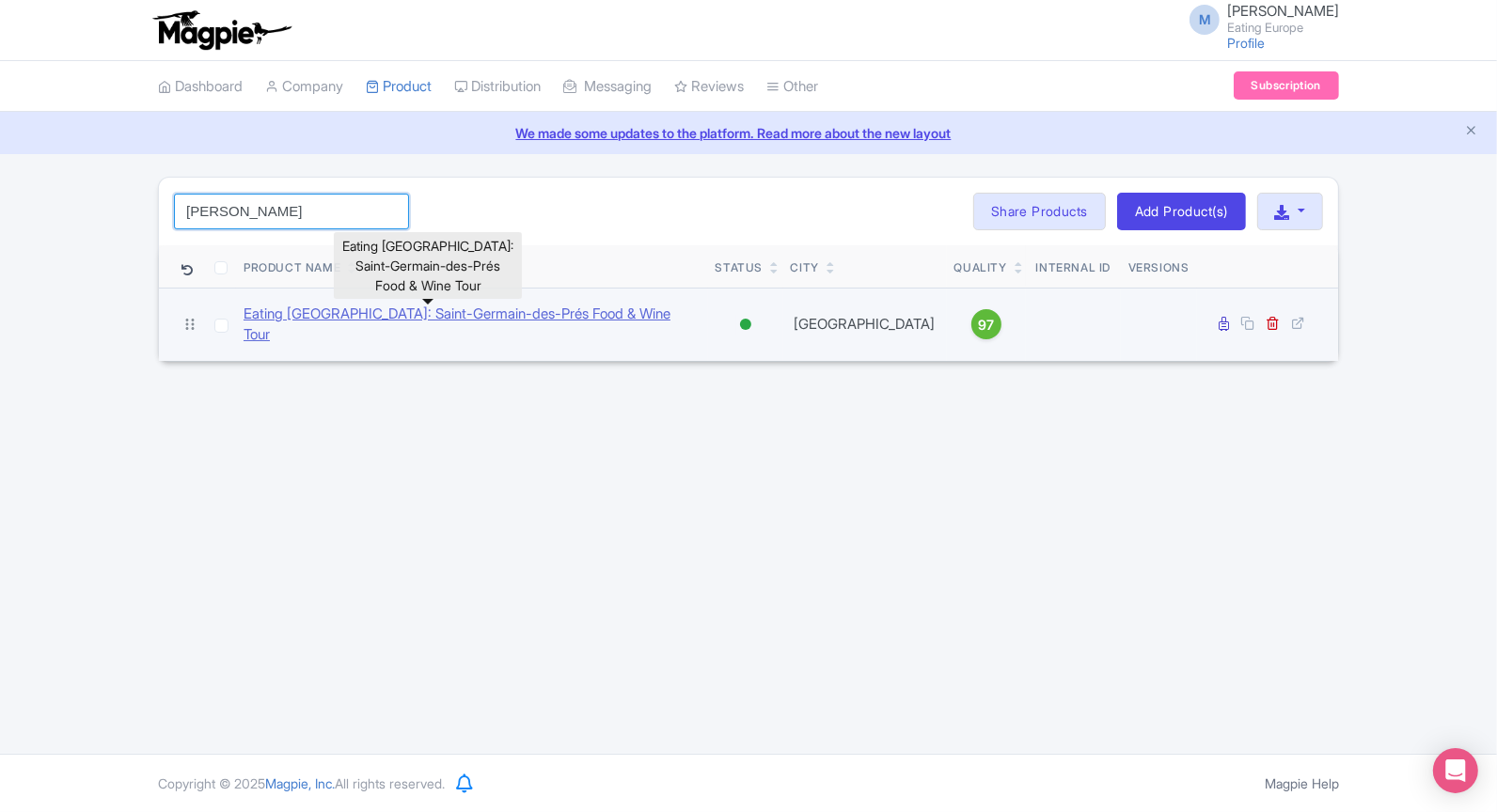
type input "sain"
click at [409, 315] on link "Eating [GEOGRAPHIC_DATA]: Saint-Germain-des-Prés Food & Wine Tour" at bounding box center [472, 324] width 457 height 42
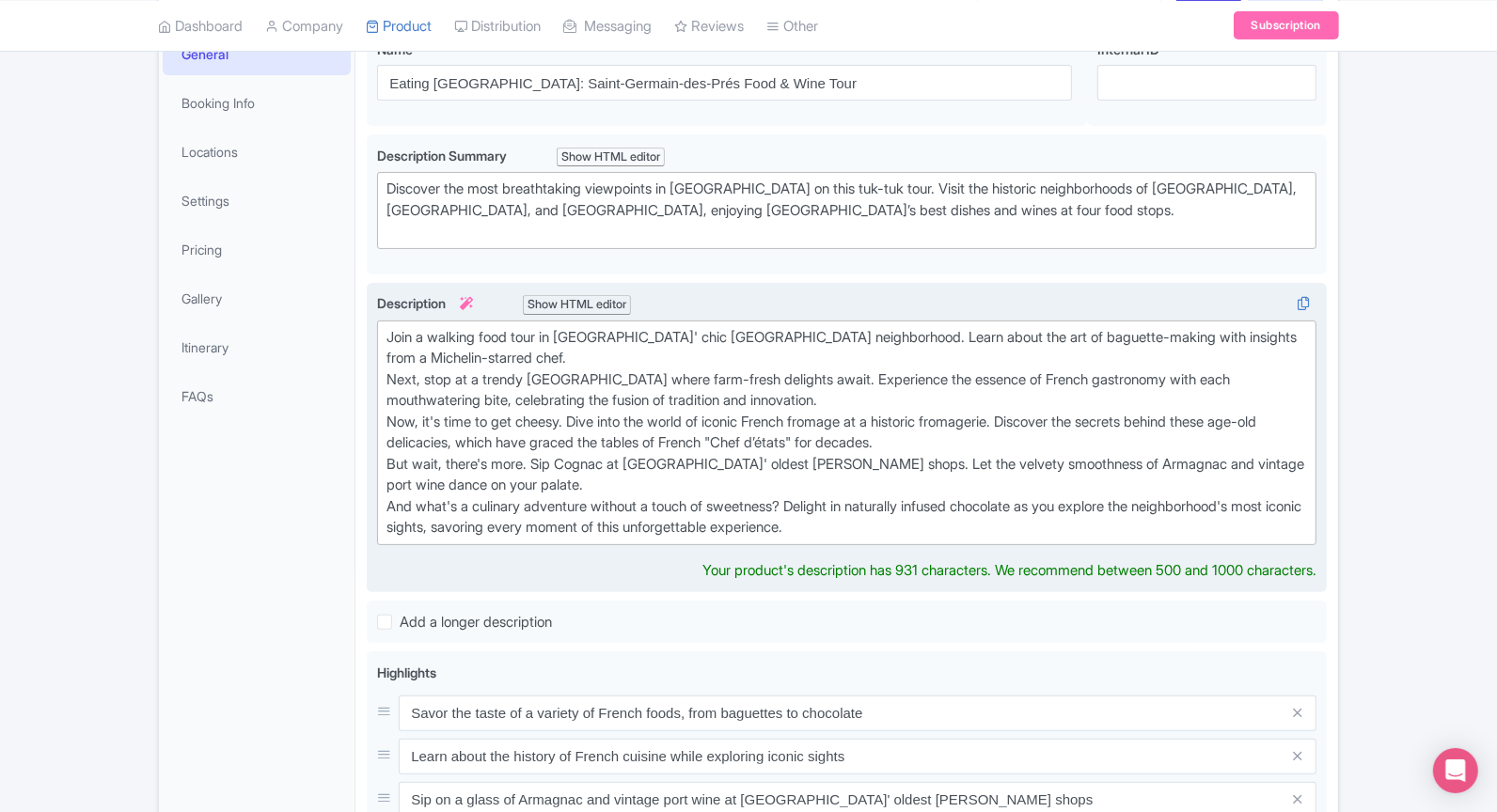
scroll to position [307, 0]
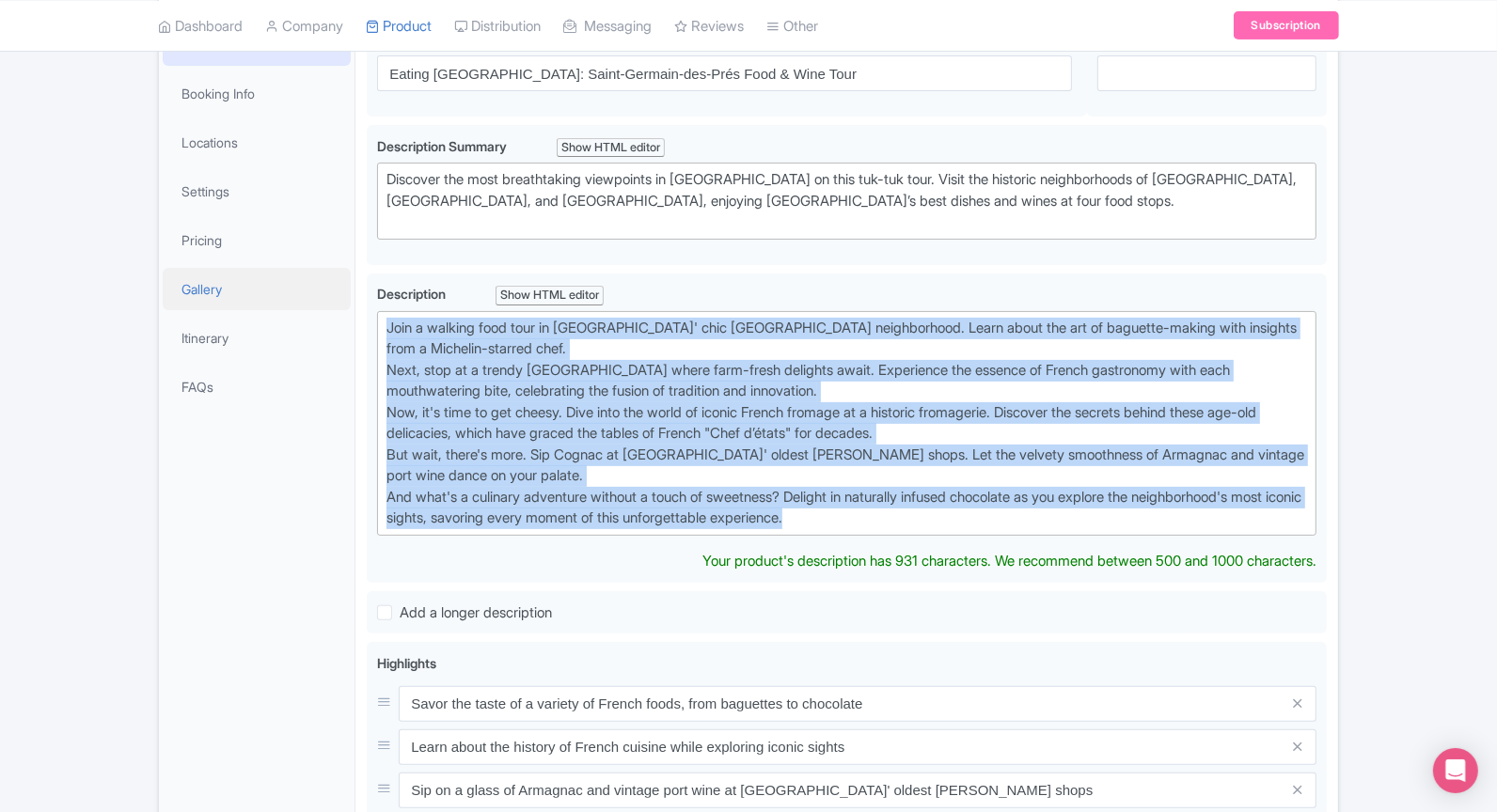
drag, startPoint x: 915, startPoint y: 525, endPoint x: 324, endPoint y: 268, distance: 644.5
click at [324, 268] on div "General Booking Info Locations Settings Pricing Gallery Itinerary FAQs Eating […" at bounding box center [748, 688] width 1180 height 1362
type trix-editor "<div>Join a walking food tour in [GEOGRAPHIC_DATA]' [GEOGRAPHIC_DATA] neighborh…"
copy div "Join a walking food tour in [GEOGRAPHIC_DATA]' chic [GEOGRAPHIC_DATA] neighborh…"
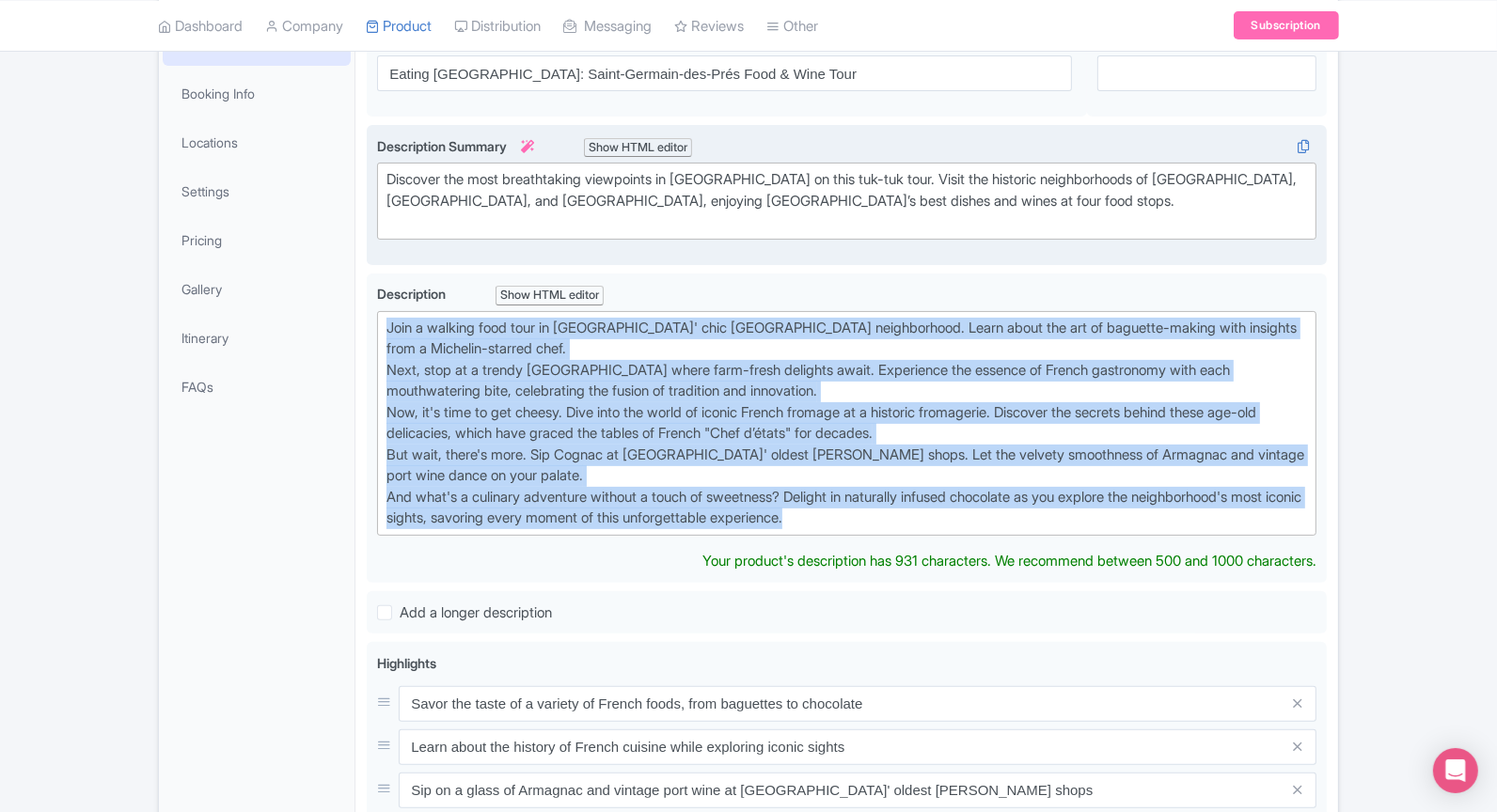
scroll to position [329, 0]
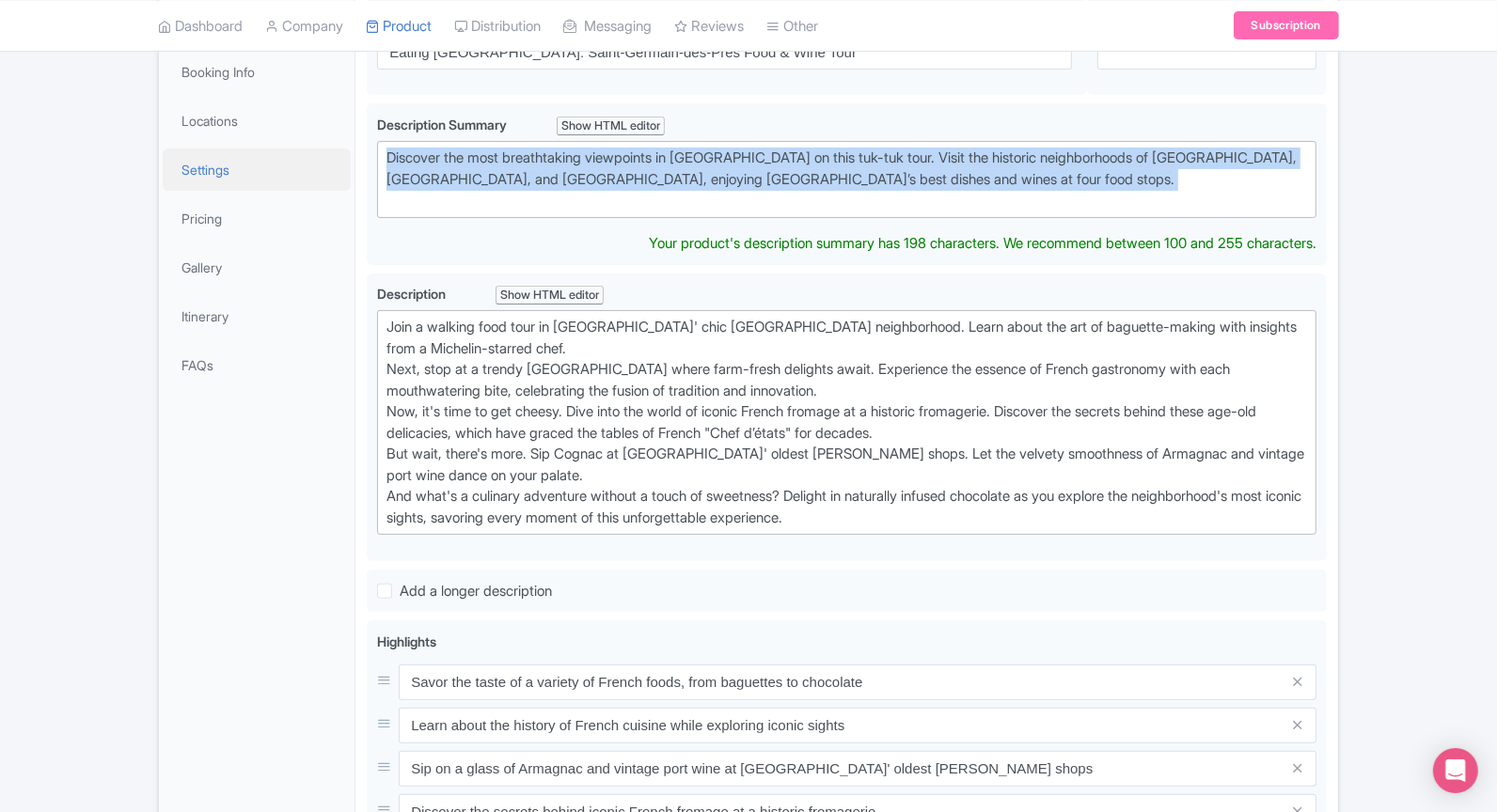
drag, startPoint x: 785, startPoint y: 203, endPoint x: 287, endPoint y: 156, distance: 500.2
click at [287, 156] on div "General Booking Info Locations Settings Pricing Gallery Itinerary FAQs Eating […" at bounding box center [748, 667] width 1180 height 1362
paste trix-editor "Explore [GEOGRAPHIC_DATA]'s [GEOGRAPHIC_DATA] on a walking food tour. Taste bag…"
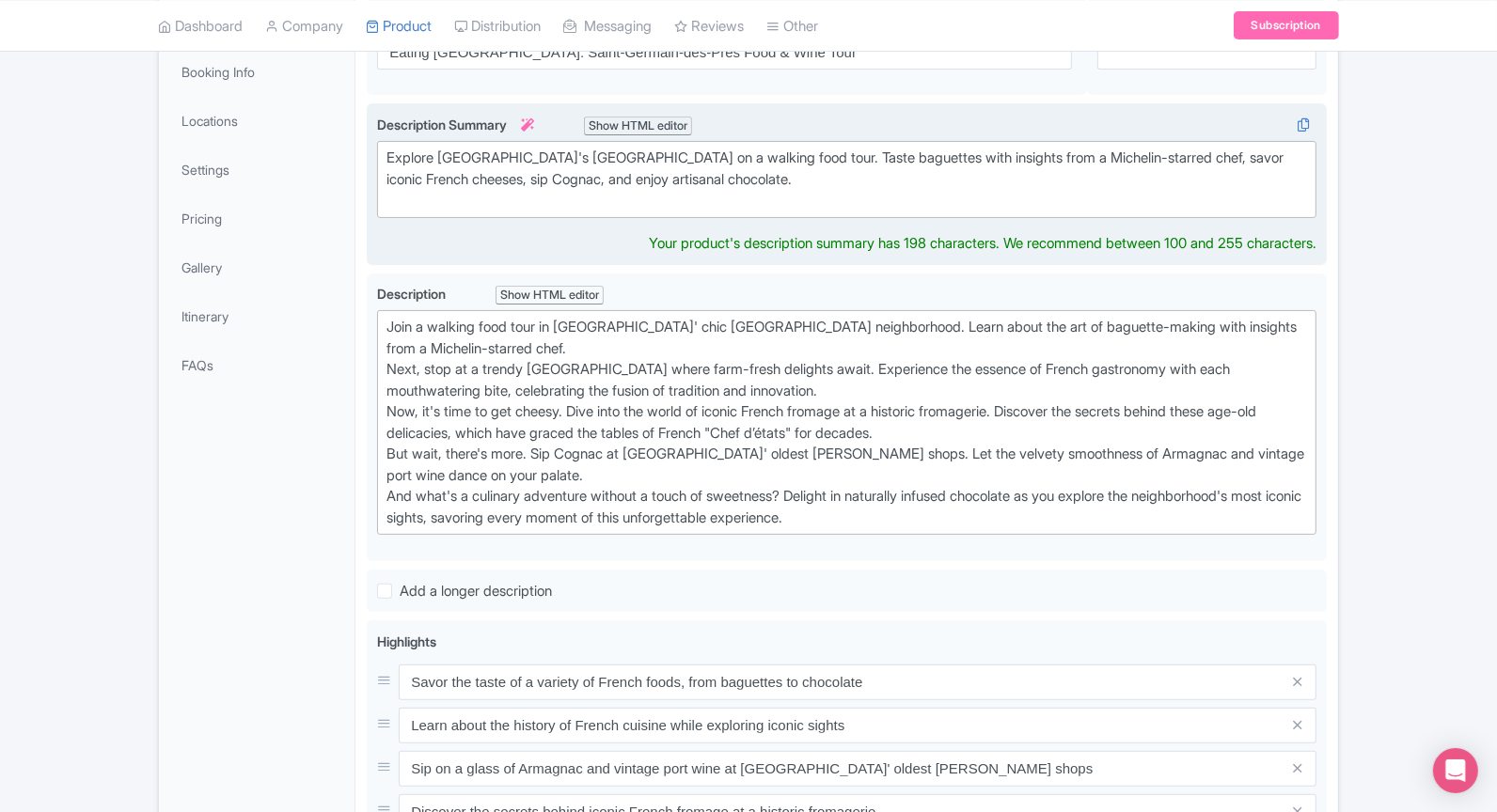
type trix-editor "<div>Explore Paris's [GEOGRAPHIC_DATA] on a walking food tour. Taste baguettes …"
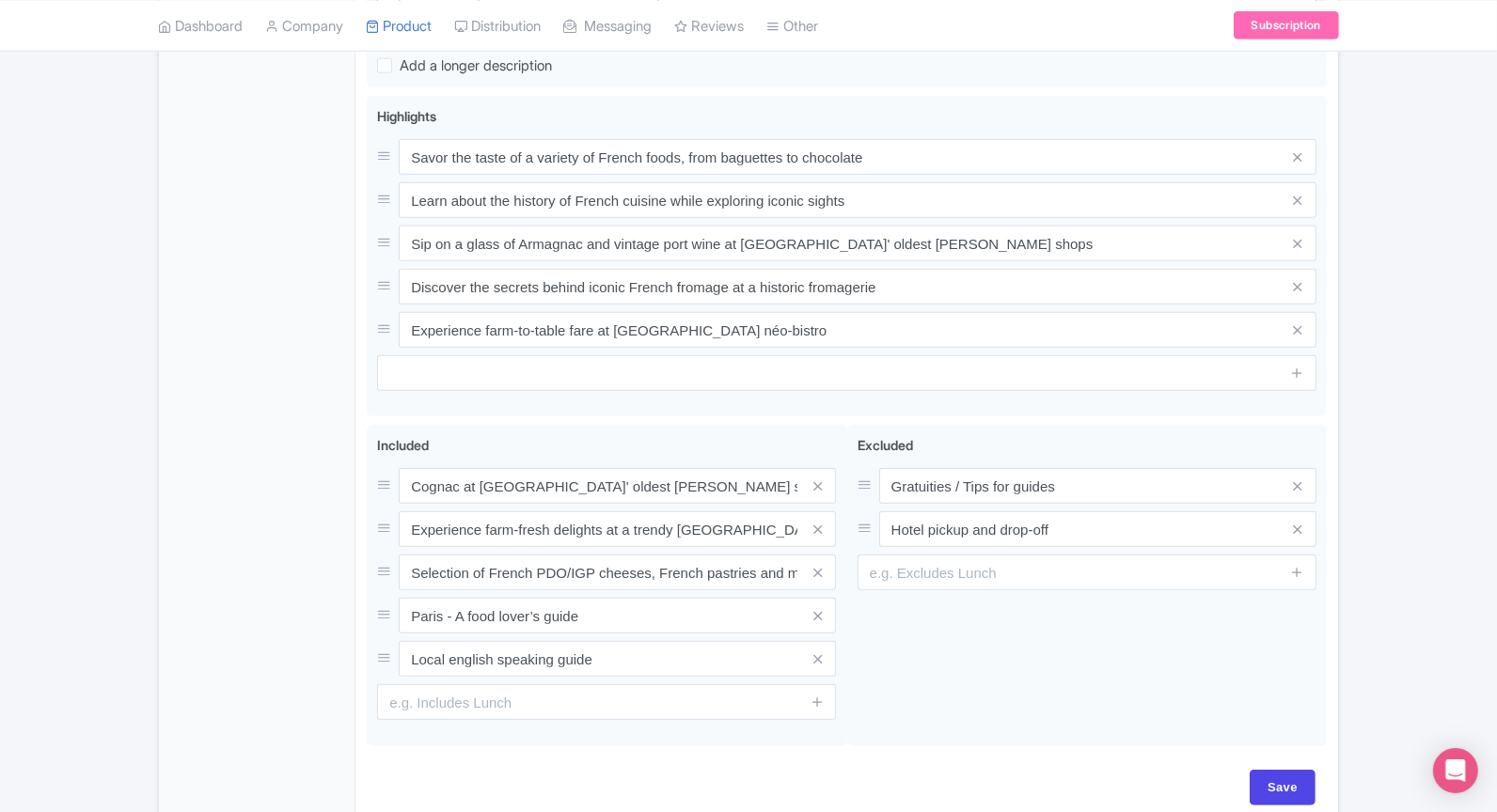
scroll to position [933, 0]
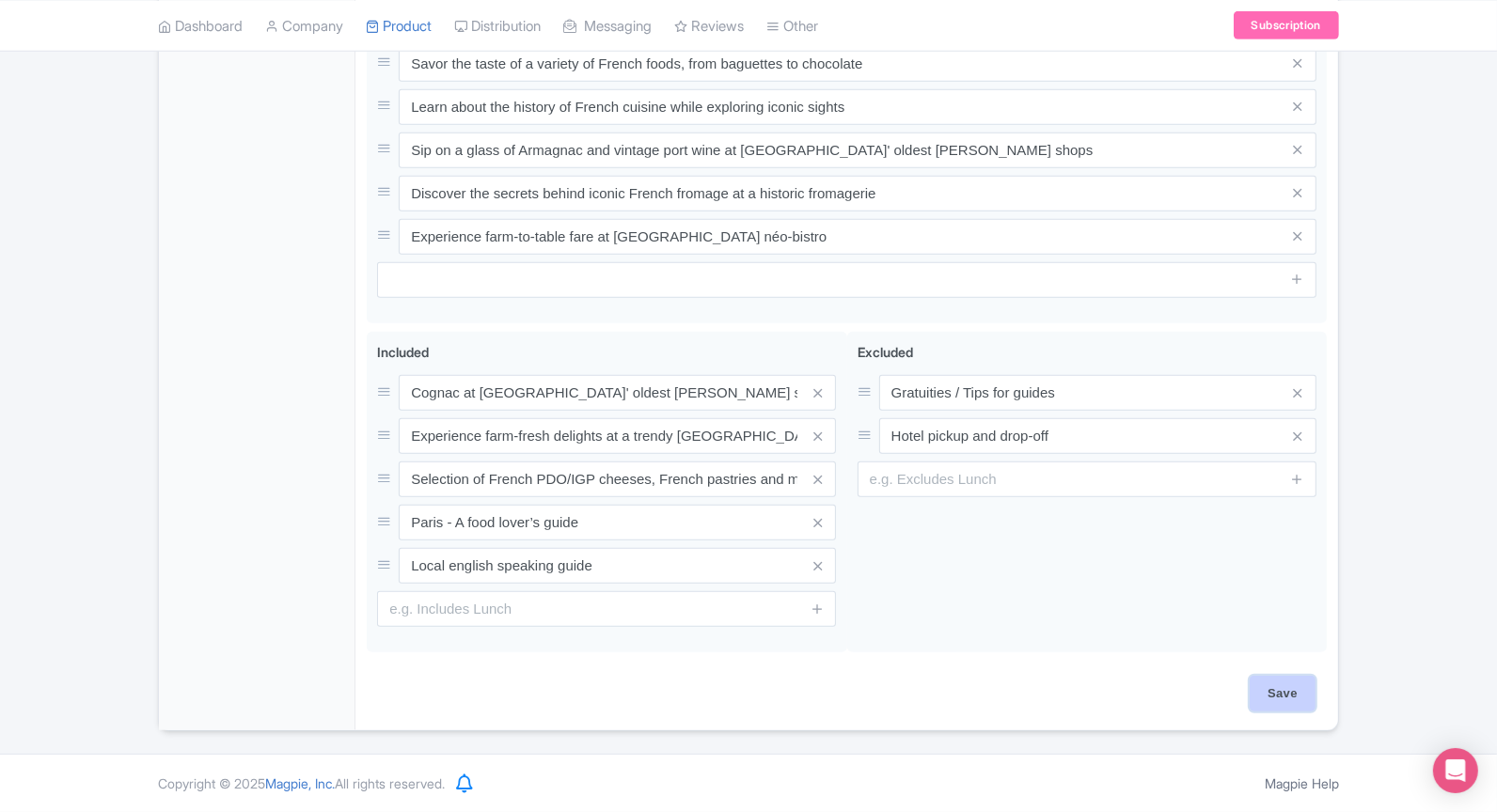
click at [1274, 694] on input "Save" at bounding box center [1282, 693] width 66 height 36
type input "Saving..."
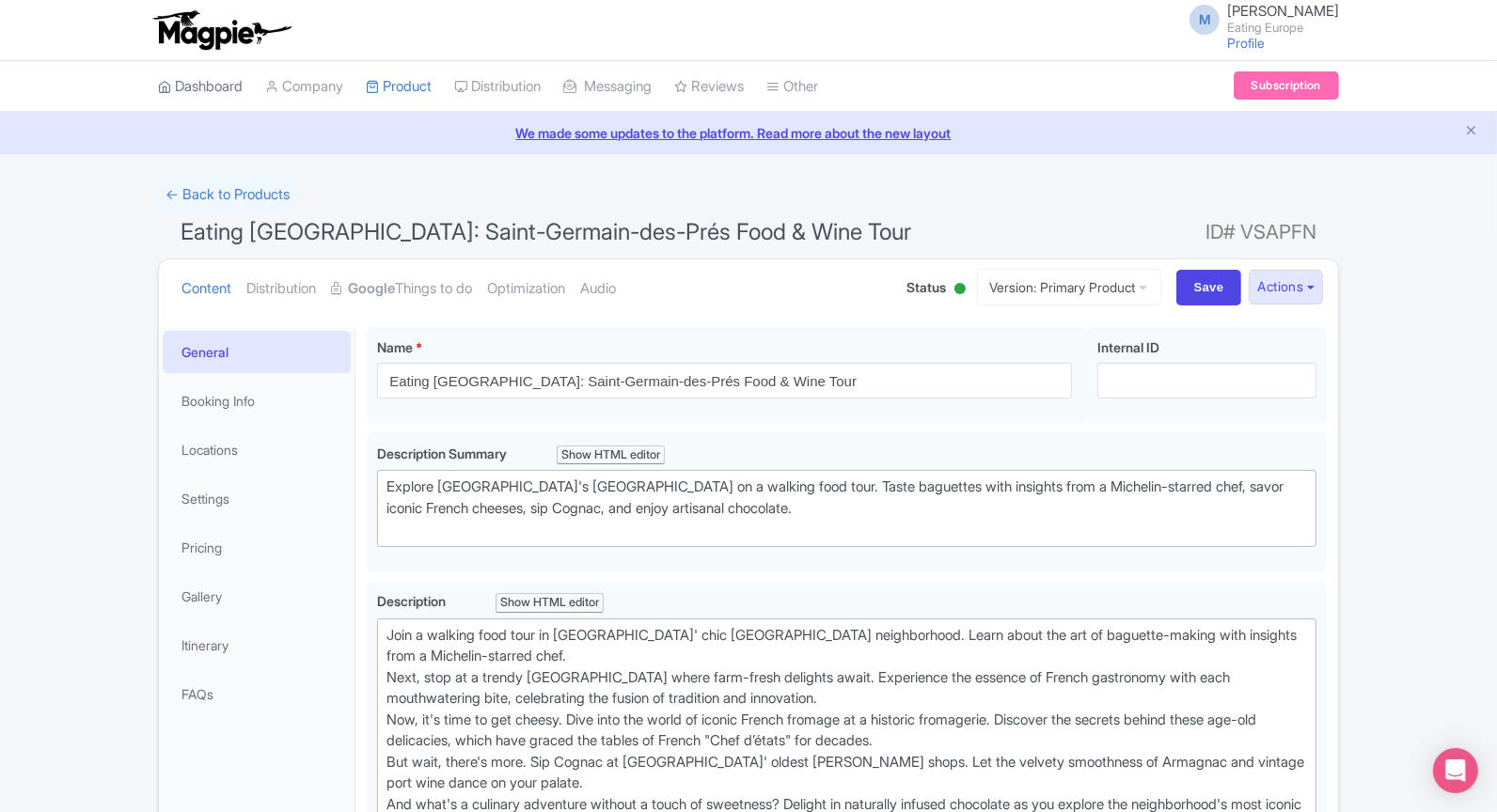
click at [204, 94] on link "Dashboard" at bounding box center [200, 87] width 85 height 52
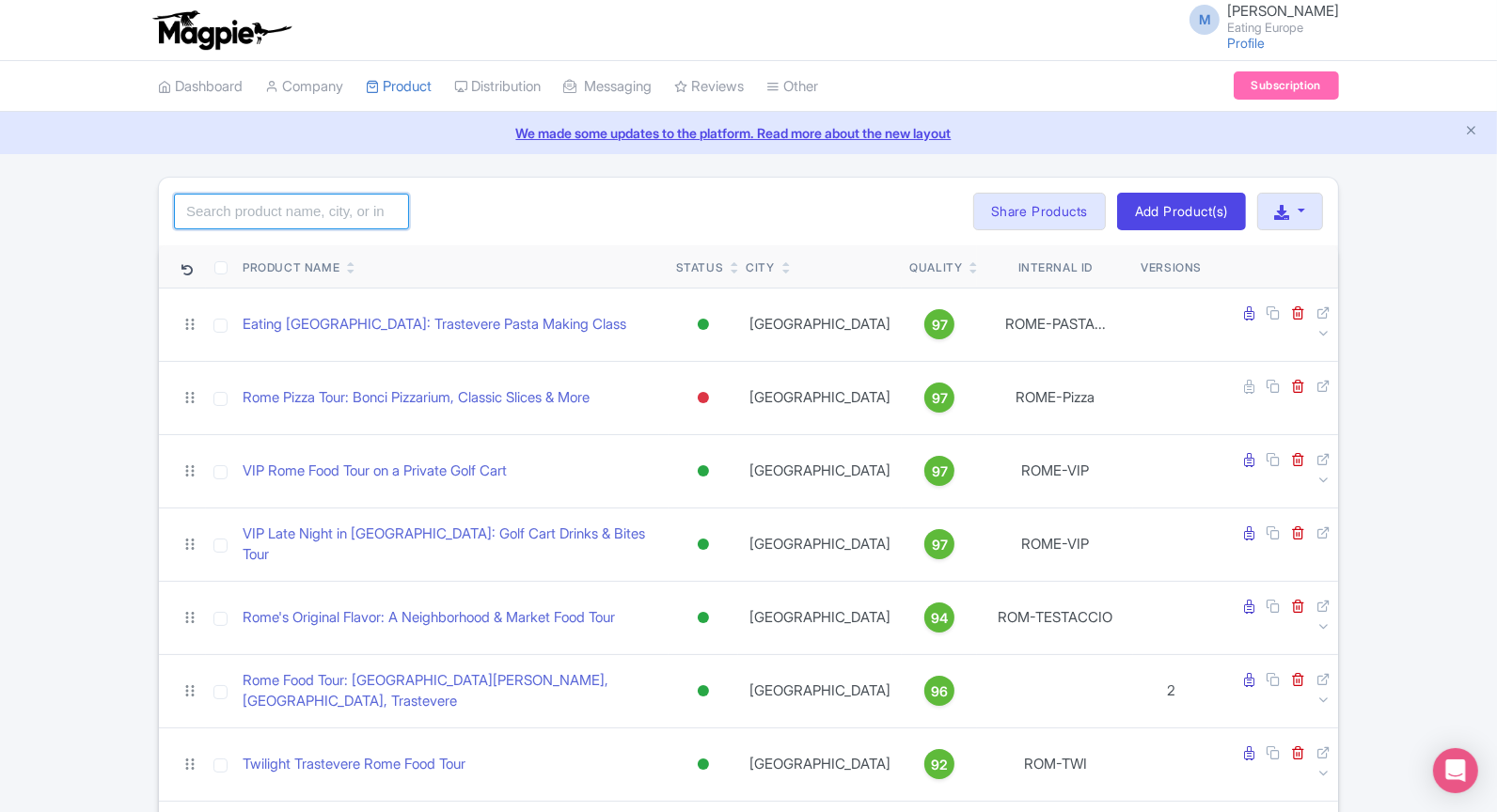
click at [314, 194] on input "search" at bounding box center [291, 211] width 236 height 36
type input "f"
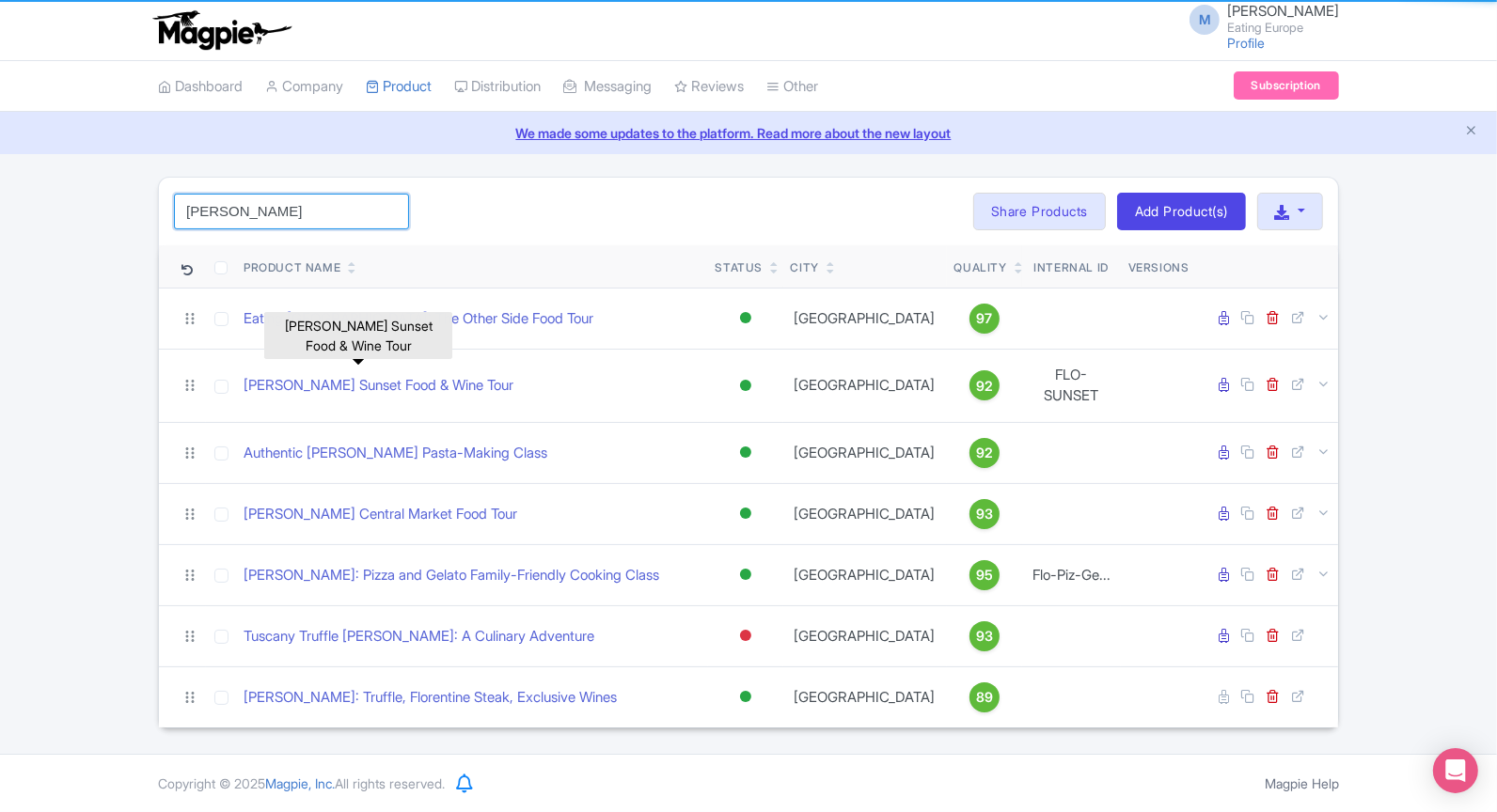
type input "flor"
click at [405, 375] on link "[PERSON_NAME] Sunset Food & Wine Tour" at bounding box center [378, 386] width 269 height 22
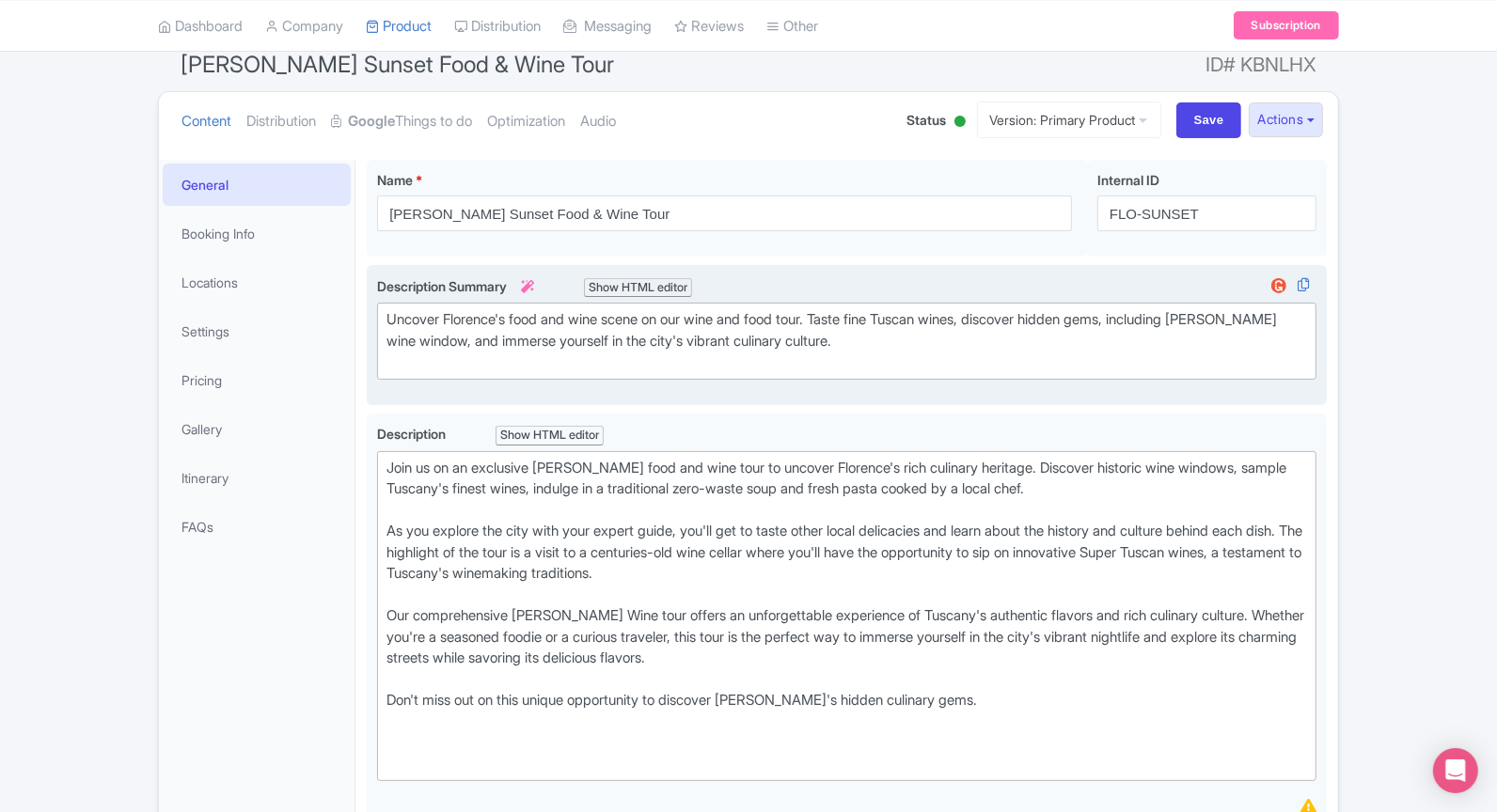
scroll to position [171, 0]
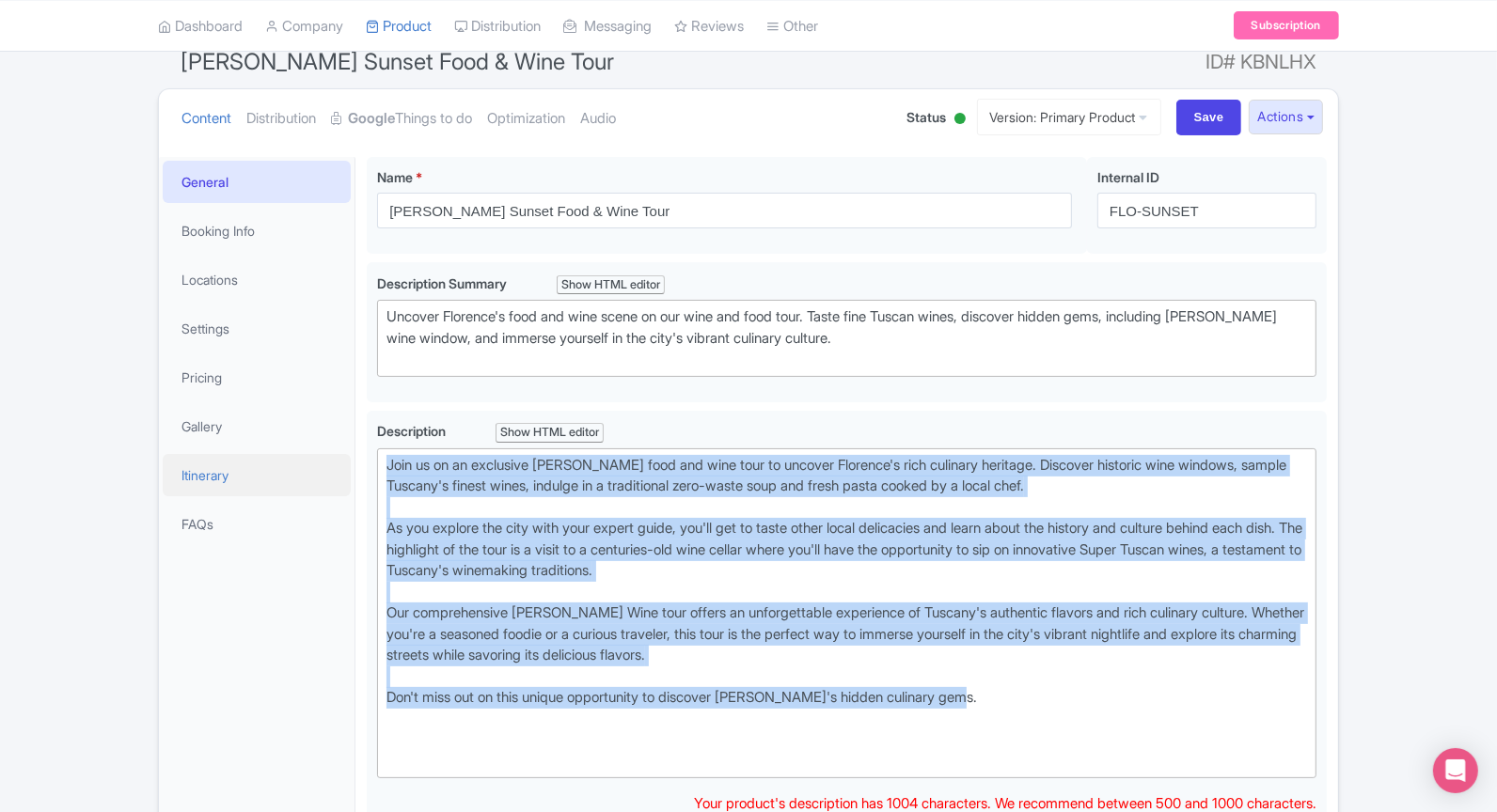
drag, startPoint x: 997, startPoint y: 692, endPoint x: 343, endPoint y: 460, distance: 693.9
type trix-editor "<div>Join us on an exclusive [PERSON_NAME] food and wine tour to uncover Floren…"
copy div "Join us on an exclusive [PERSON_NAME] food and wine tour to uncover Florence's …"
